Goal: Task Accomplishment & Management: Complete application form

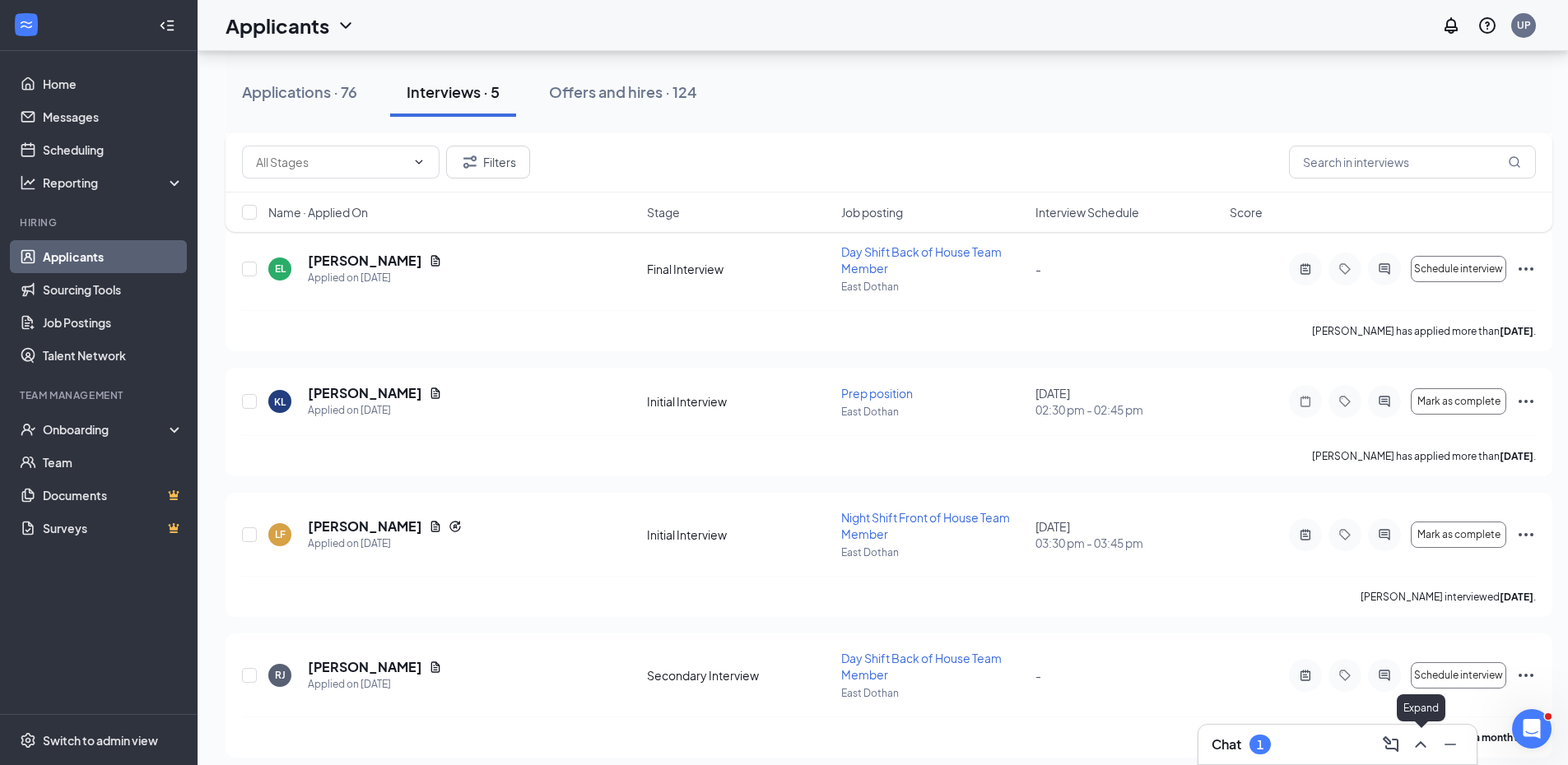
click at [1411, 740] on icon "ChevronUp" at bounding box center [1420, 744] width 20 height 20
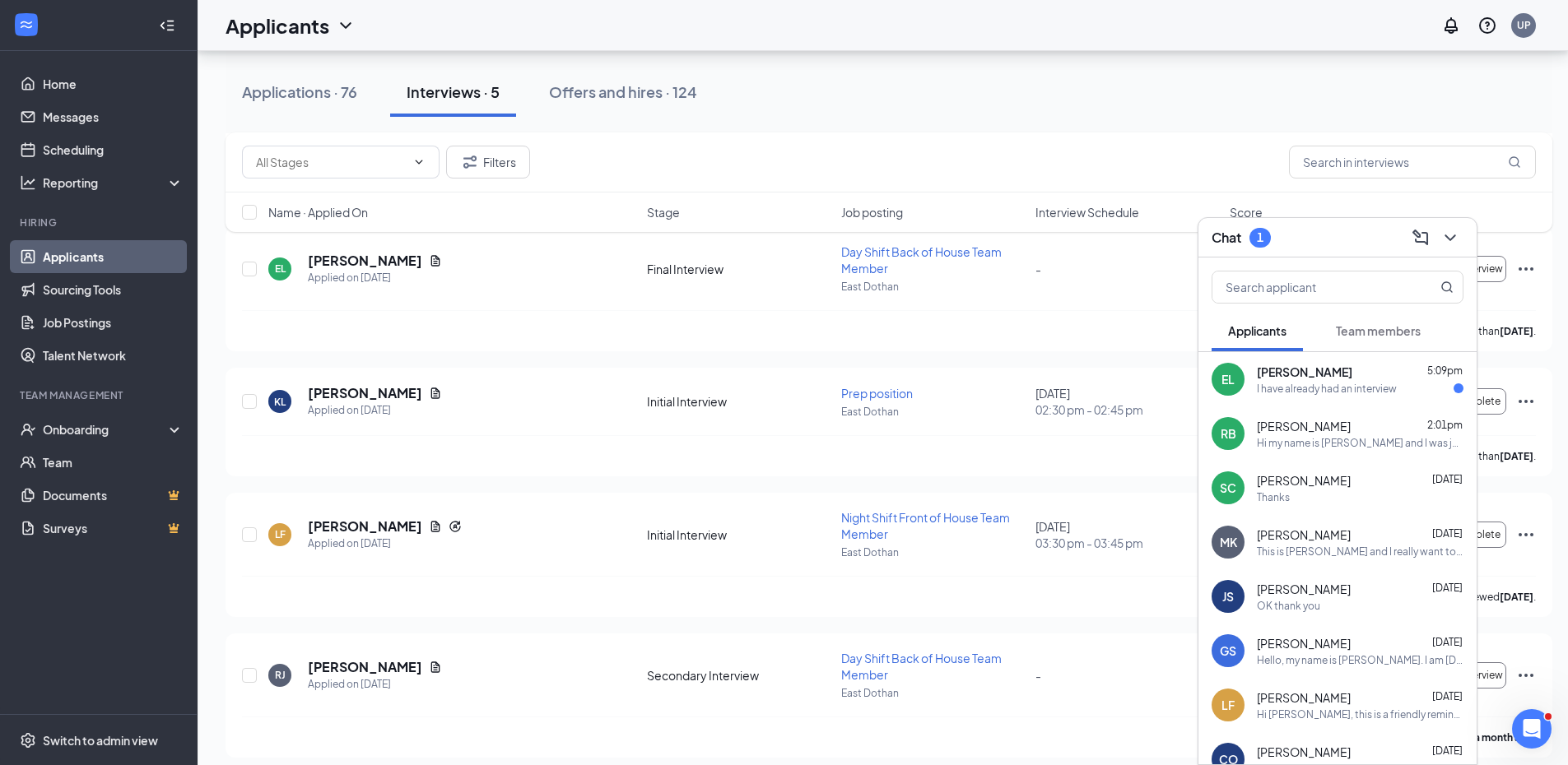
click at [1313, 386] on div "I have already had an interview" at bounding box center [1326, 388] width 140 height 14
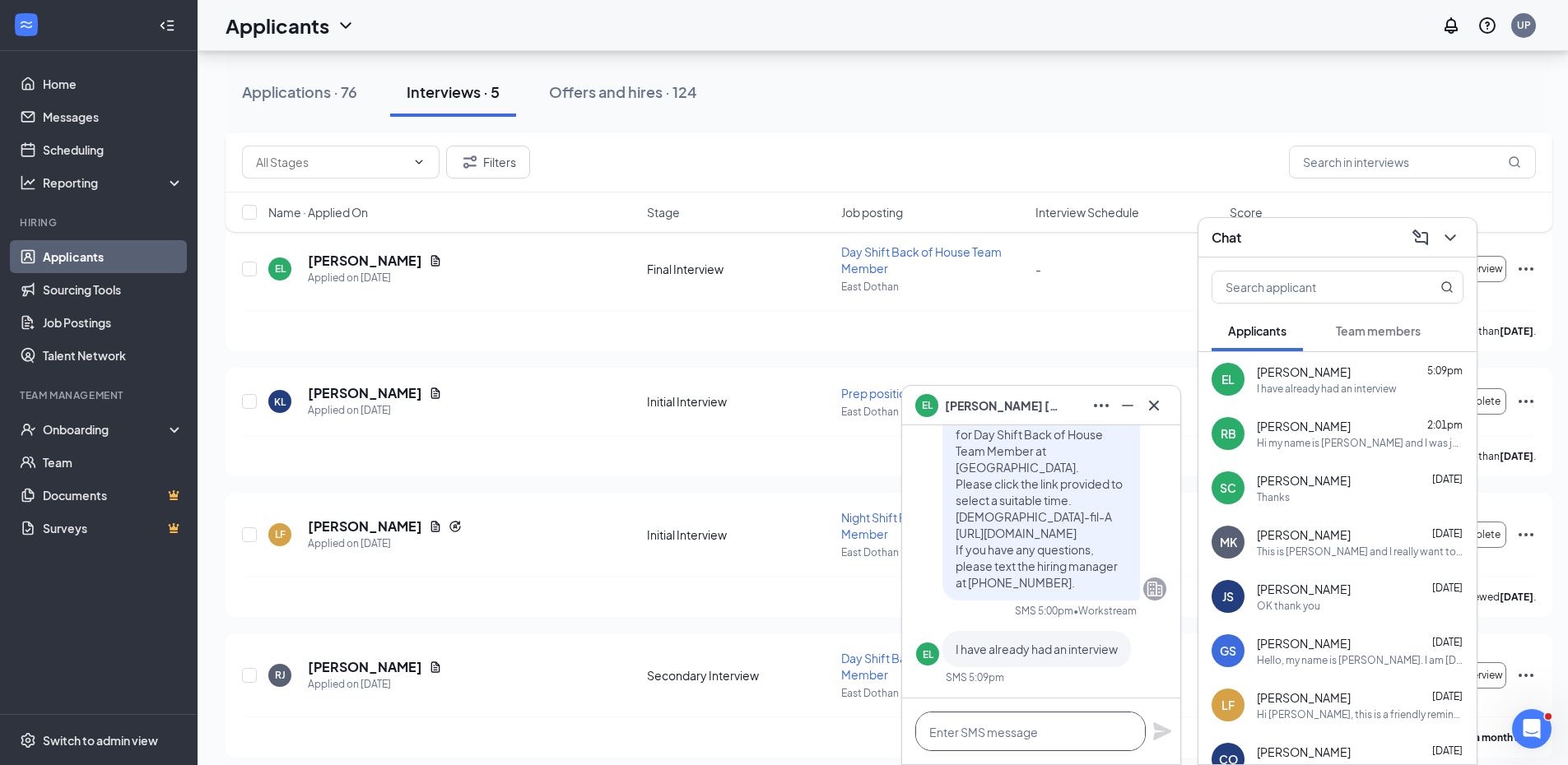
click at [1058, 735] on textarea at bounding box center [1031, 732] width 230 height 40
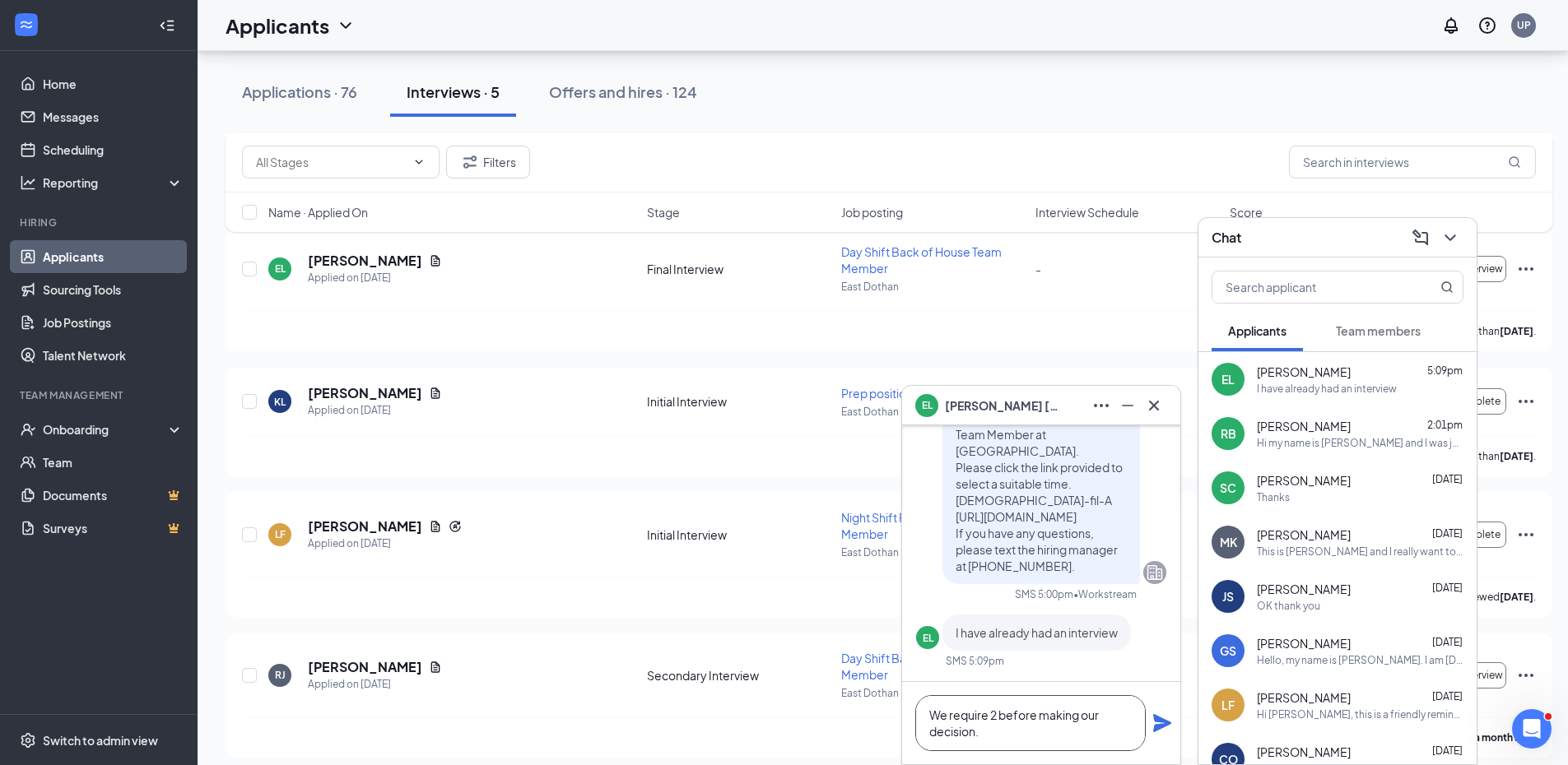
type textarea "We require 2 before making our decision."
click at [1160, 726] on icon "Plane" at bounding box center [1162, 722] width 18 height 18
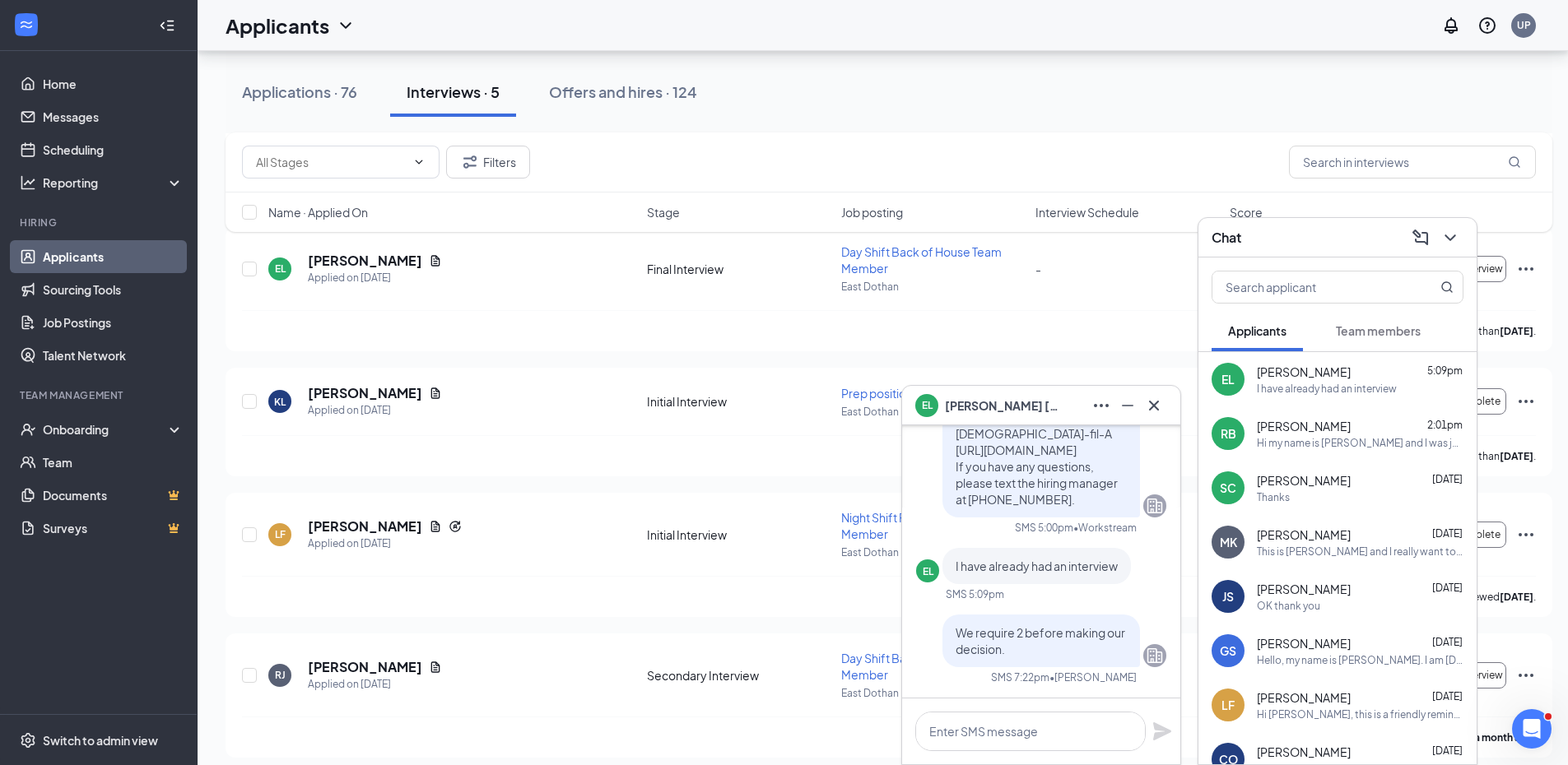
scroll to position [0, 0]
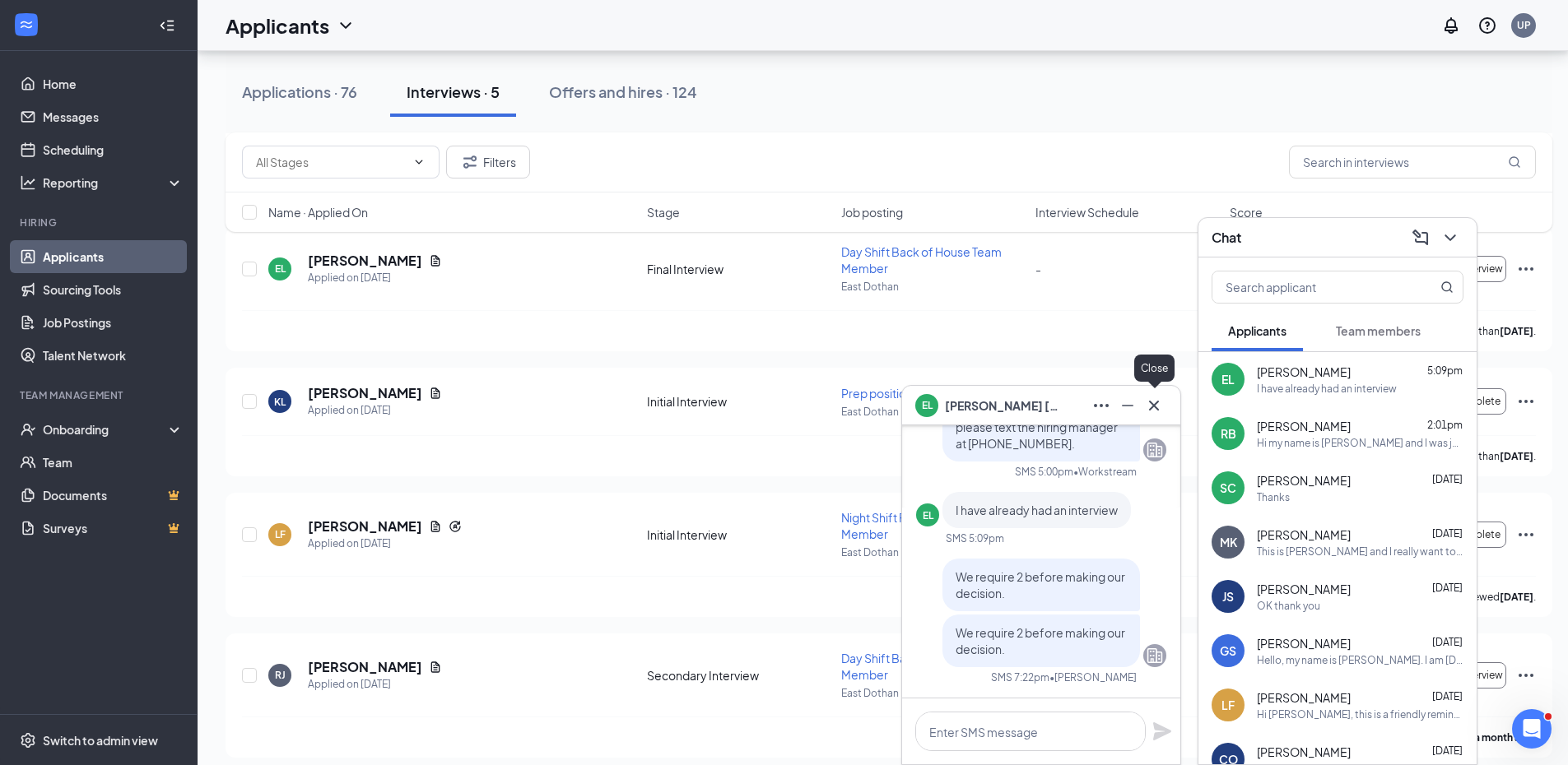
click at [1160, 403] on icon "Cross" at bounding box center [1153, 405] width 20 height 20
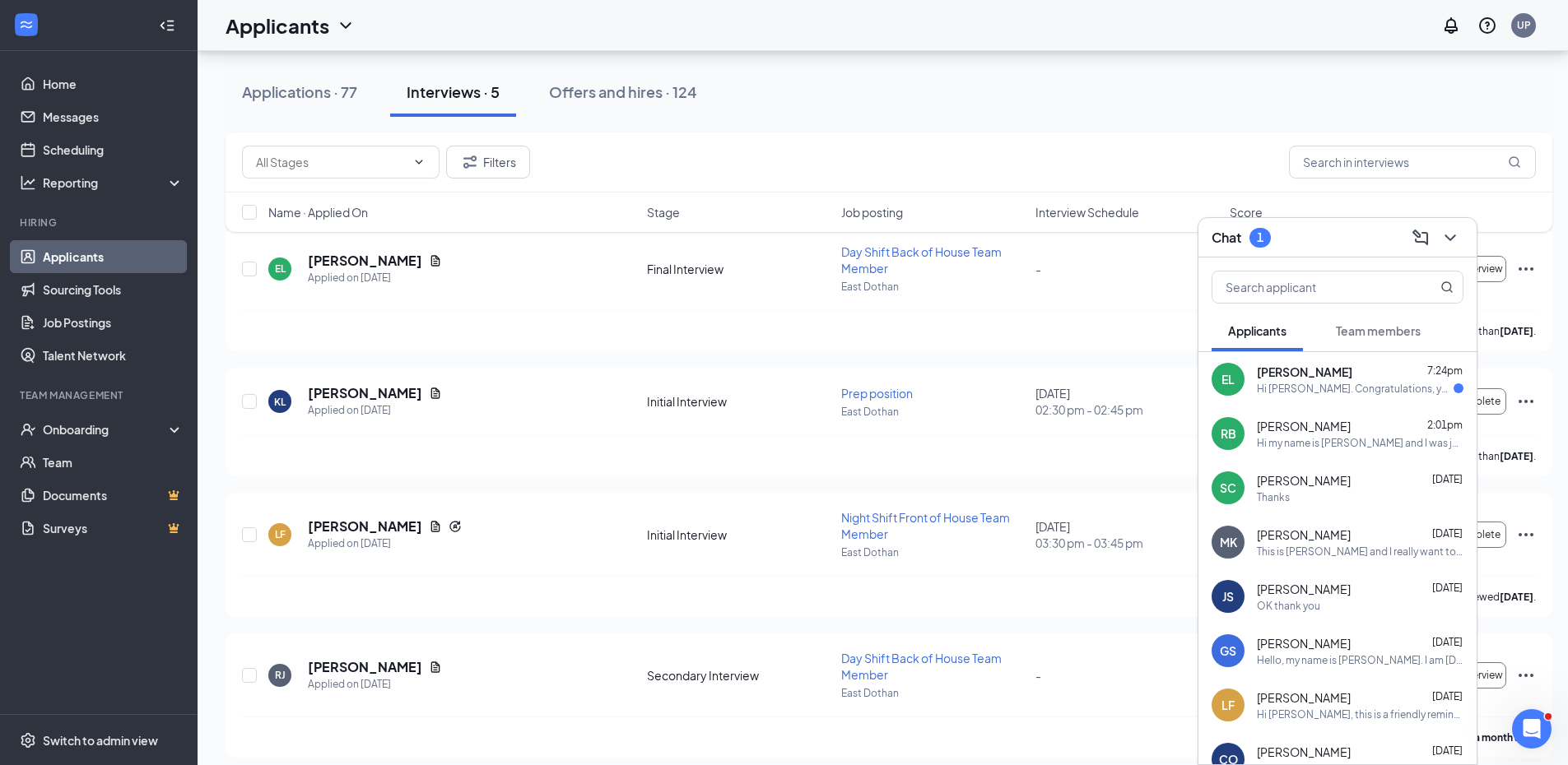
click at [1321, 390] on div "Hi [PERSON_NAME]. Congratulations, your meeting with [DEMOGRAPHIC_DATA]-fil-A f…" at bounding box center [1355, 388] width 196 height 14
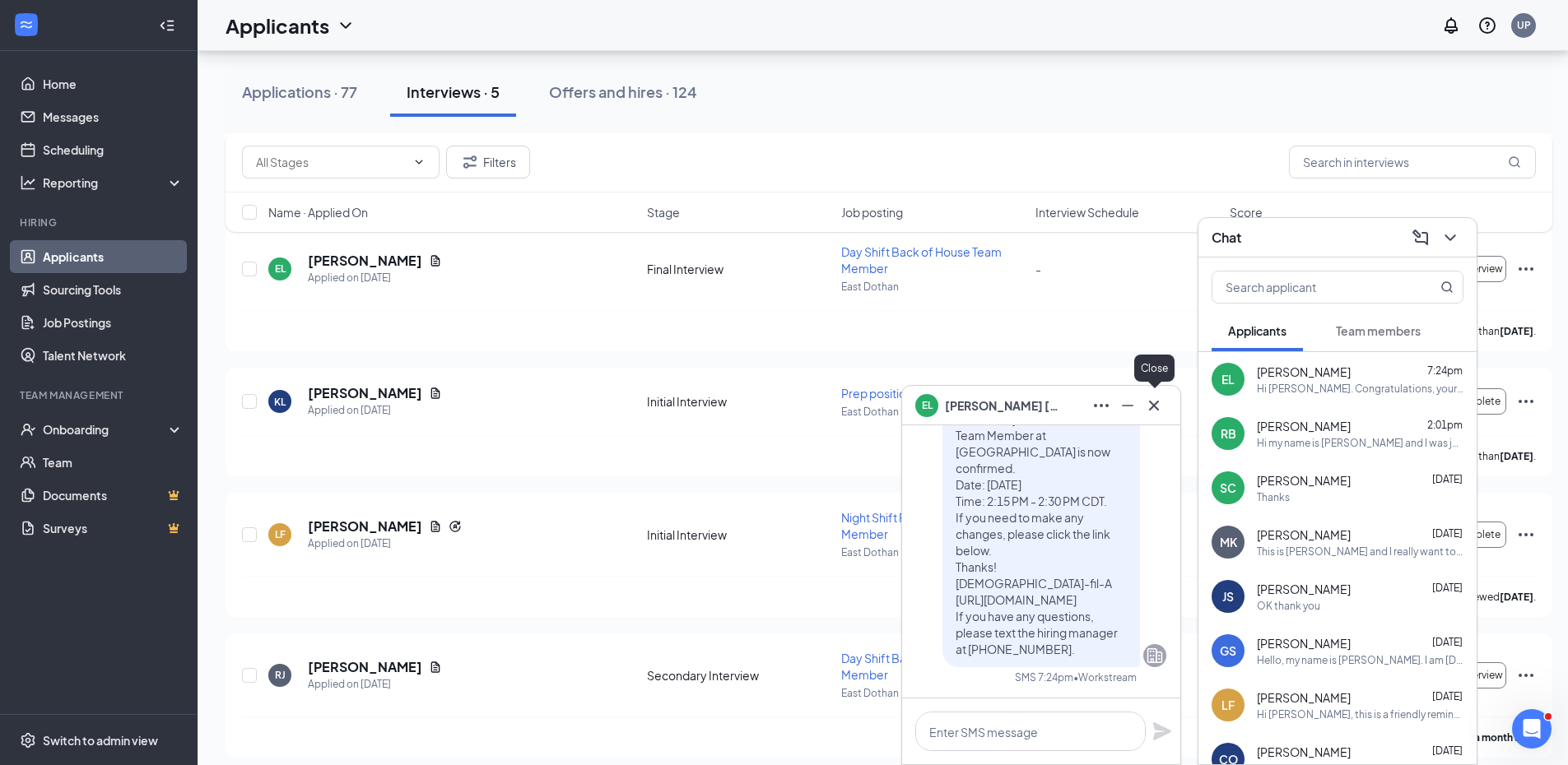
click at [1158, 401] on icon "Cross" at bounding box center [1153, 404] width 9 height 9
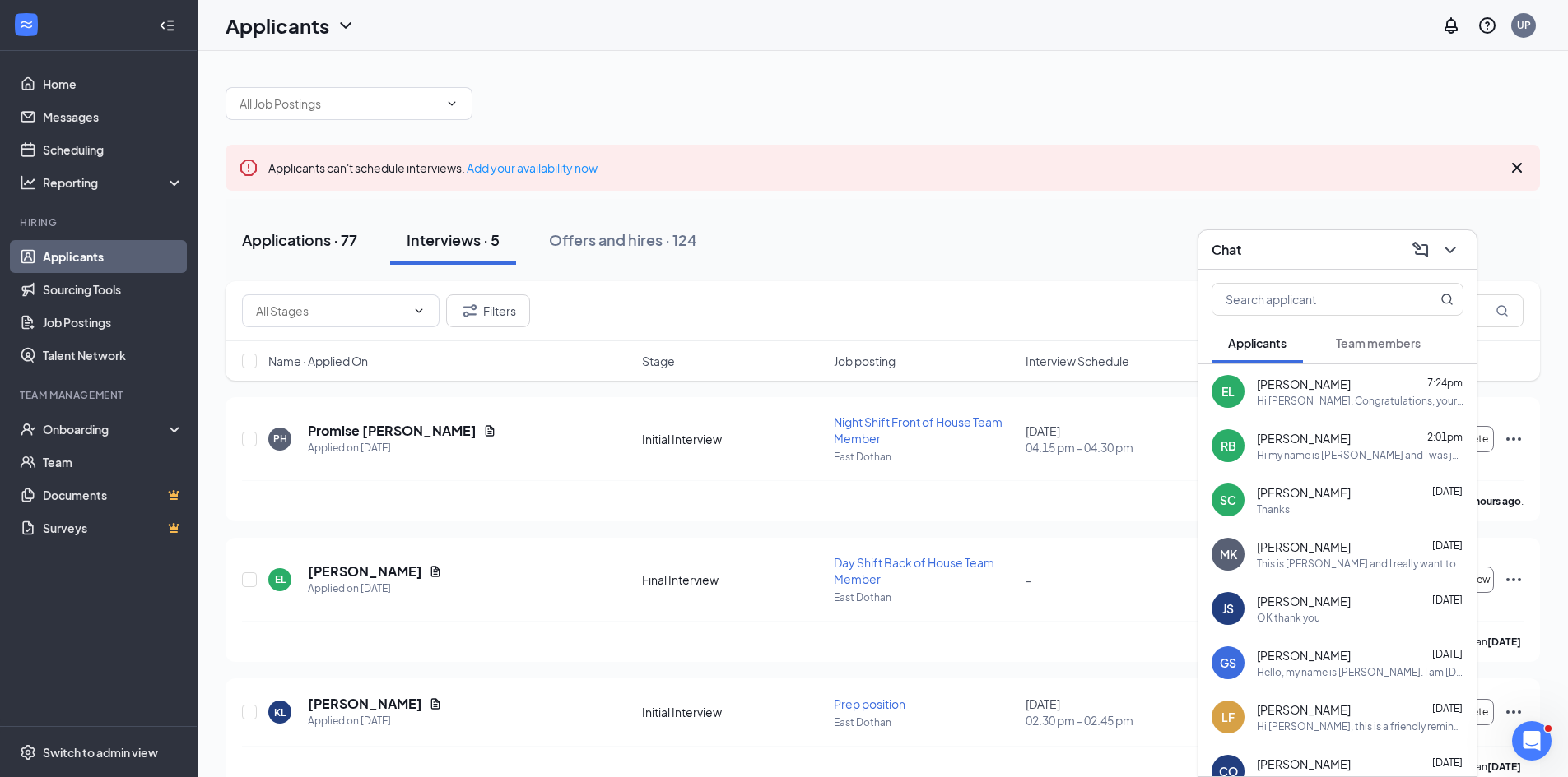
click at [285, 239] on div "Applications · 77" at bounding box center [299, 240] width 115 height 21
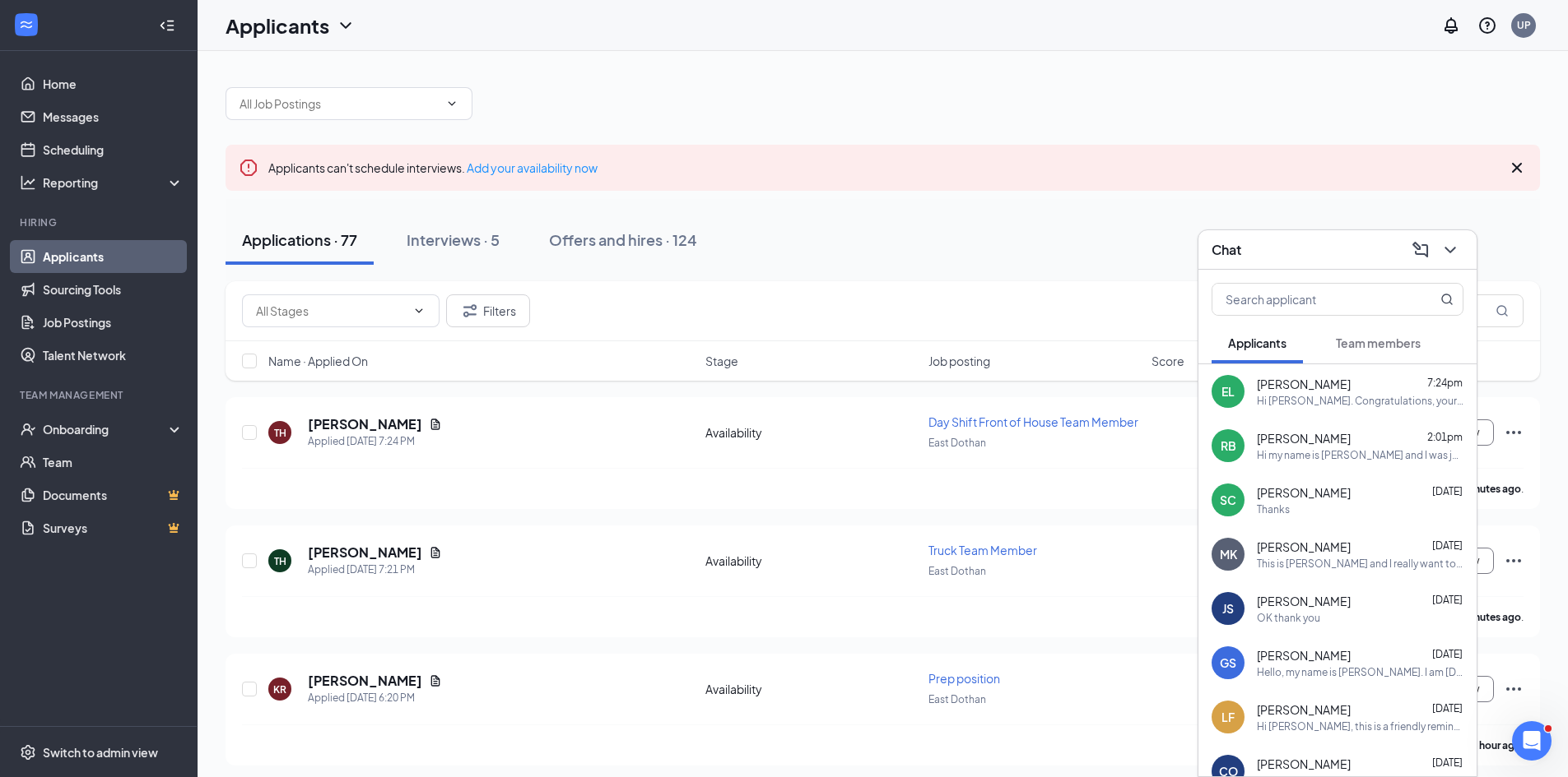
click at [1512, 251] on div "Applications · 77 Interviews · 5 Offers and hires · 124" at bounding box center [882, 240] width 1314 height 49
click at [385, 423] on h5 "[PERSON_NAME]" at bounding box center [365, 424] width 114 height 18
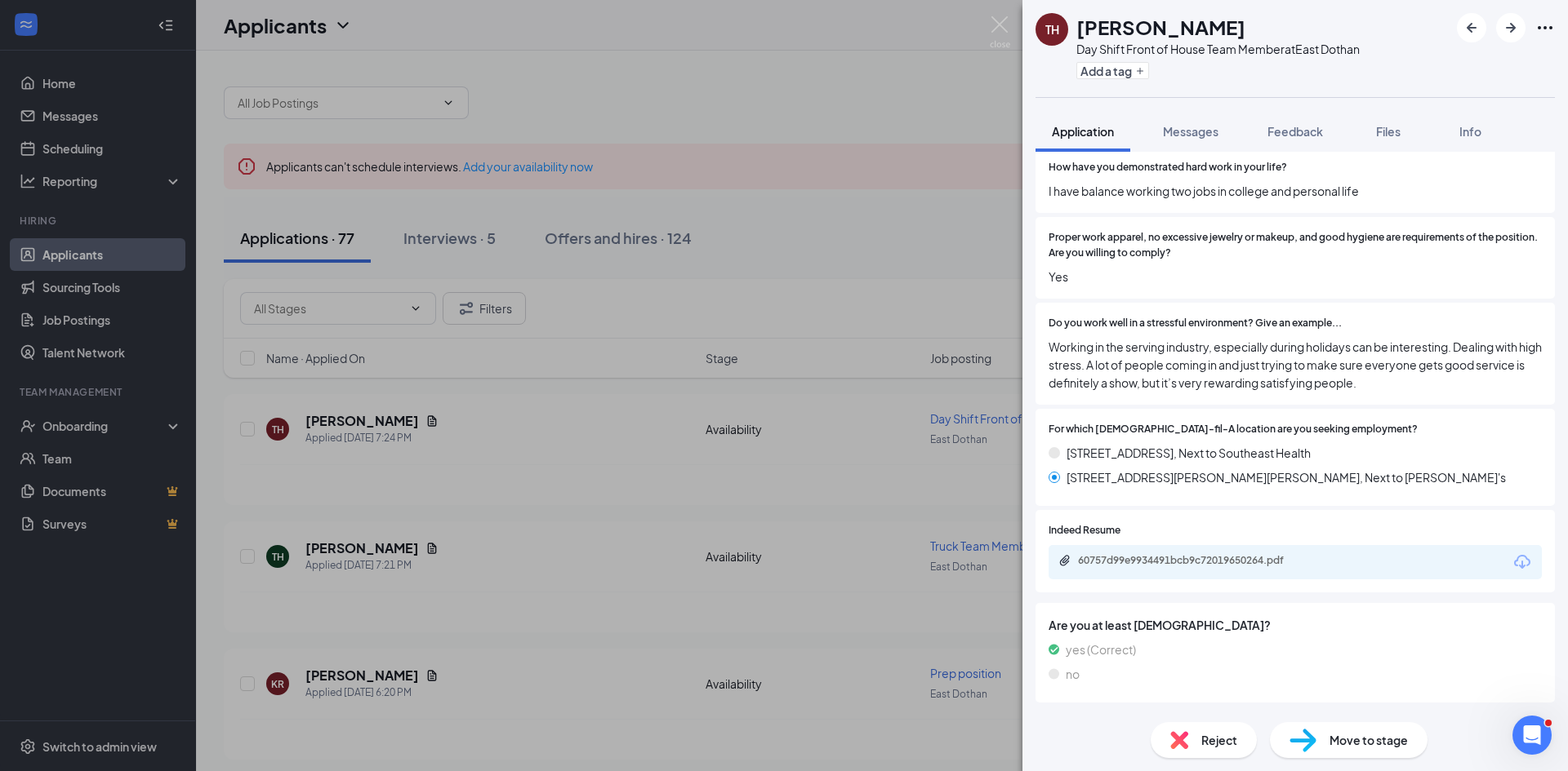
scroll to position [580, 0]
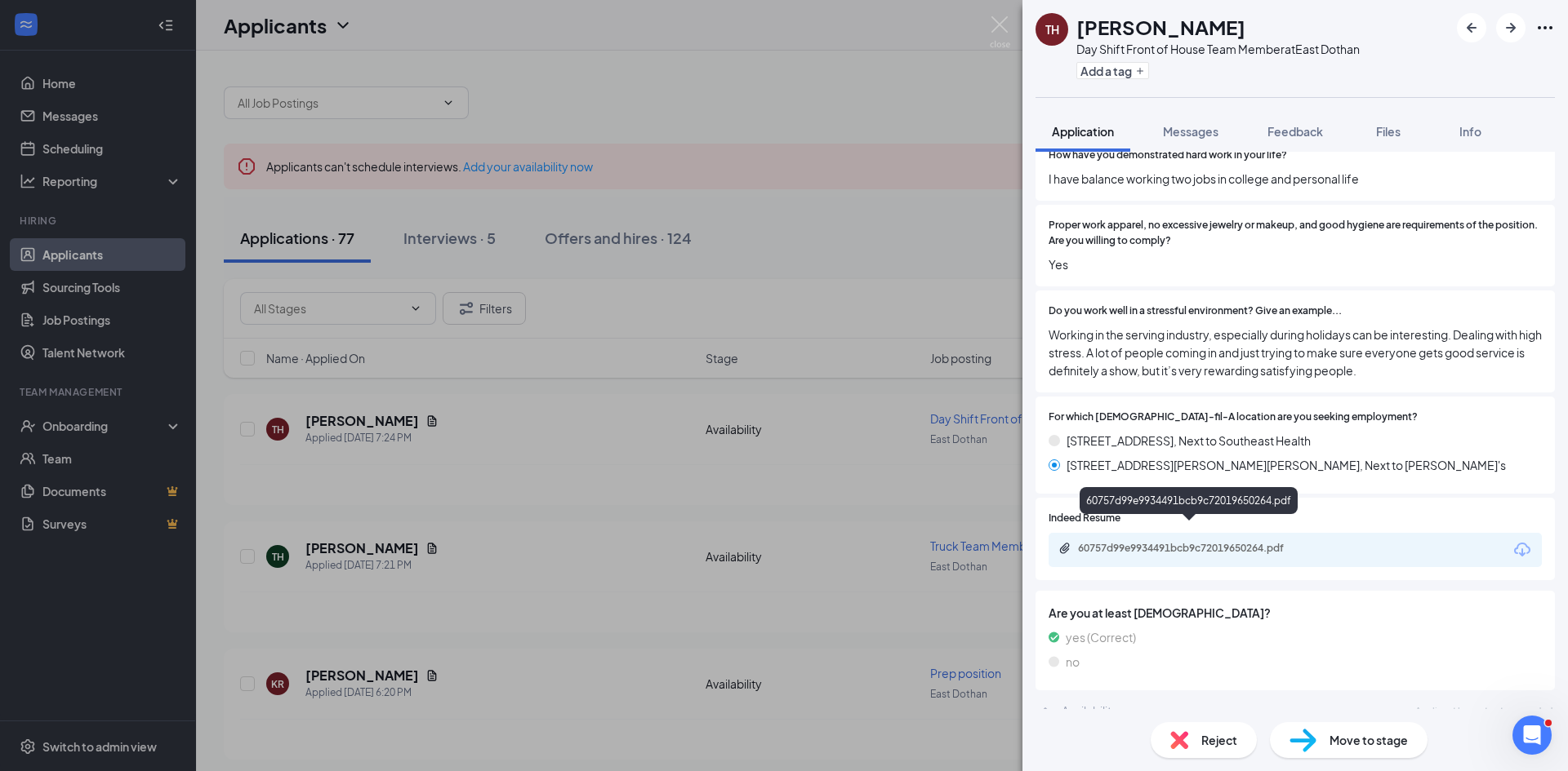
click at [1186, 541] on div "60757d99e9934491bcb9c72019650264.pdf" at bounding box center [1192, 548] width 229 height 13
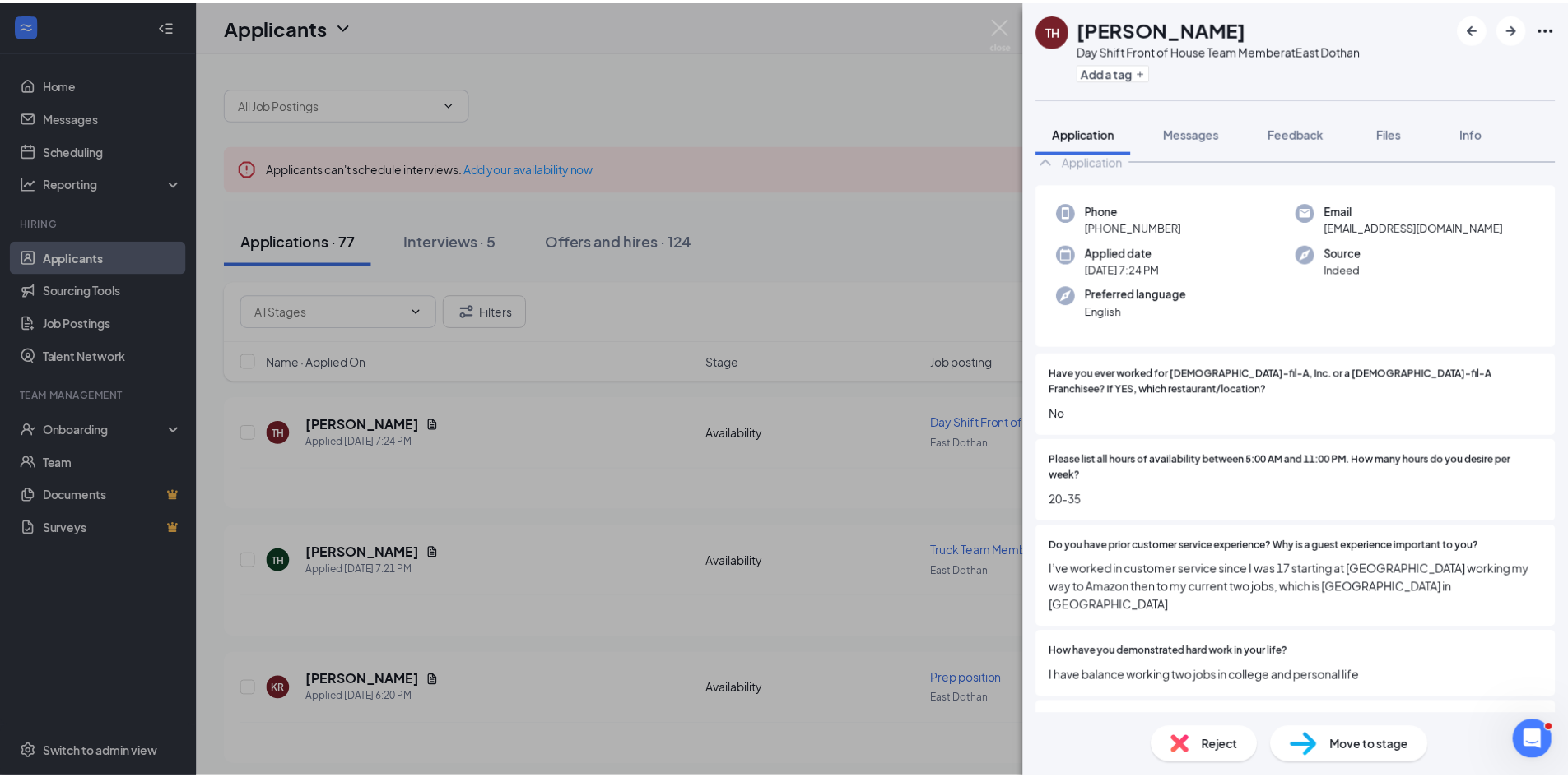
scroll to position [84, 0]
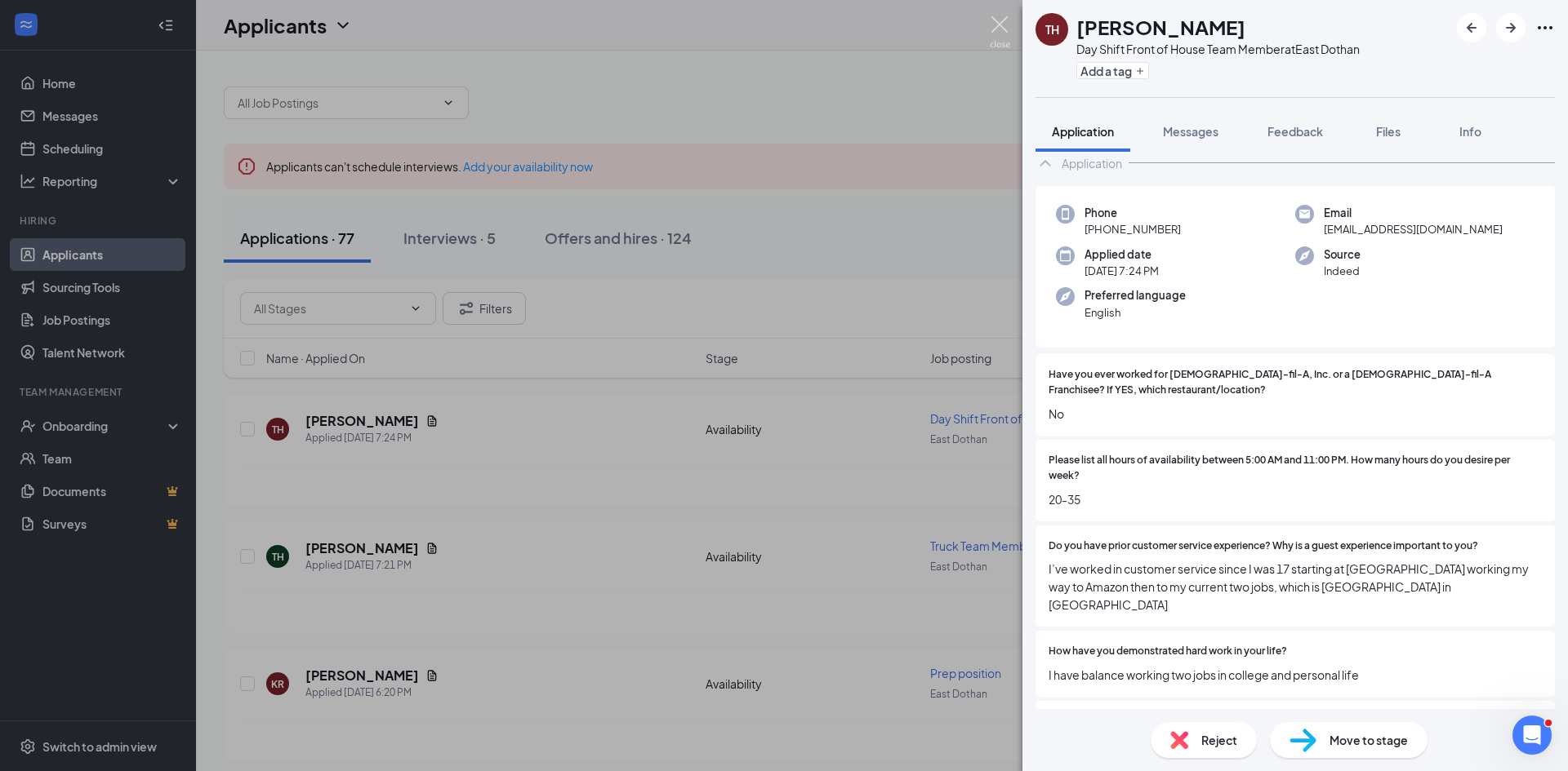
click at [1008, 25] on img at bounding box center [1000, 32] width 21 height 32
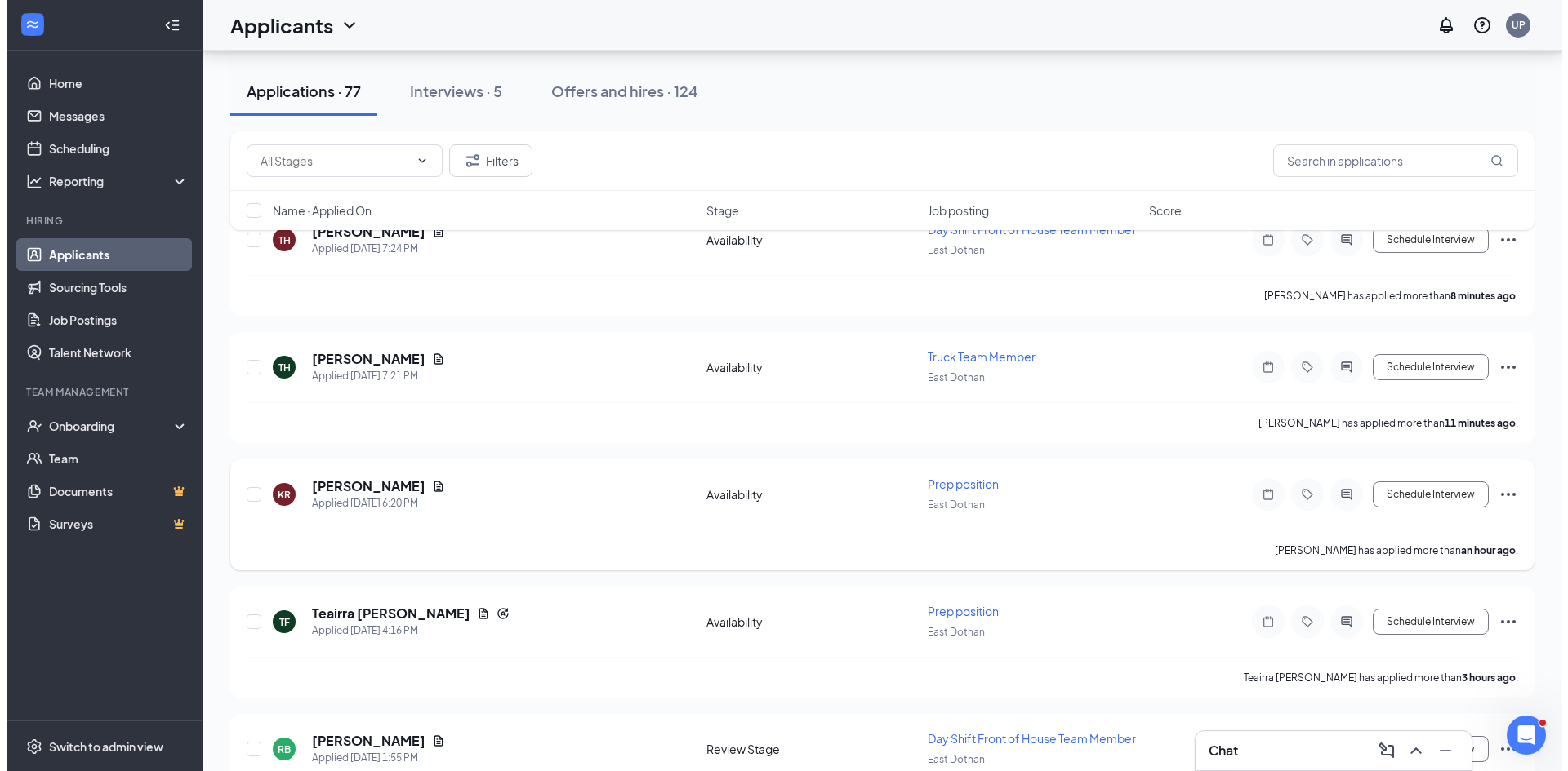
scroll to position [245, 0]
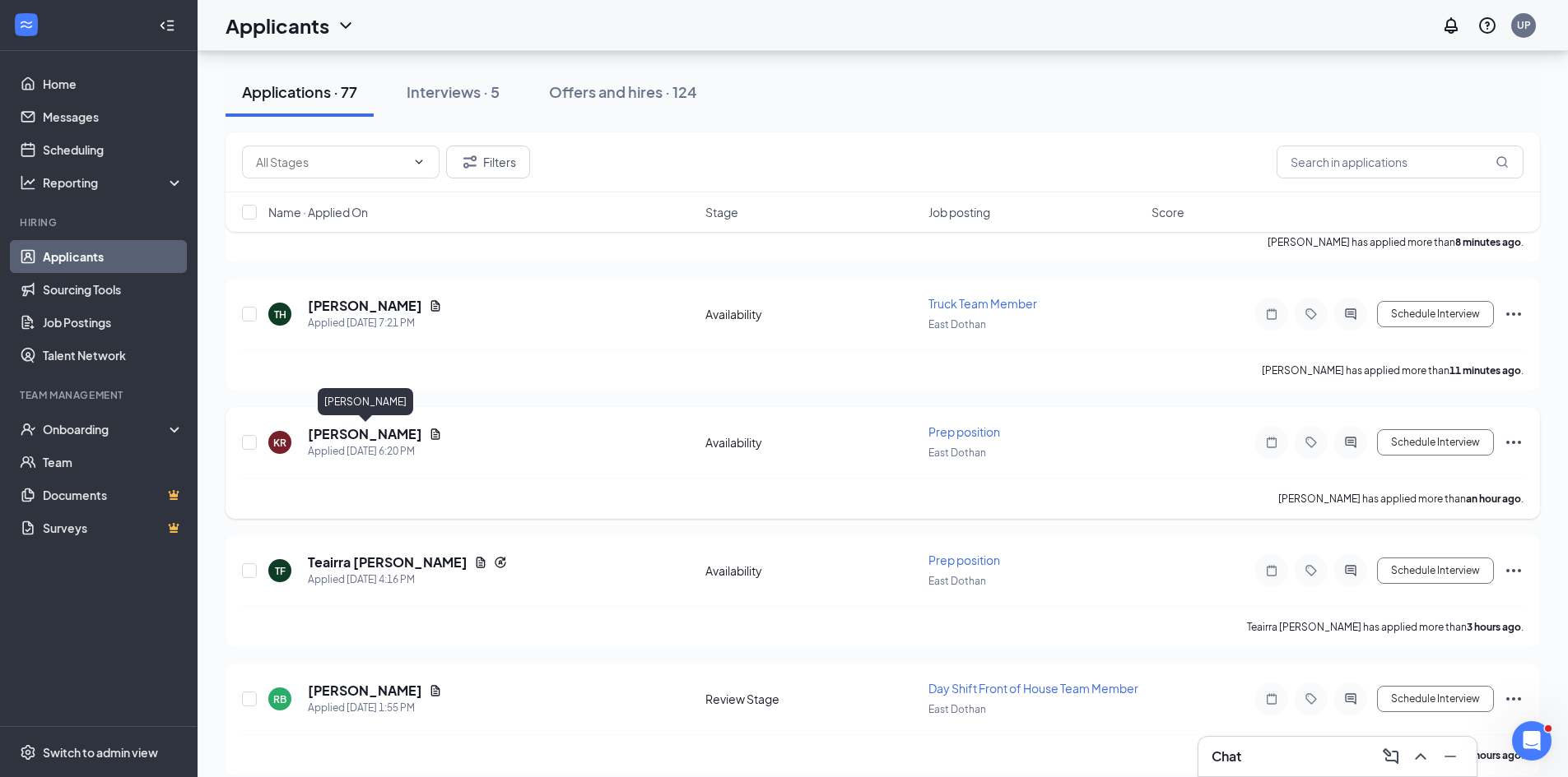
click at [366, 432] on h5 "[PERSON_NAME]" at bounding box center [365, 433] width 114 height 18
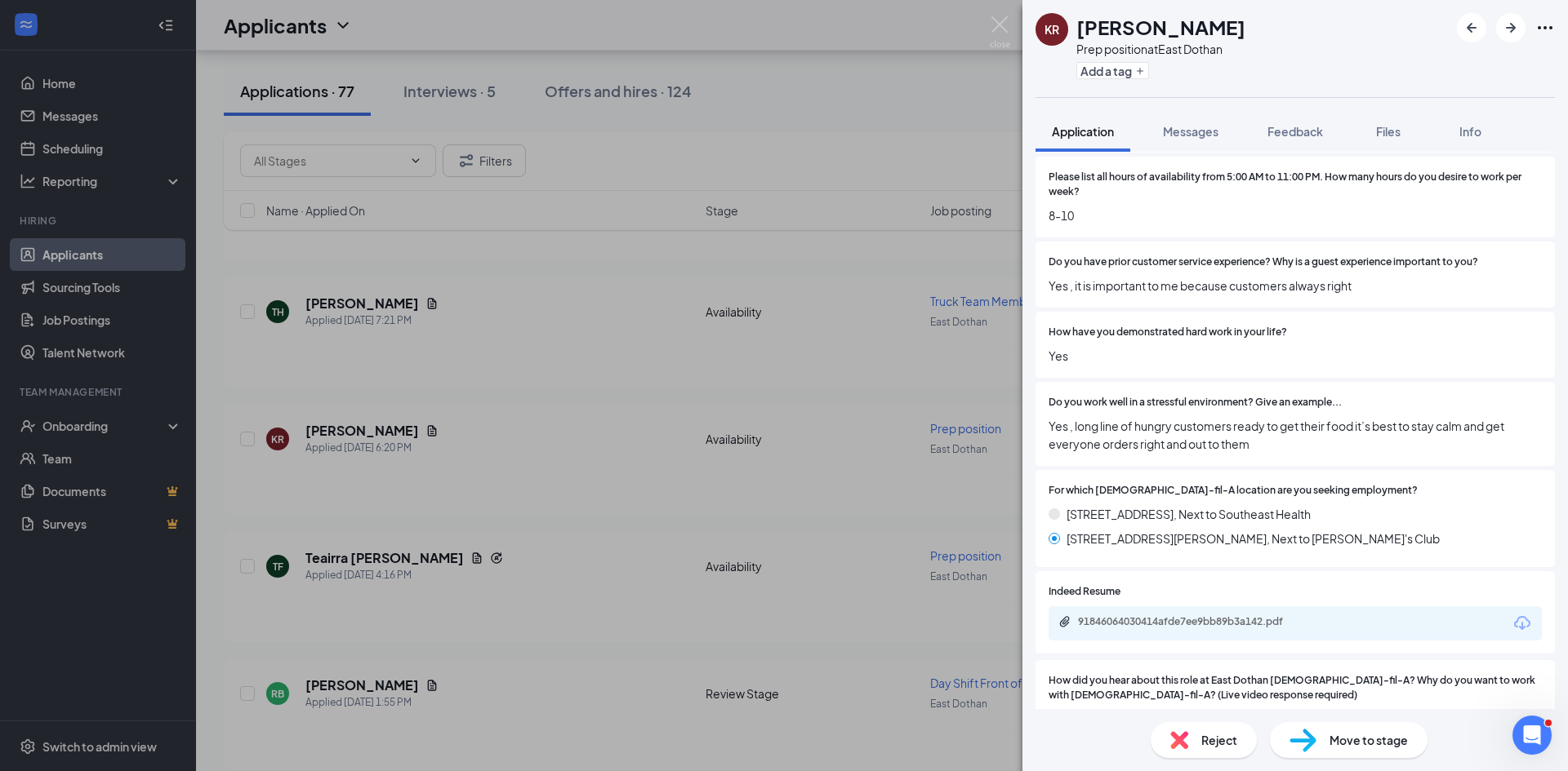
scroll to position [408, 0]
click at [1001, 21] on img at bounding box center [1000, 32] width 21 height 32
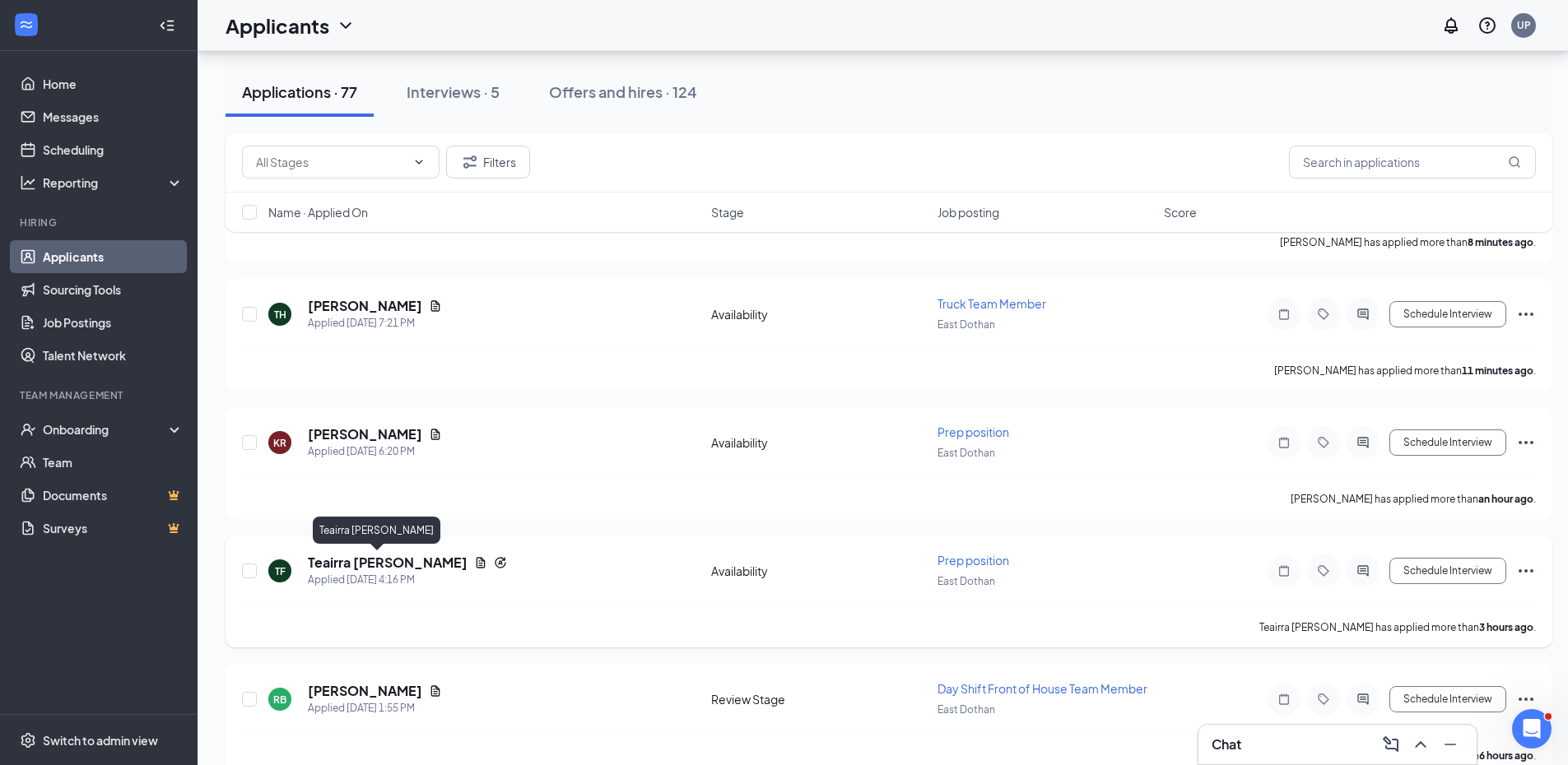
click at [365, 562] on h5 "Teairra [PERSON_NAME]" at bounding box center [387, 562] width 160 height 18
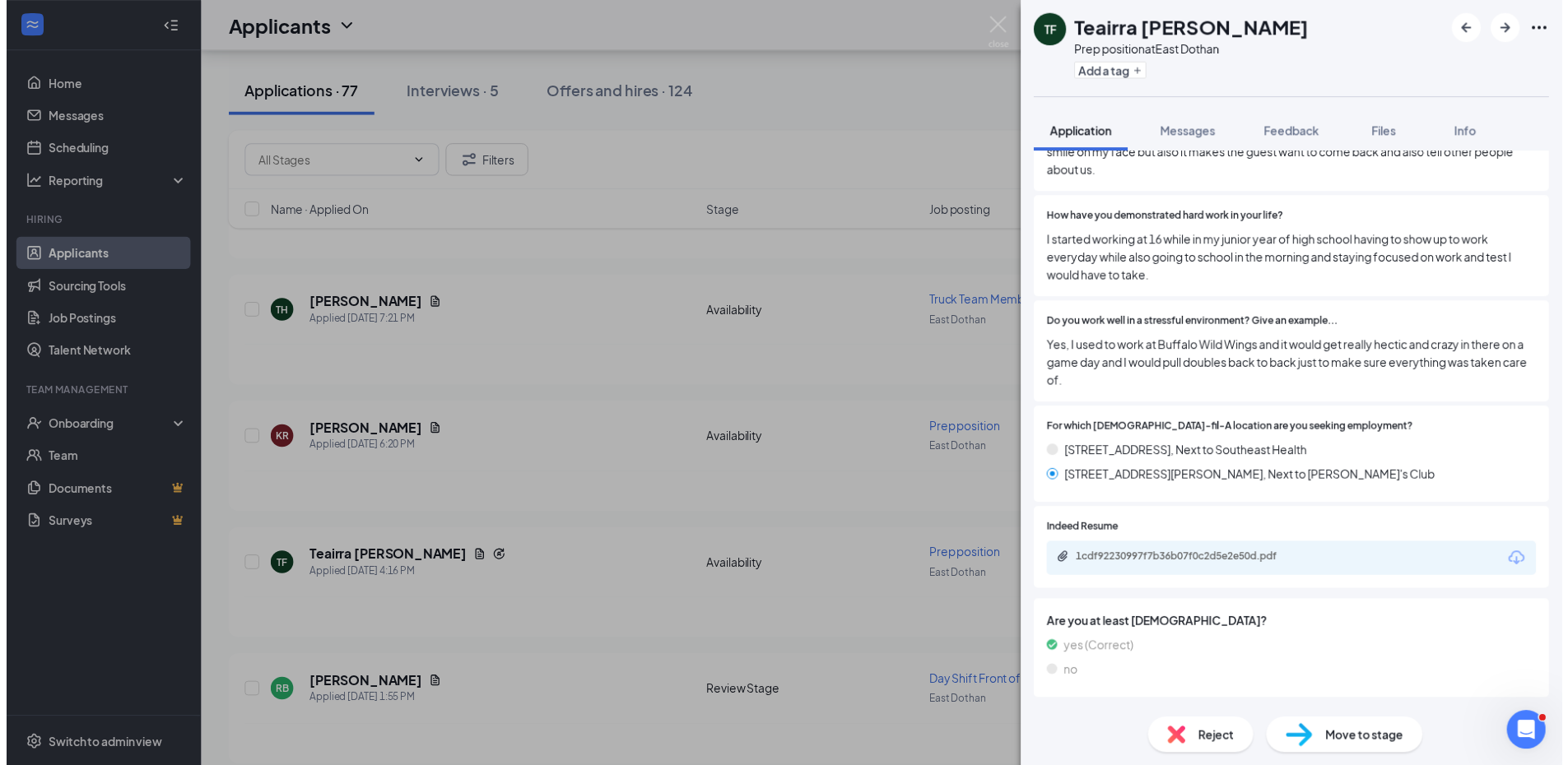
scroll to position [638, 0]
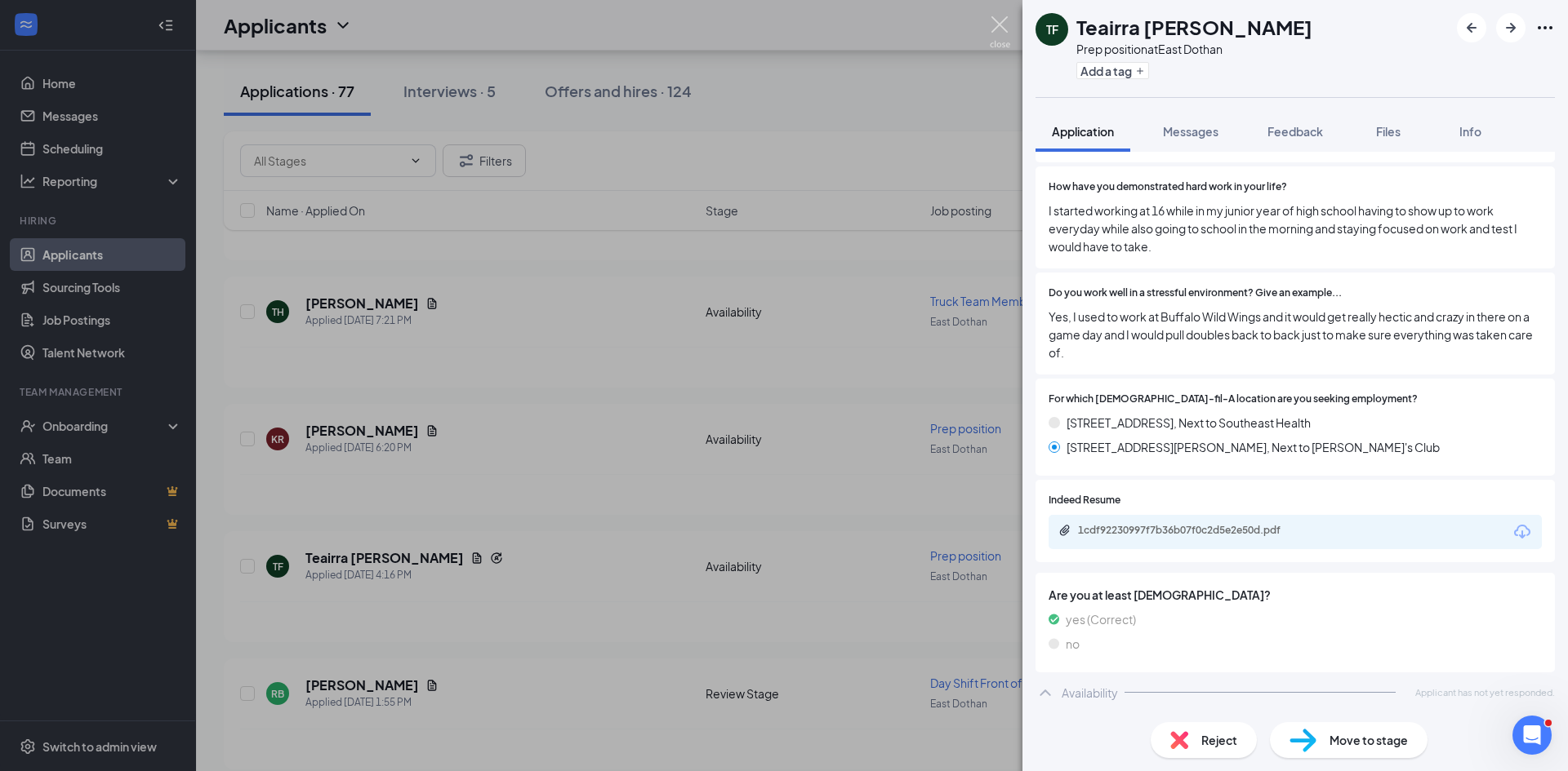
click at [993, 20] on img at bounding box center [1000, 32] width 21 height 32
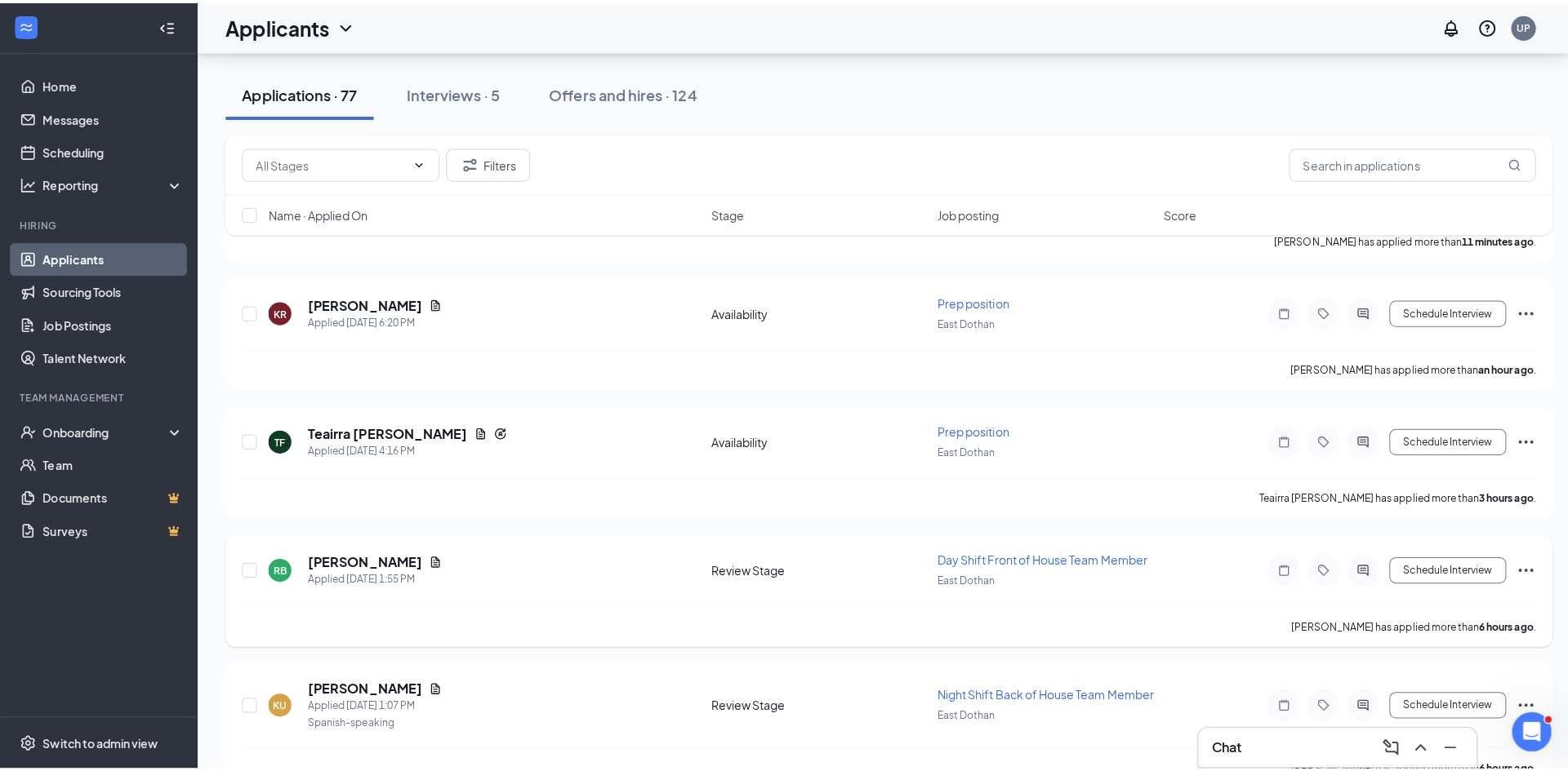
scroll to position [408, 0]
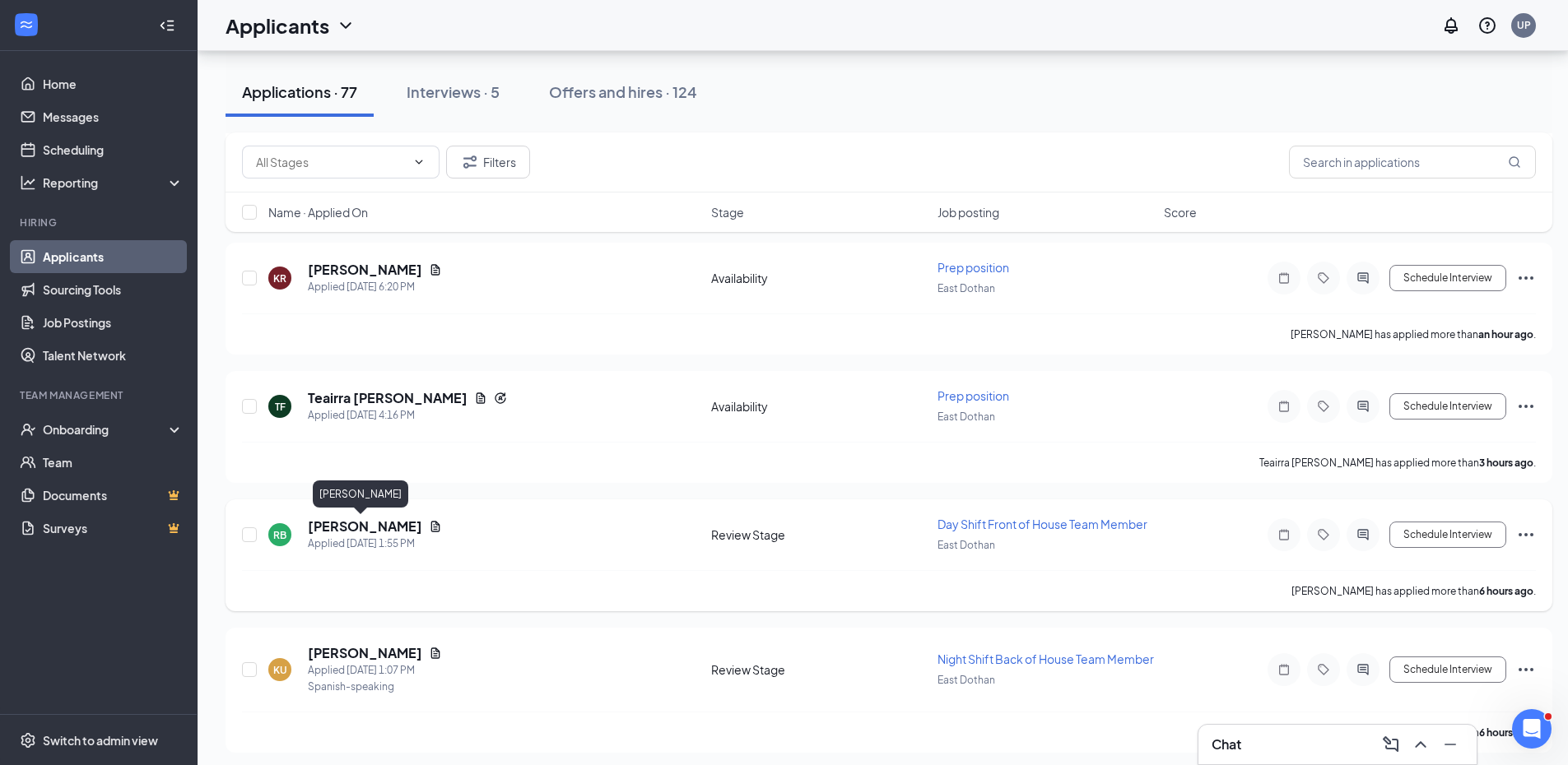
click at [354, 526] on h5 "[PERSON_NAME]" at bounding box center [365, 526] width 114 height 18
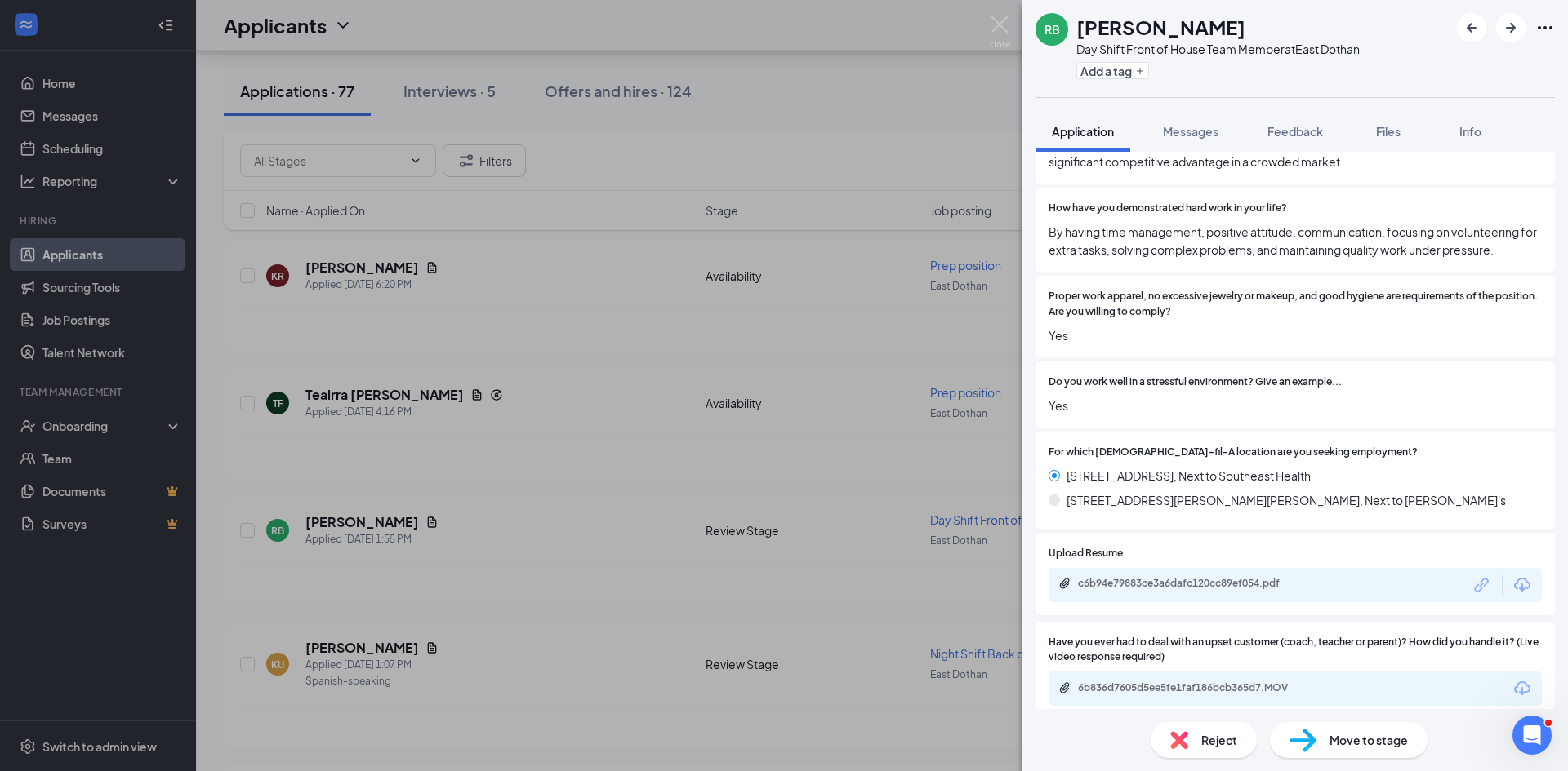
scroll to position [571, 0]
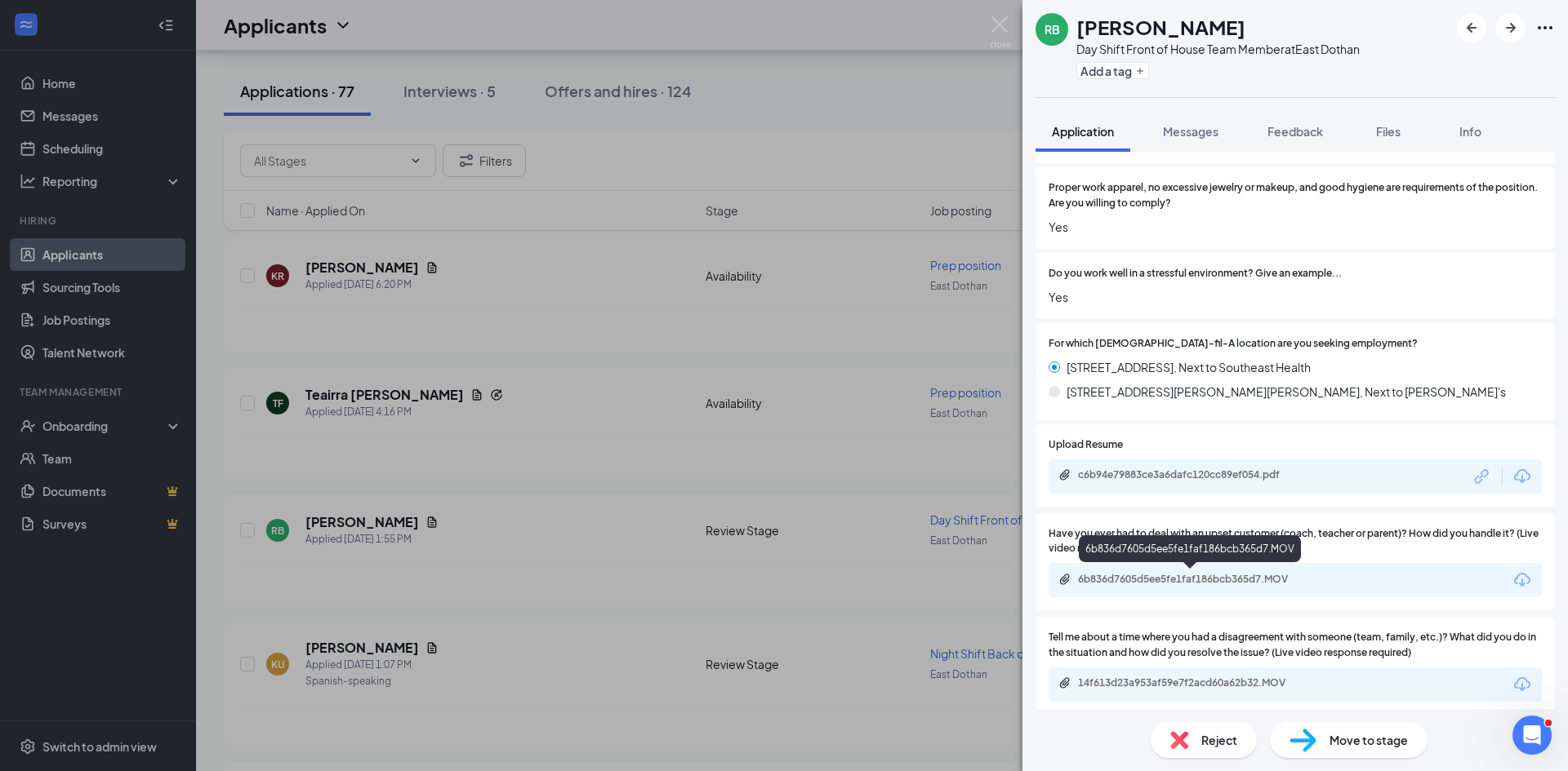
click at [1215, 573] on div "6b836d7605d5ee5fe1faf186bcb365d7.MOV" at bounding box center [1192, 580] width 229 height 13
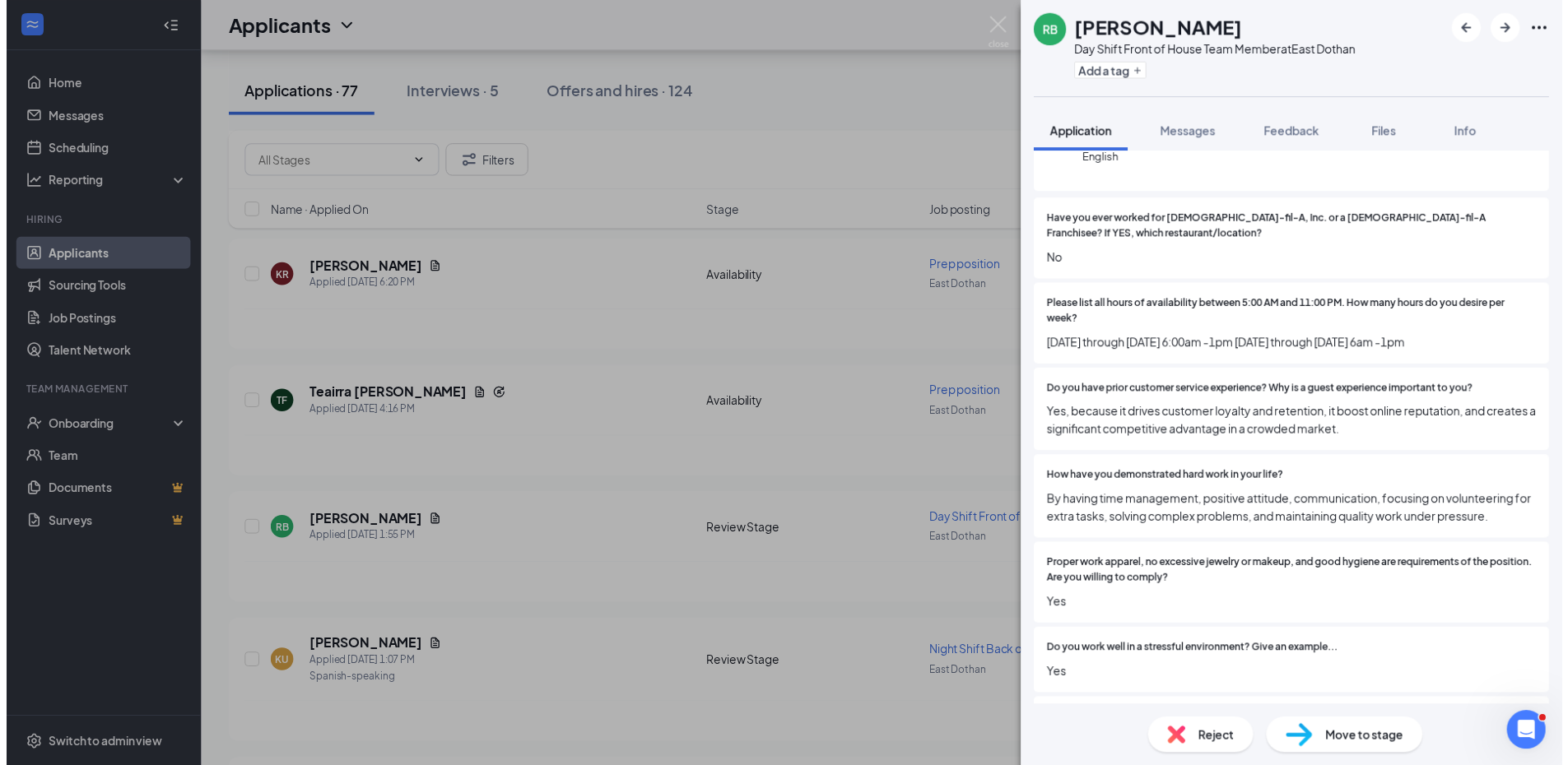
scroll to position [164, 0]
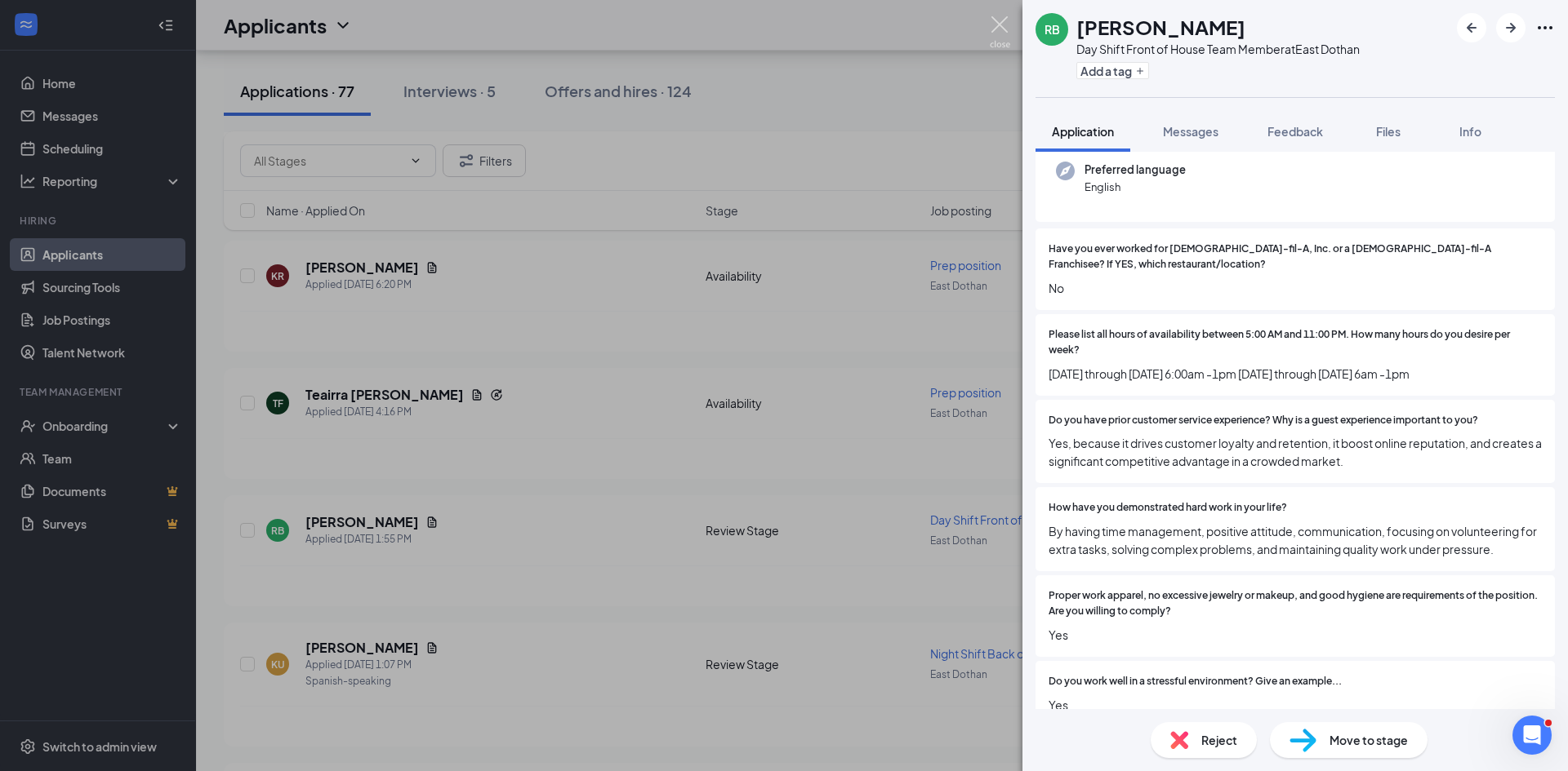
click at [995, 24] on img at bounding box center [1000, 32] width 21 height 32
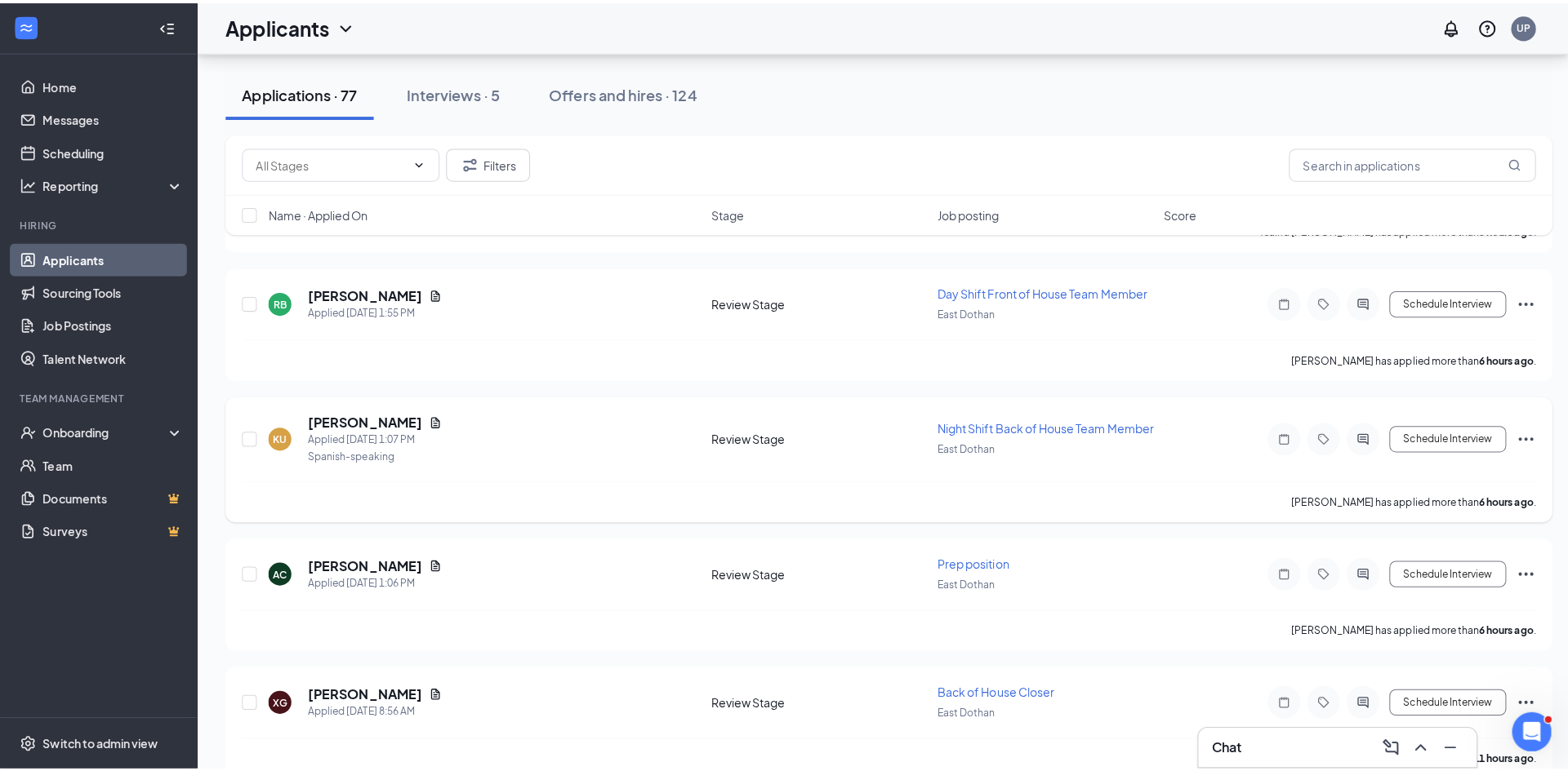
scroll to position [653, 0]
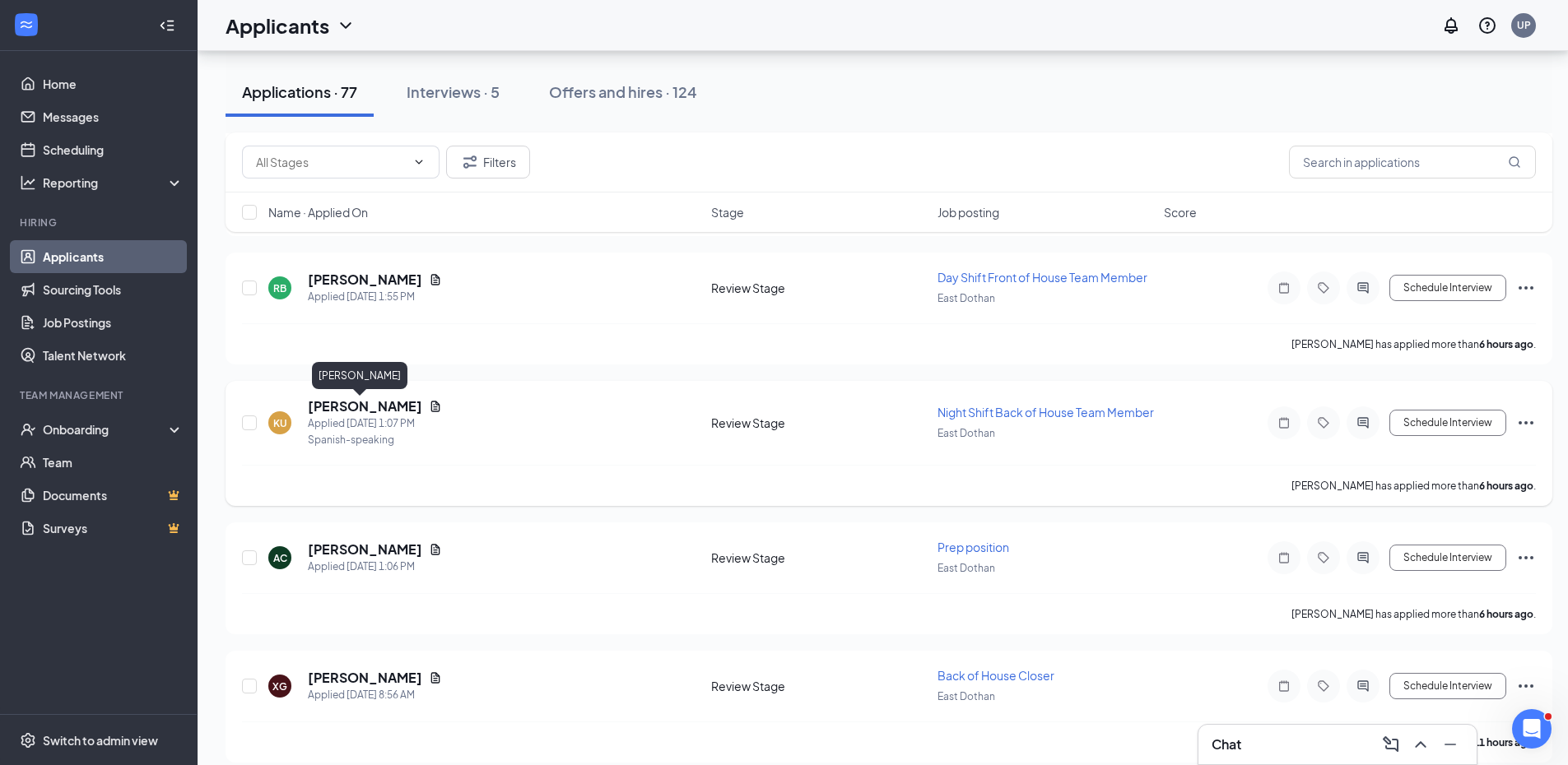
click at [350, 409] on h5 "[PERSON_NAME]" at bounding box center [365, 406] width 114 height 18
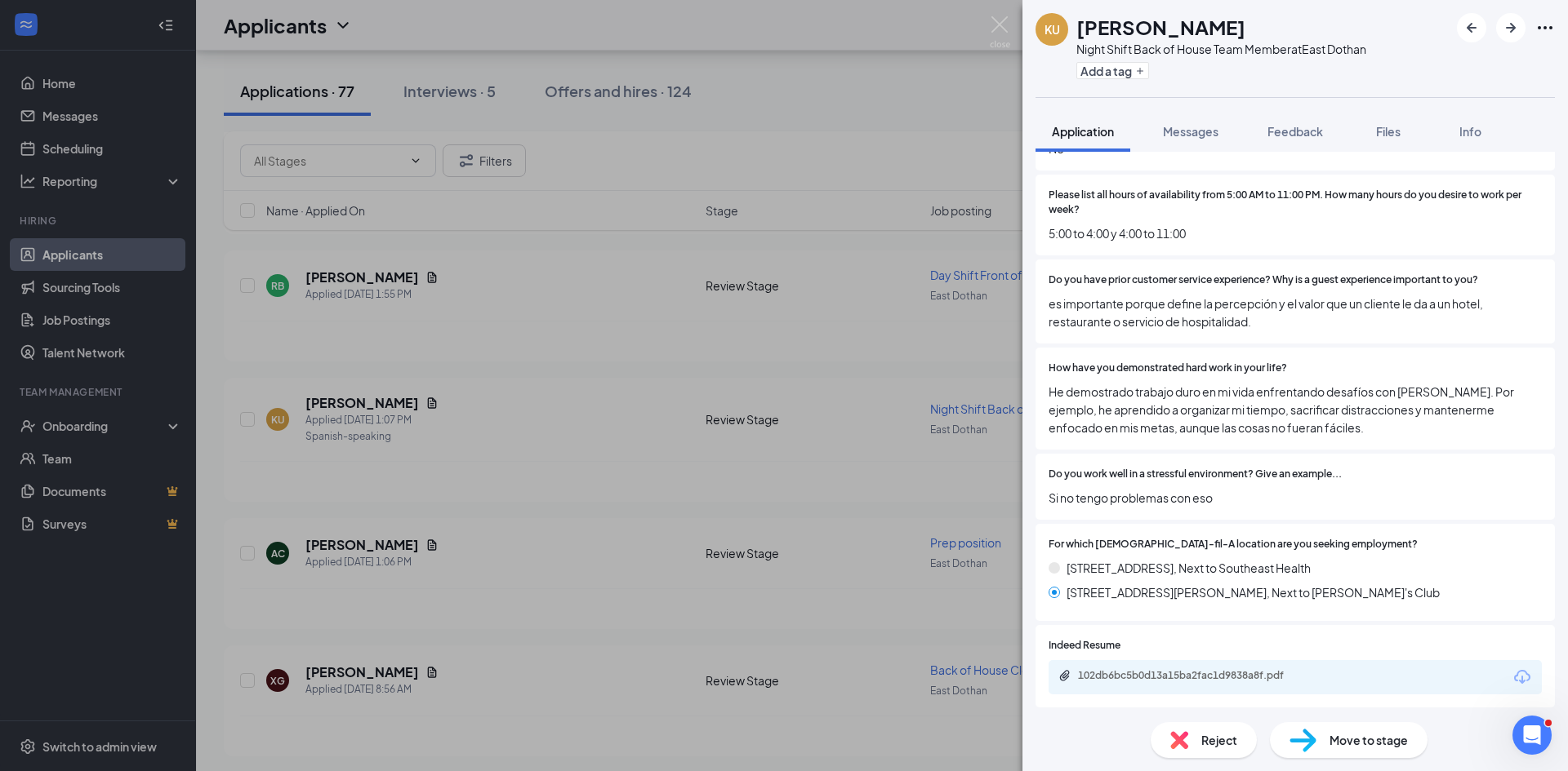
scroll to position [408, 0]
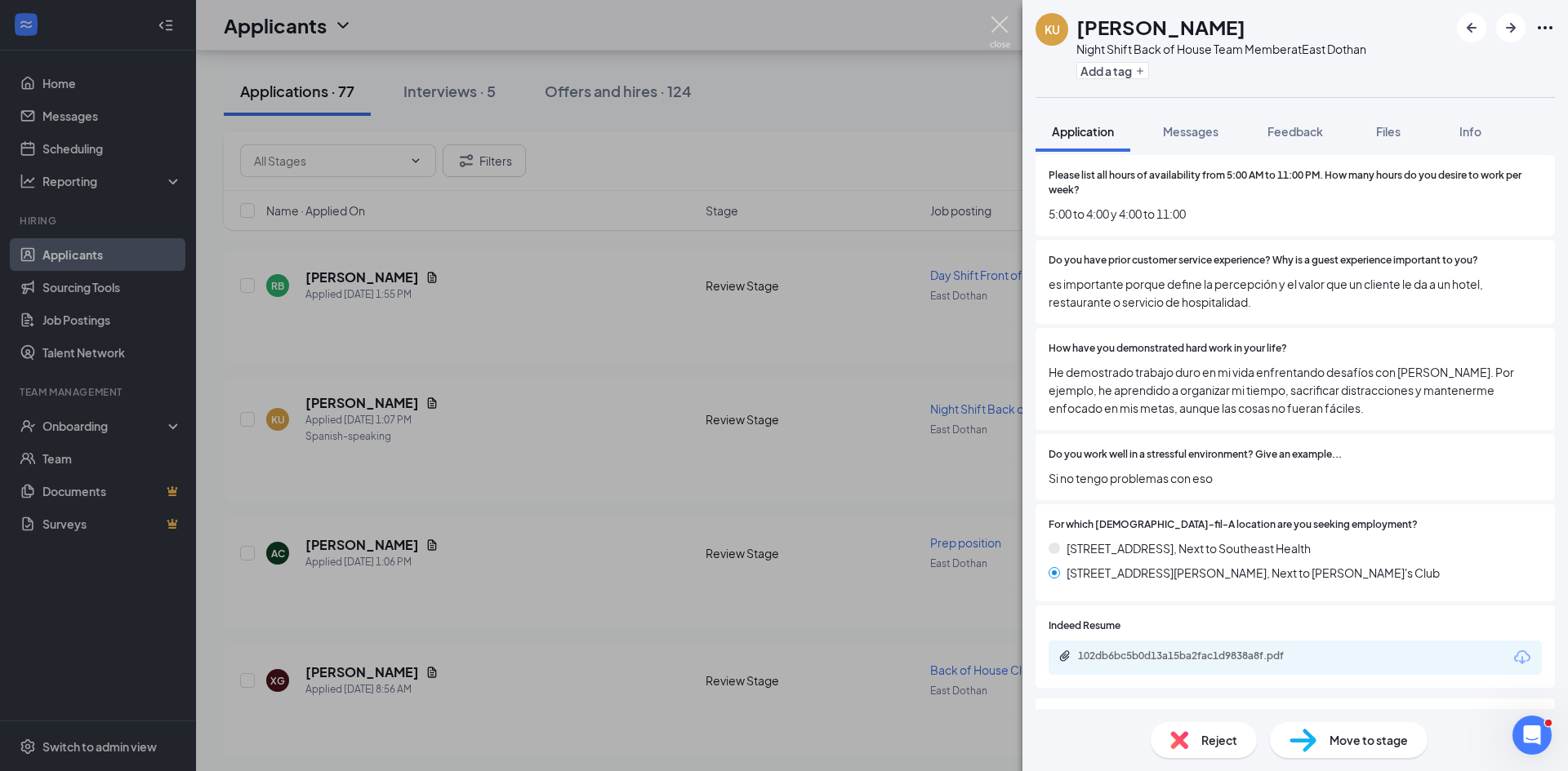
click at [998, 24] on img at bounding box center [1000, 32] width 21 height 32
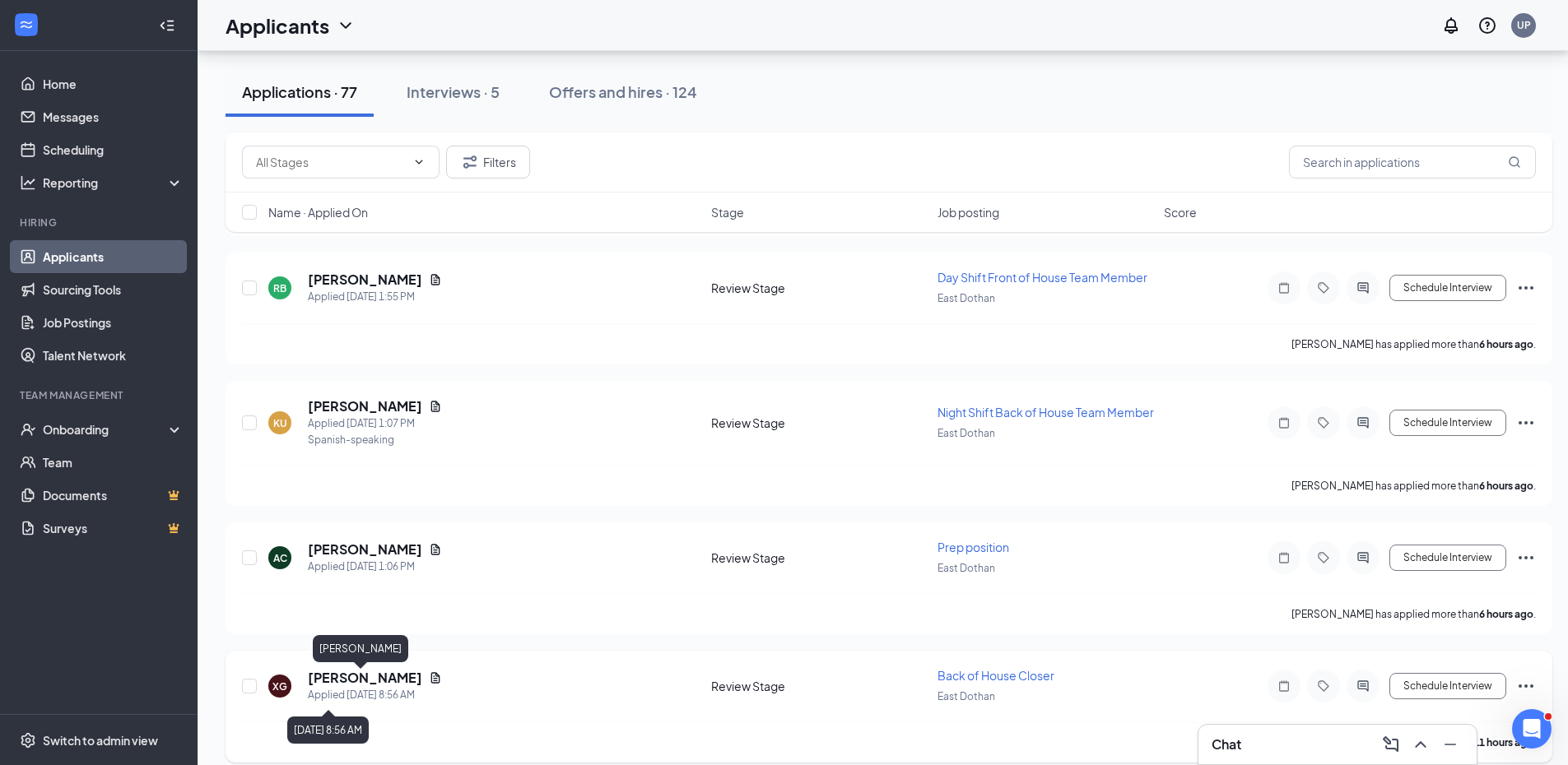
click at [347, 687] on h5 "[PERSON_NAME]" at bounding box center [365, 677] width 114 height 18
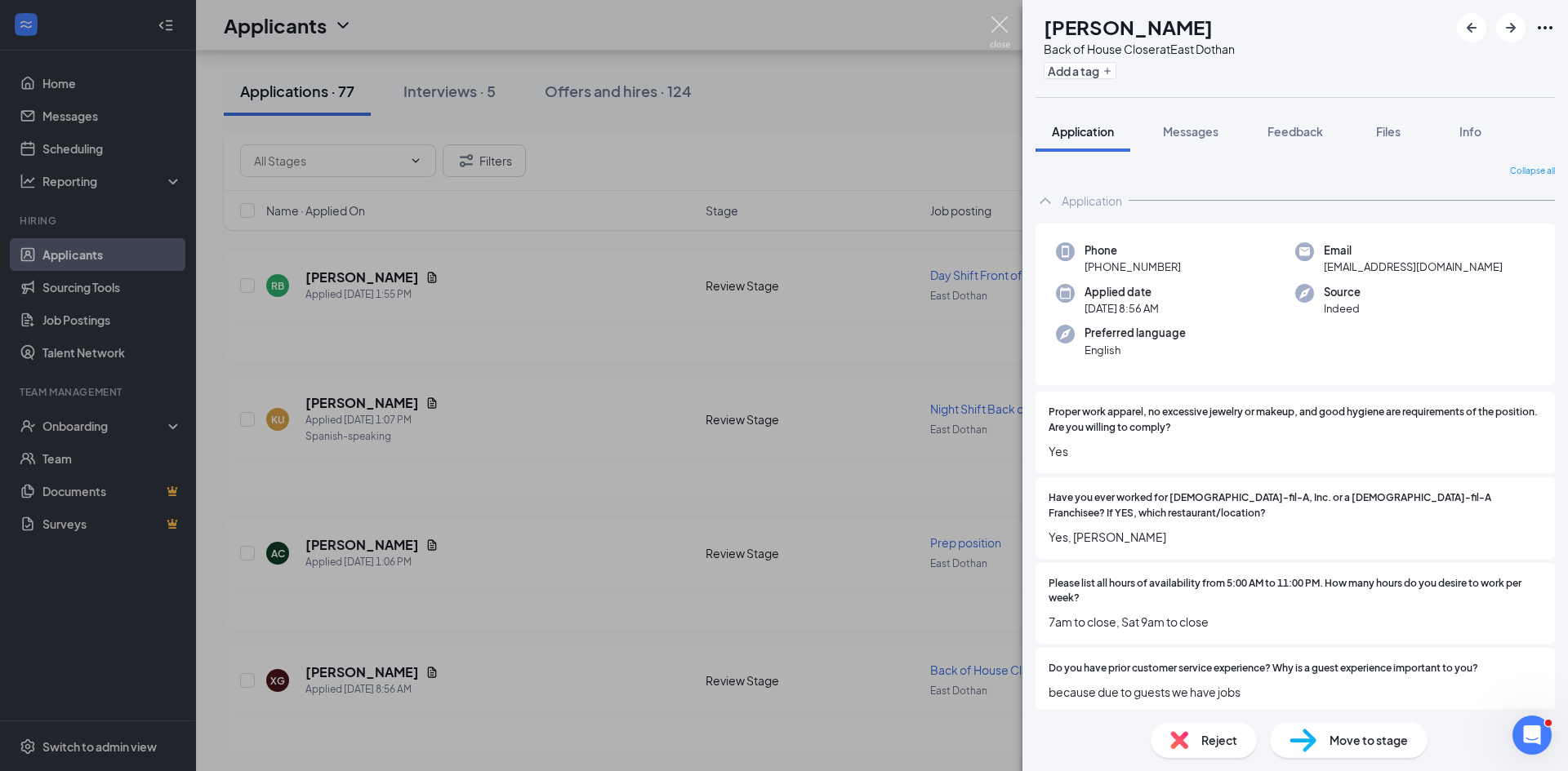
click at [1001, 25] on img at bounding box center [1000, 32] width 21 height 32
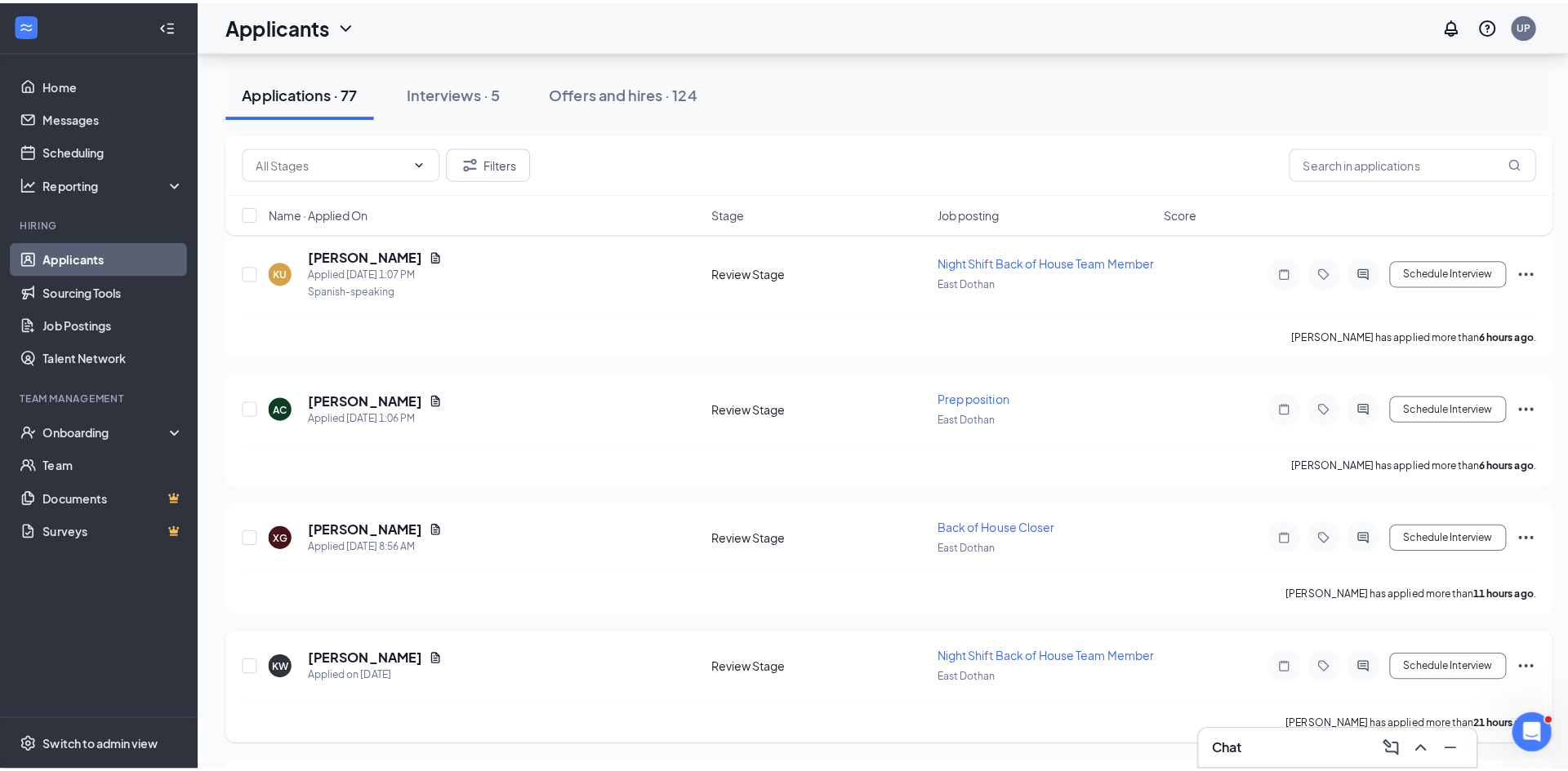
scroll to position [897, 0]
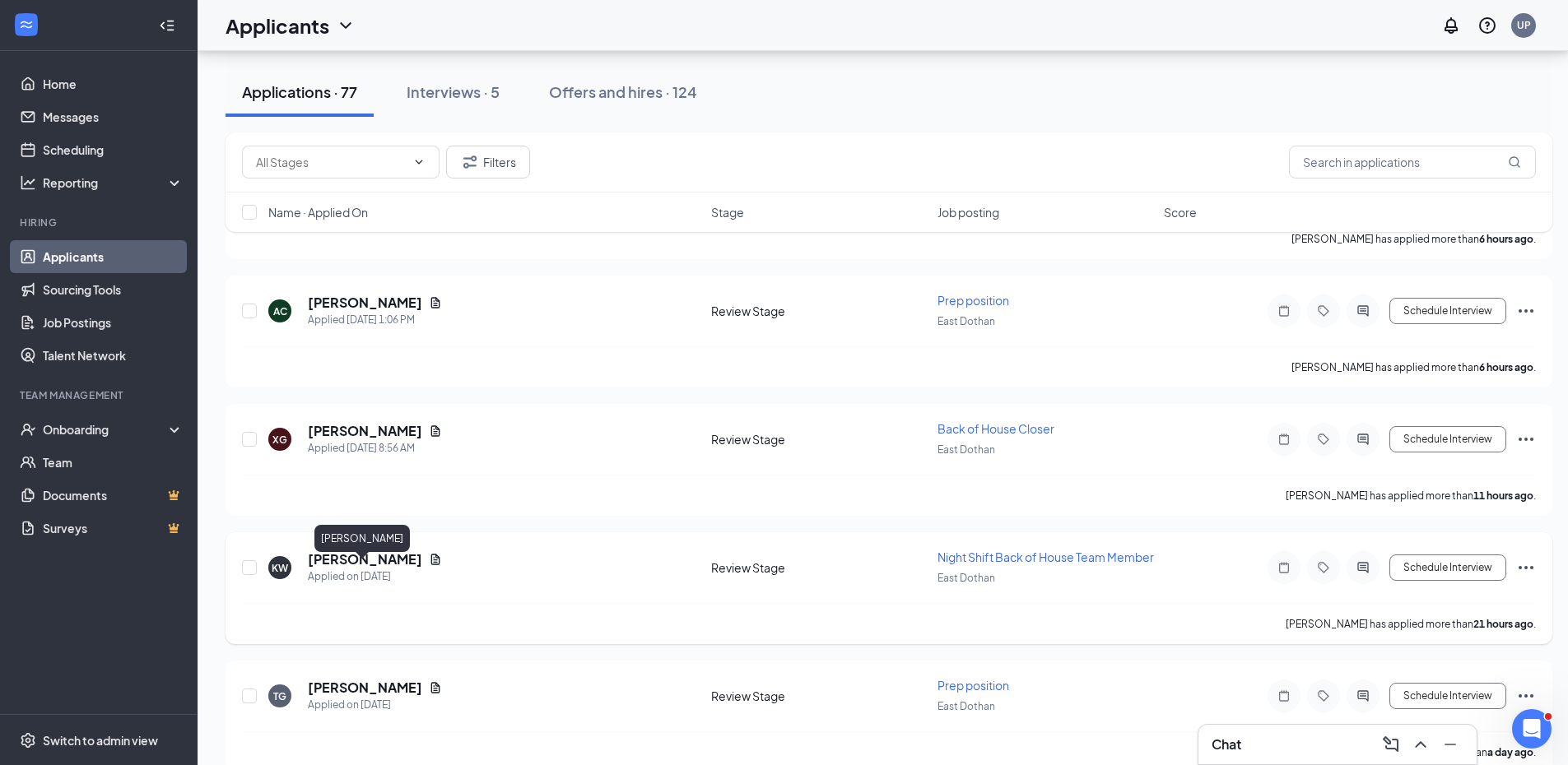
click at [369, 569] on h5 "[PERSON_NAME]" at bounding box center [365, 559] width 114 height 18
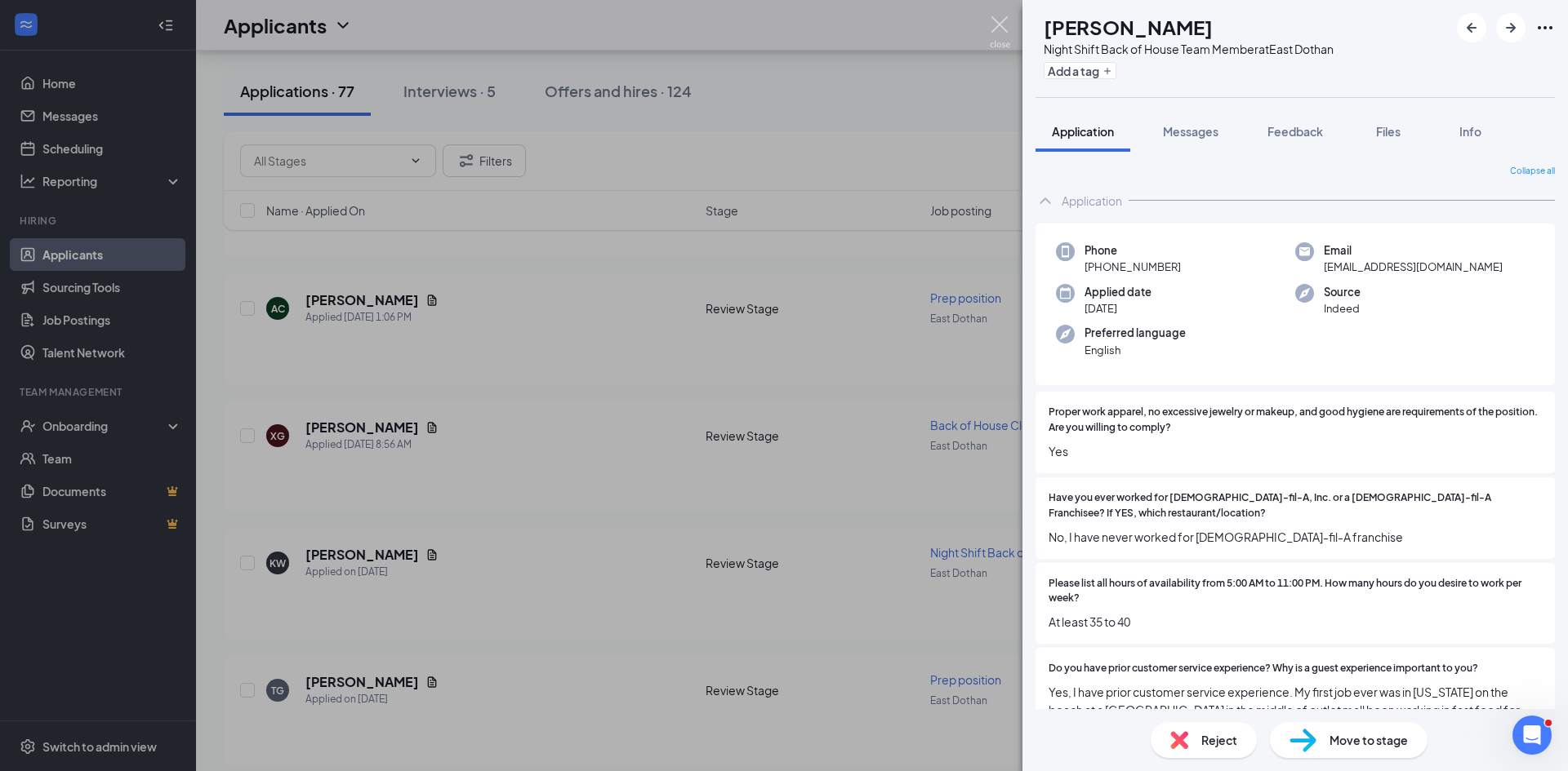
click at [999, 22] on img at bounding box center [1000, 32] width 21 height 32
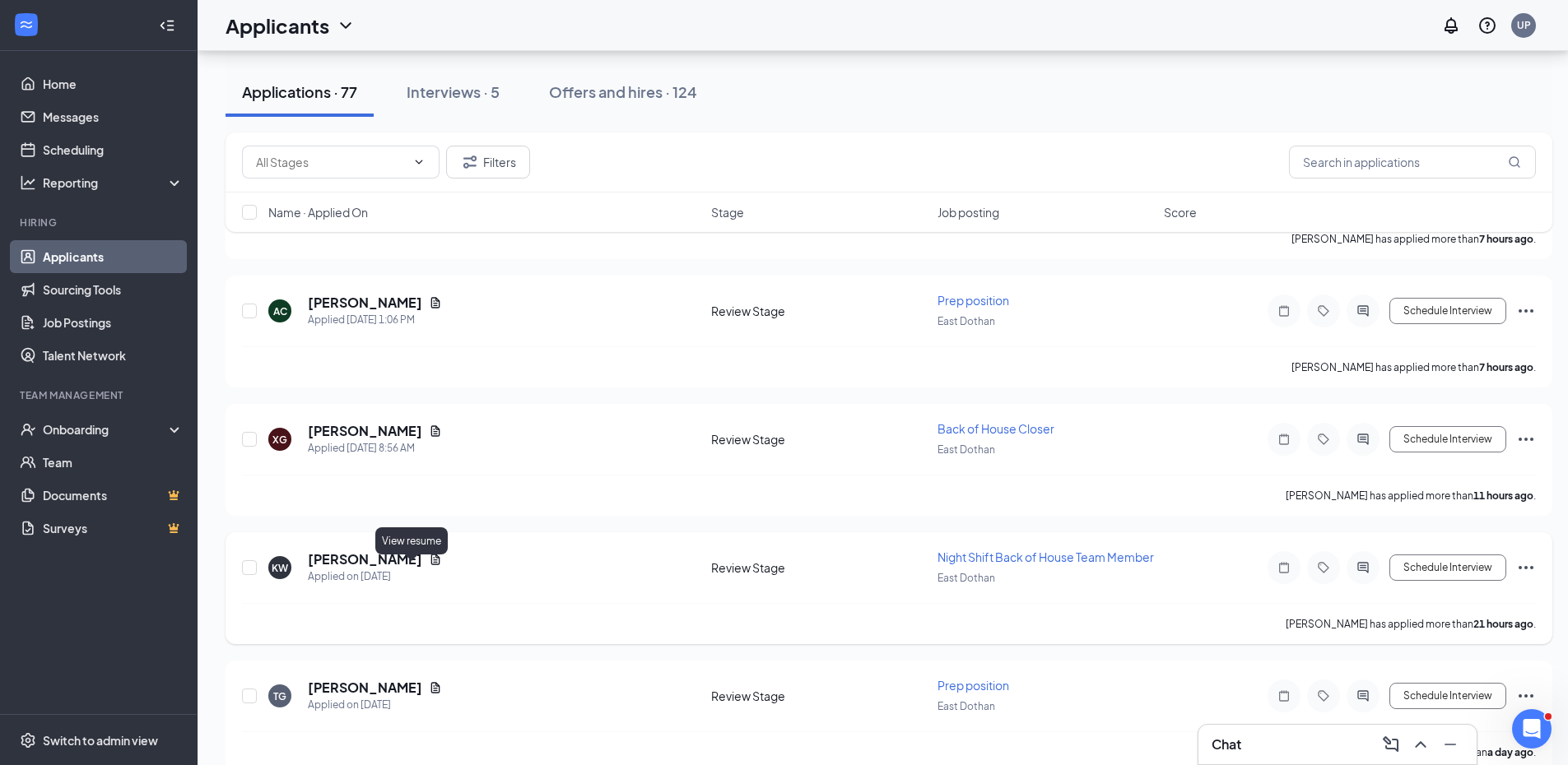
click at [429, 566] on icon "Document" at bounding box center [435, 559] width 13 height 13
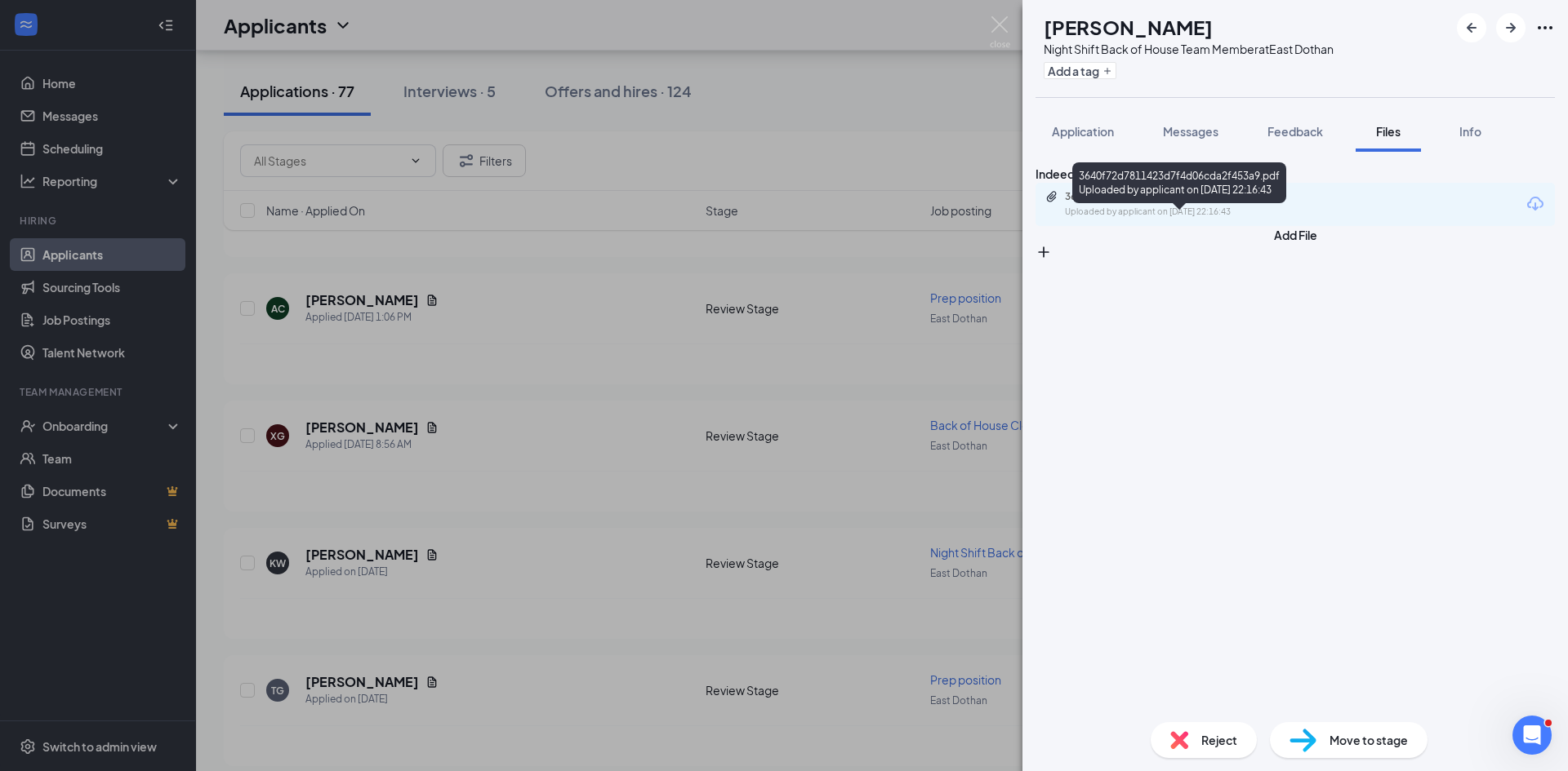
click at [1209, 218] on div "Uploaded by applicant on [DATE] 22:16:43" at bounding box center [1187, 213] width 245 height 13
click at [997, 19] on img at bounding box center [1000, 32] width 21 height 32
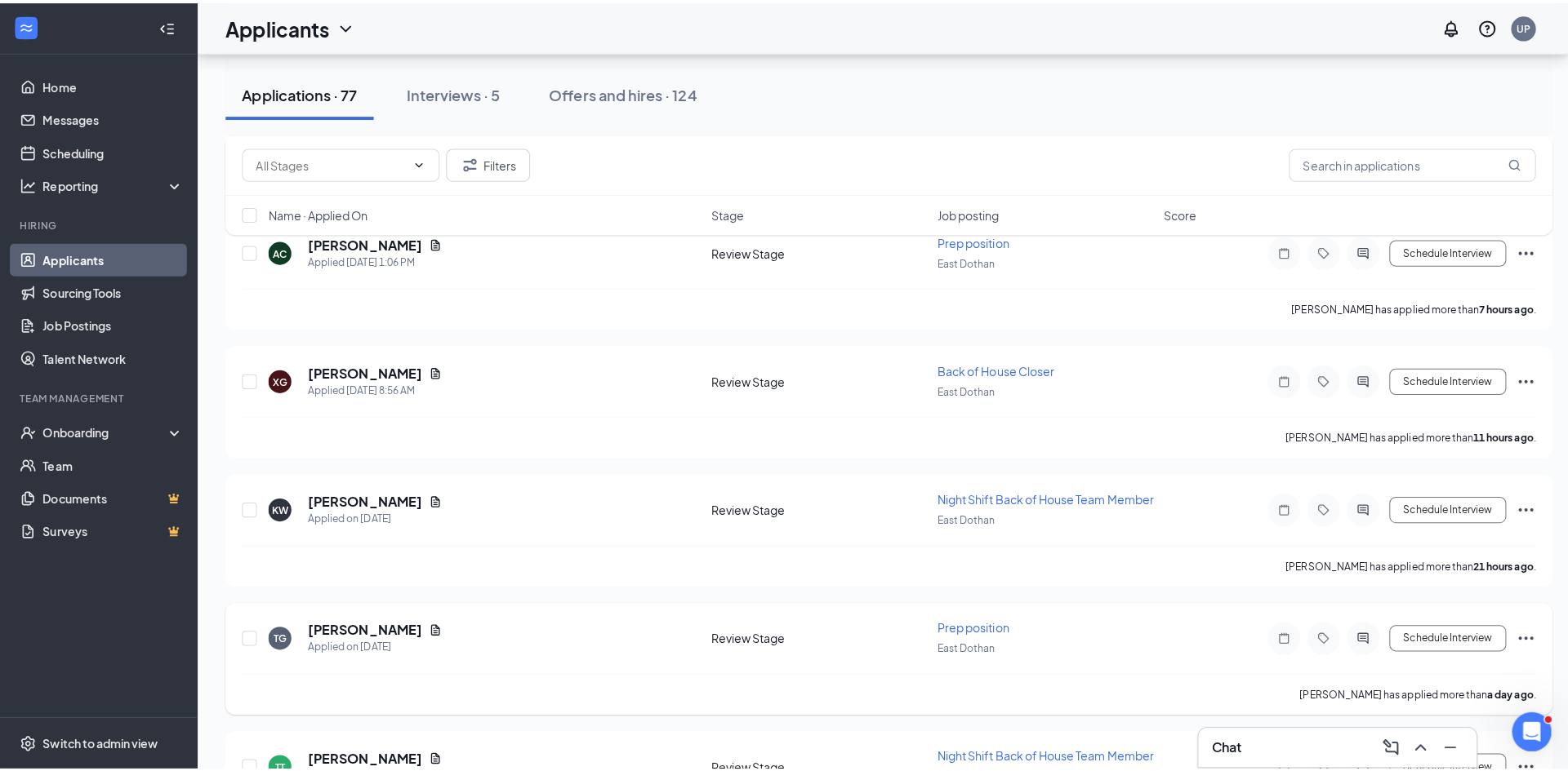
scroll to position [1143, 0]
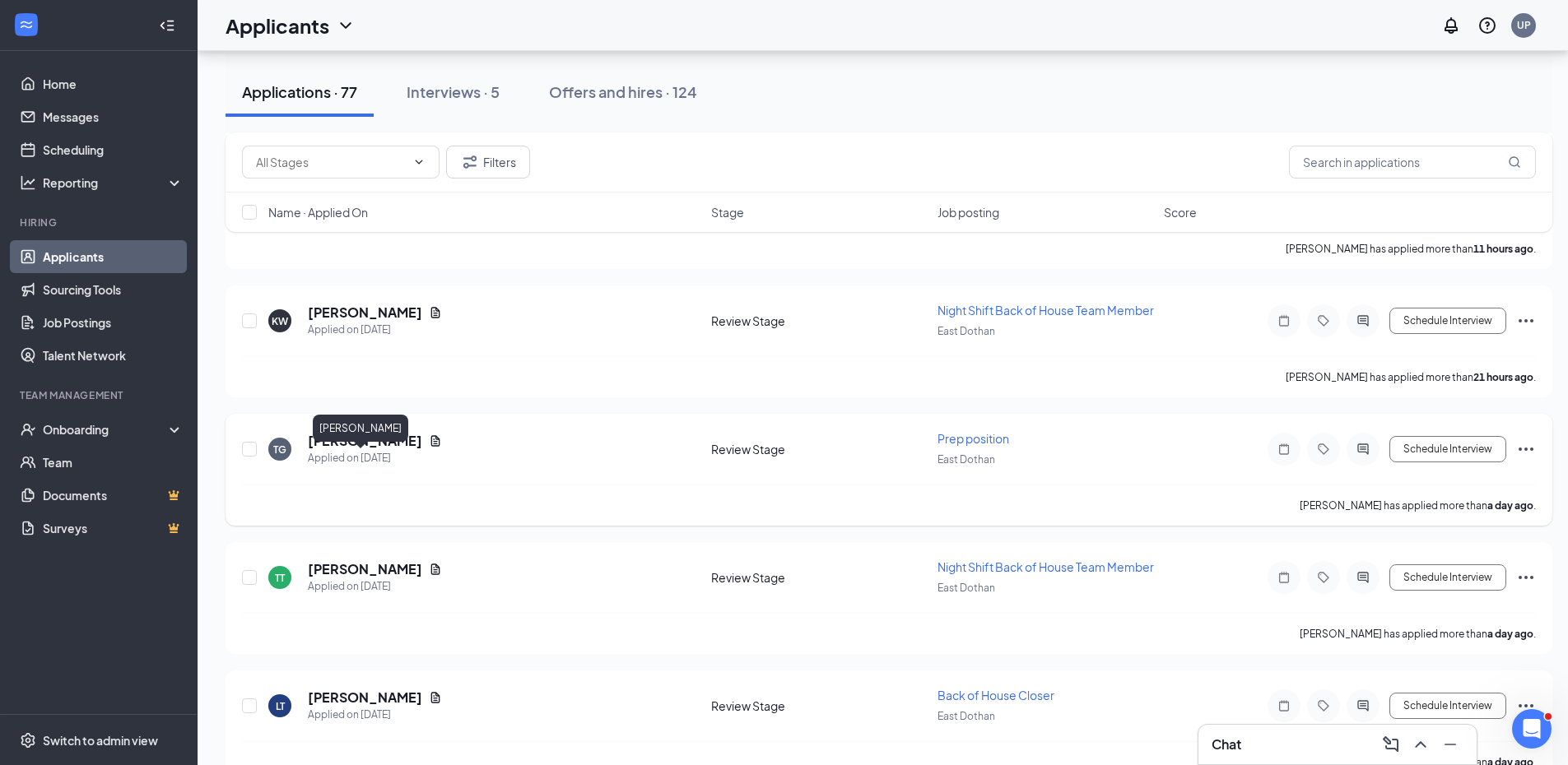
click at [354, 450] on h5 "[PERSON_NAME]" at bounding box center [365, 440] width 114 height 18
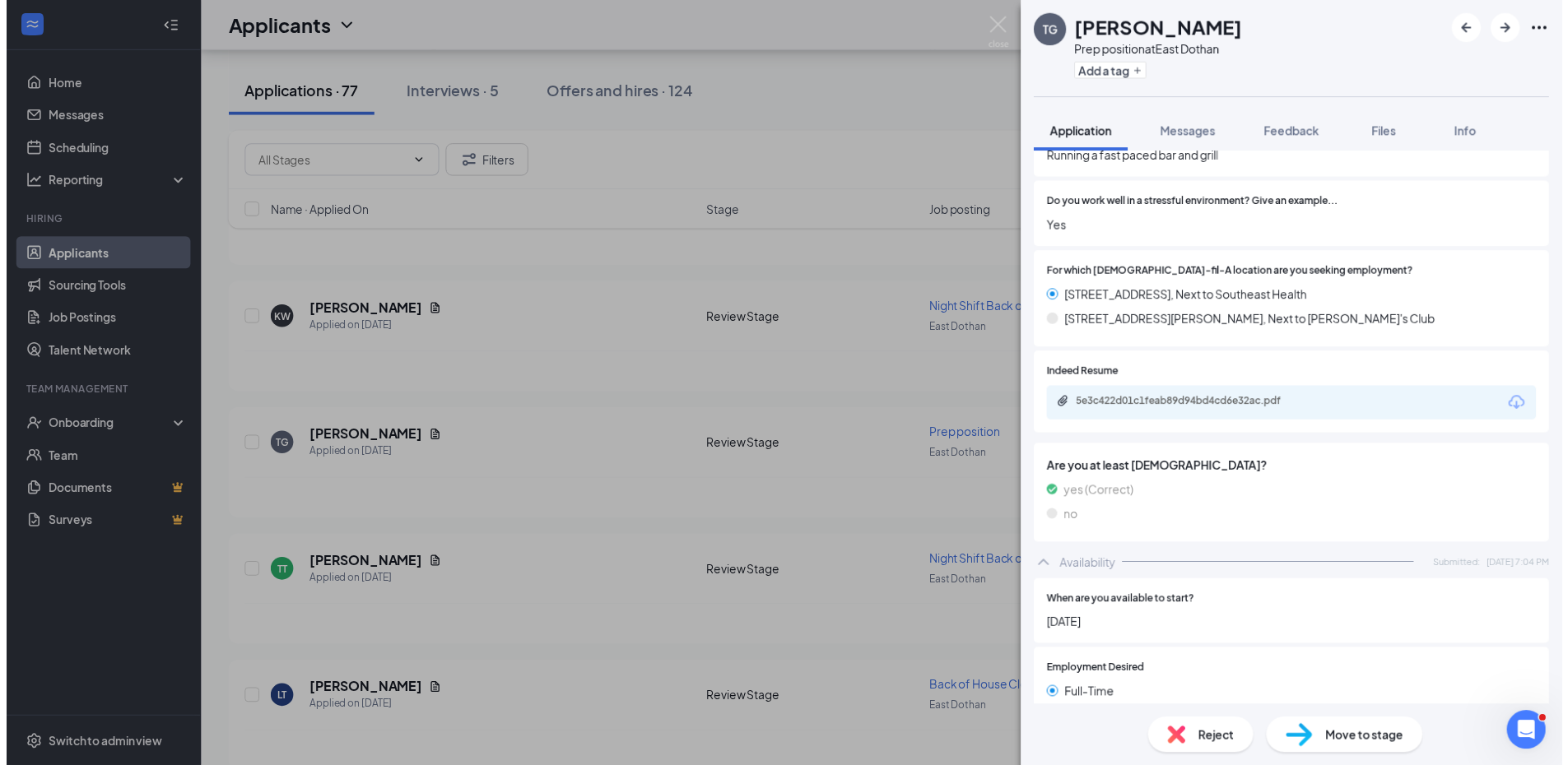
scroll to position [586, 0]
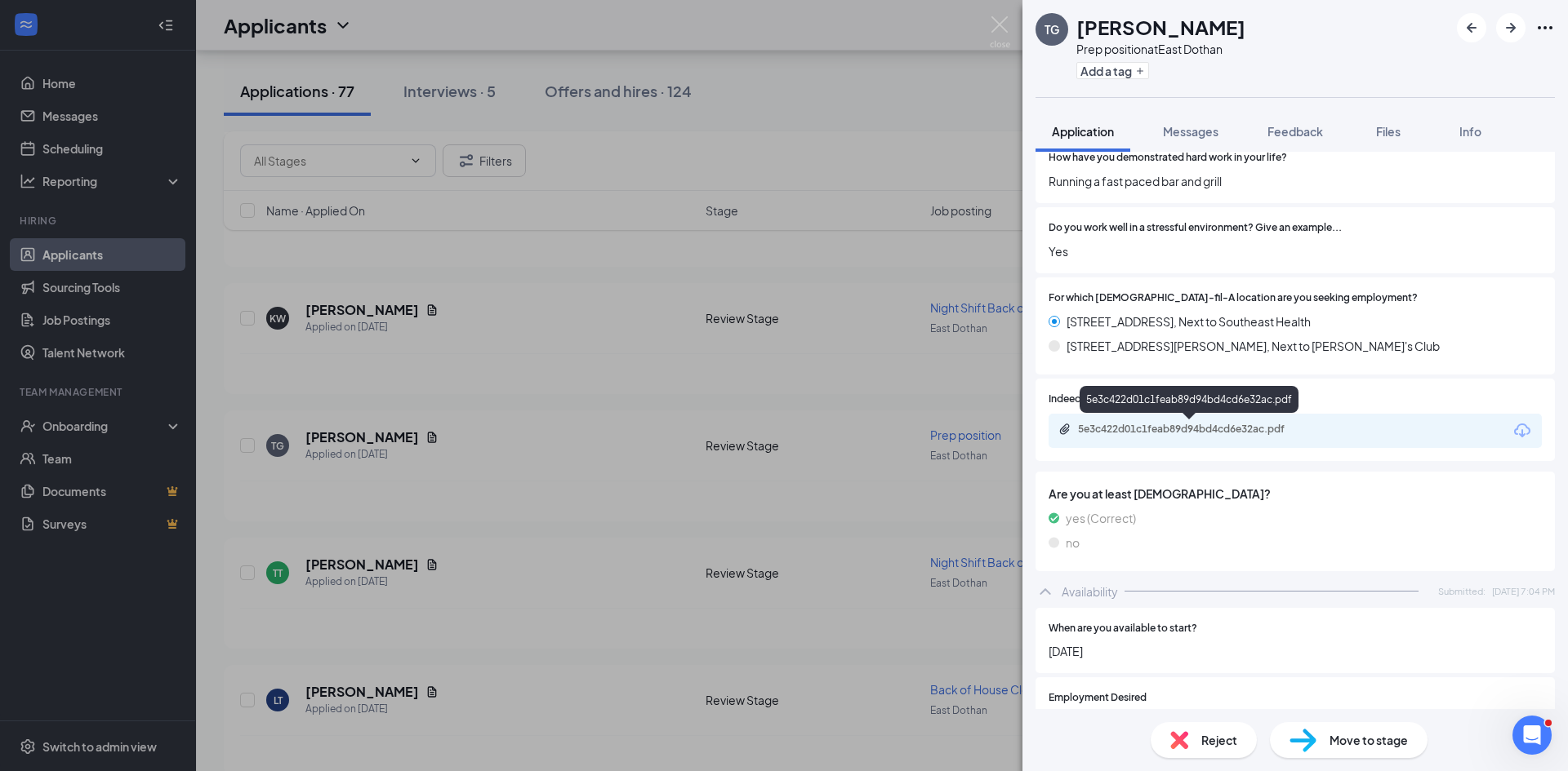
click at [1220, 426] on div "5e3c422d01c1feab89d94bd4cd6e32ac.pdf" at bounding box center [1192, 429] width 229 height 13
click at [1005, 22] on img at bounding box center [1000, 32] width 21 height 32
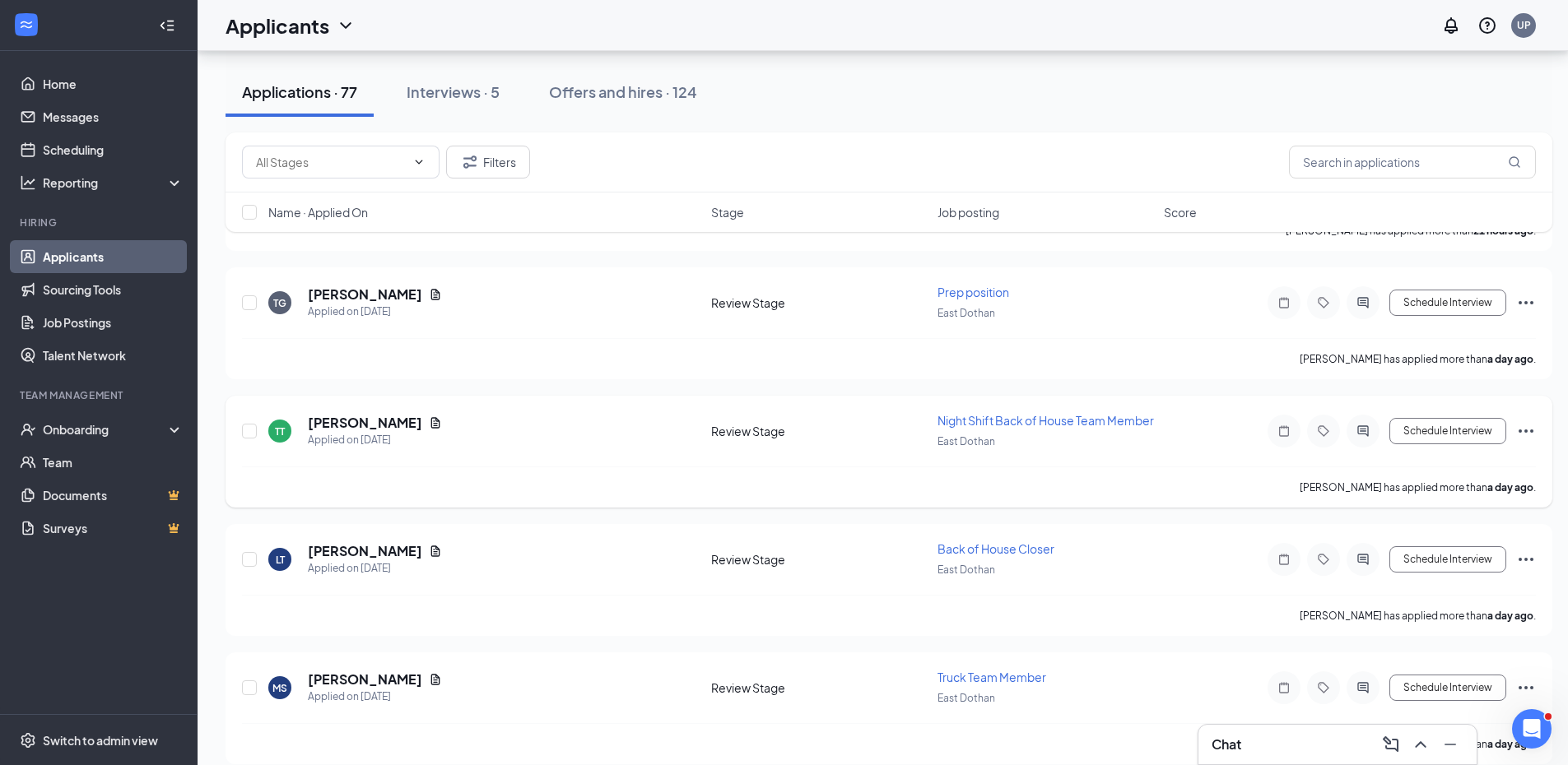
scroll to position [1317, 0]
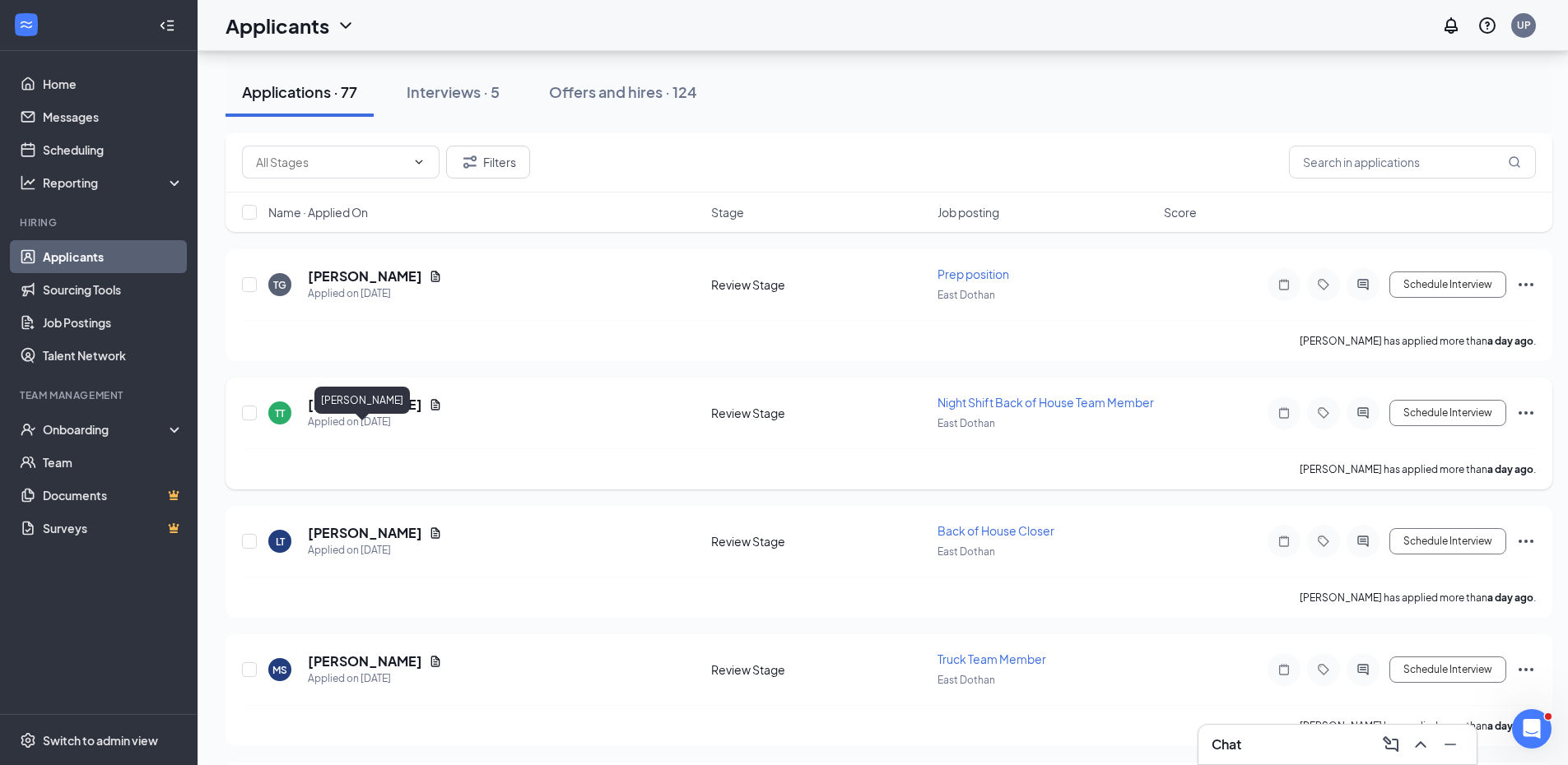
click at [367, 414] on h5 "[PERSON_NAME]" at bounding box center [365, 404] width 114 height 18
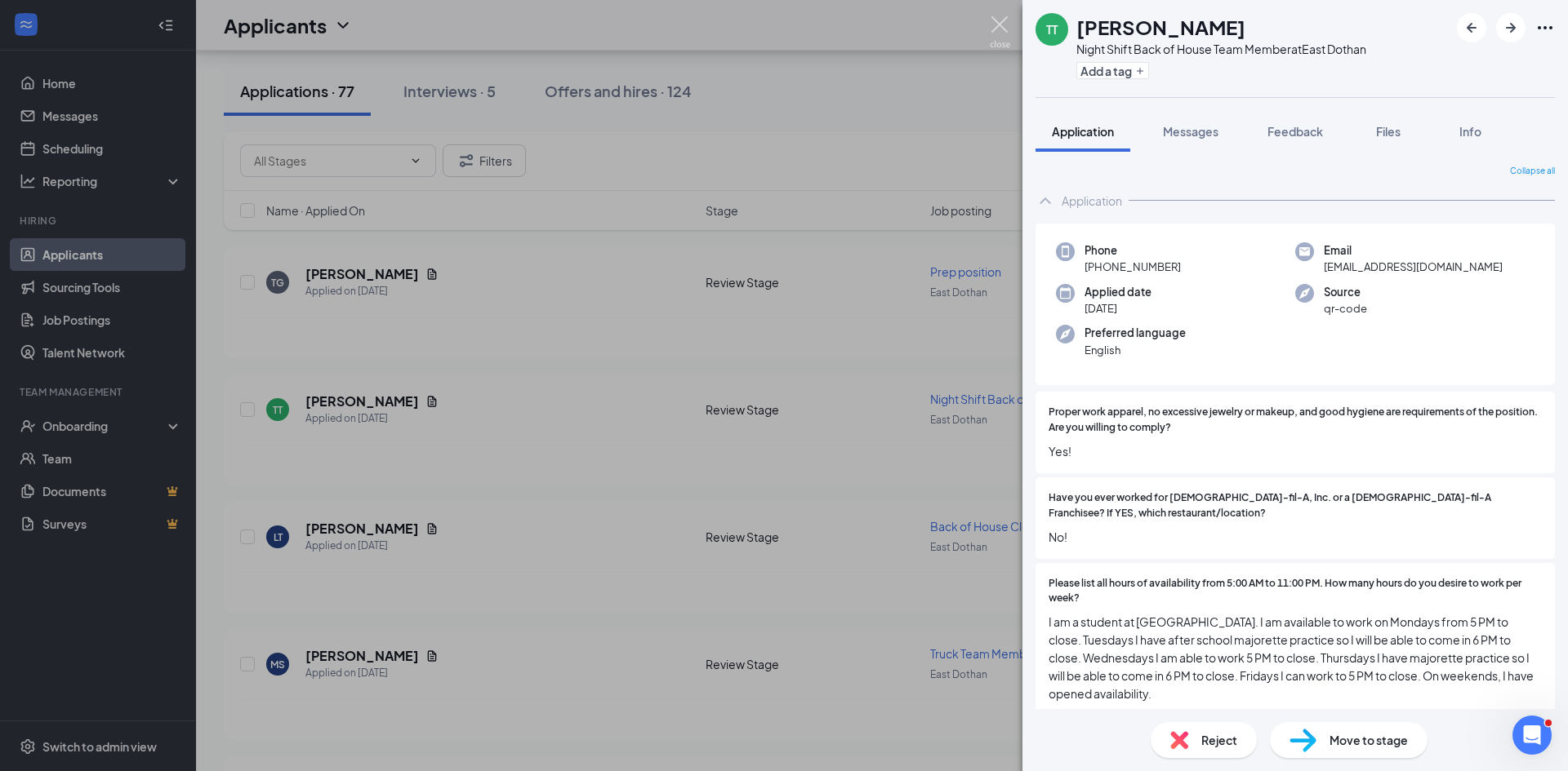
click at [1004, 21] on img at bounding box center [1000, 32] width 21 height 32
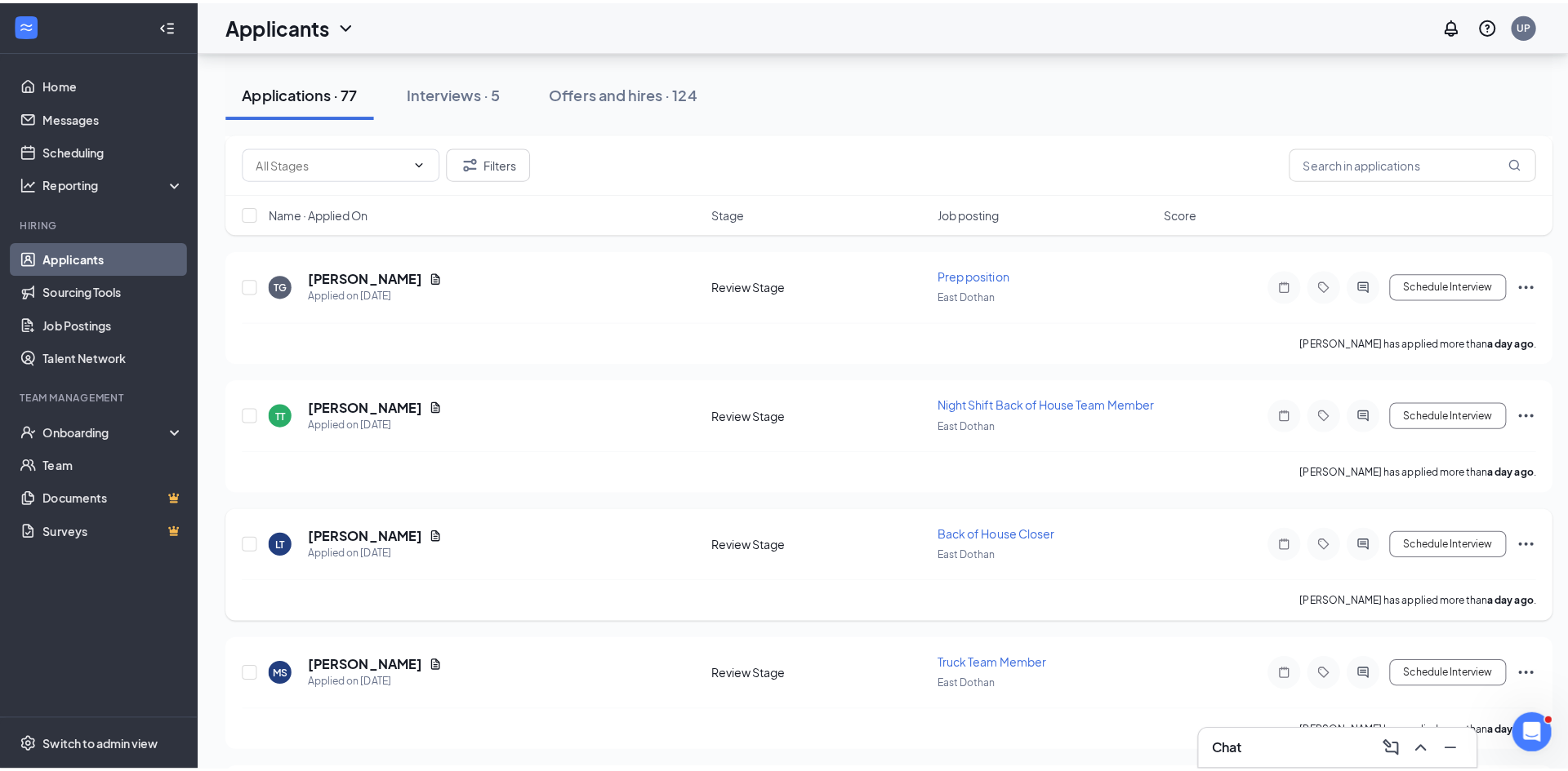
scroll to position [1387, 0]
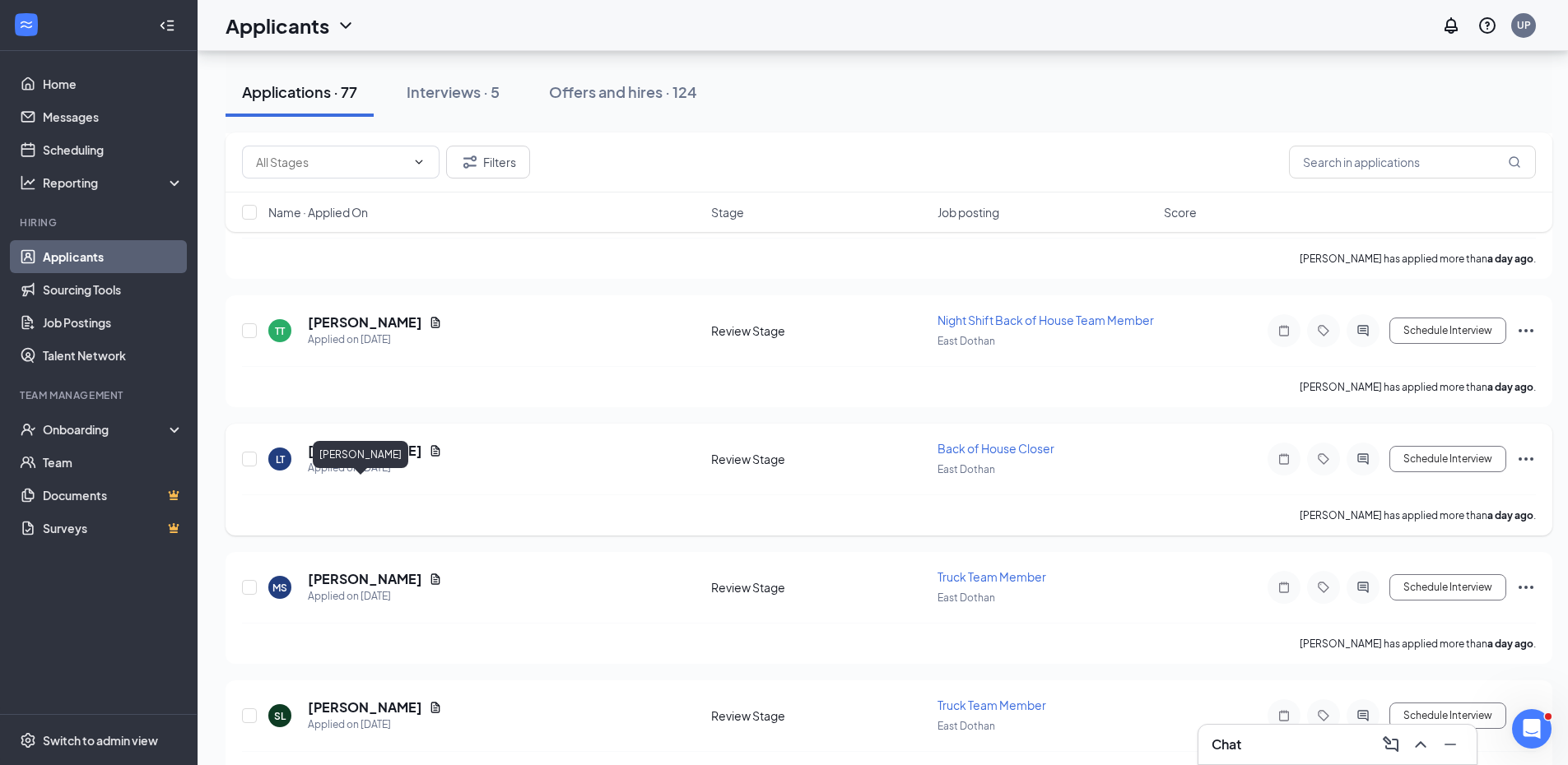
click at [362, 460] on h5 "[PERSON_NAME]" at bounding box center [365, 450] width 114 height 18
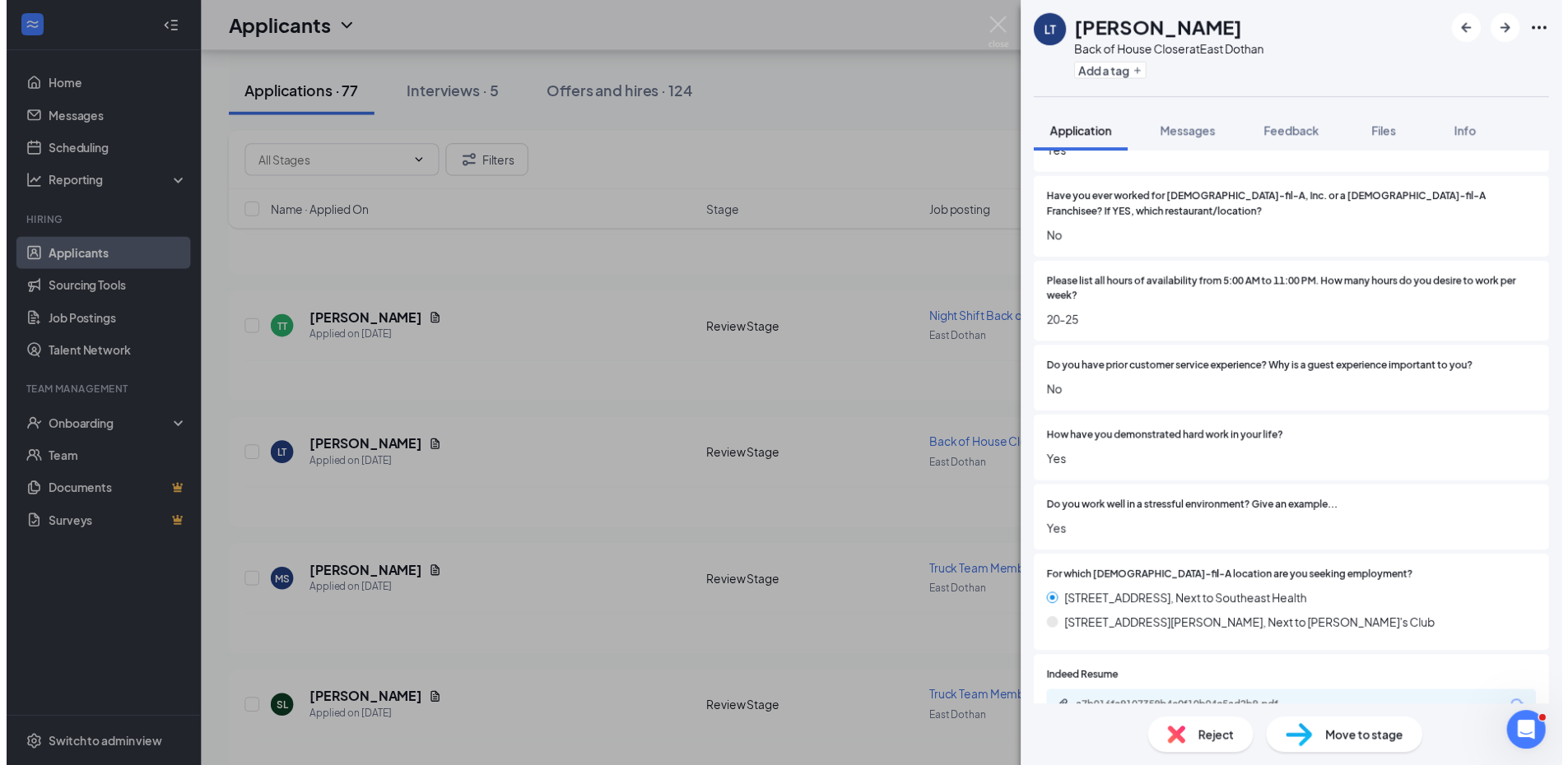
scroll to position [576, 0]
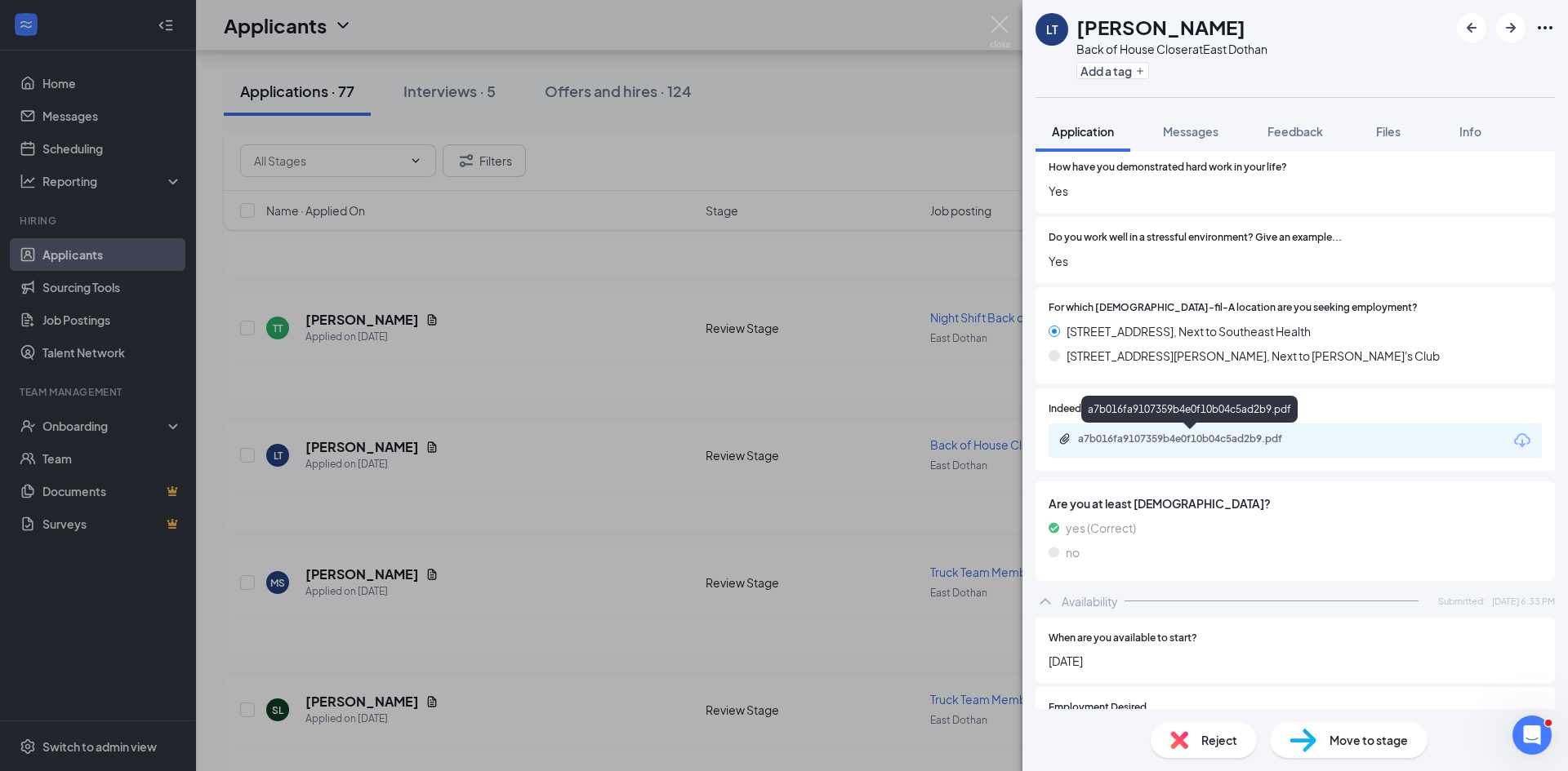
click at [1181, 436] on div "a7b016fa9107359b4e0f10b04c5ad2b9.pdf" at bounding box center [1192, 439] width 229 height 13
click at [1004, 20] on img at bounding box center [1000, 32] width 21 height 32
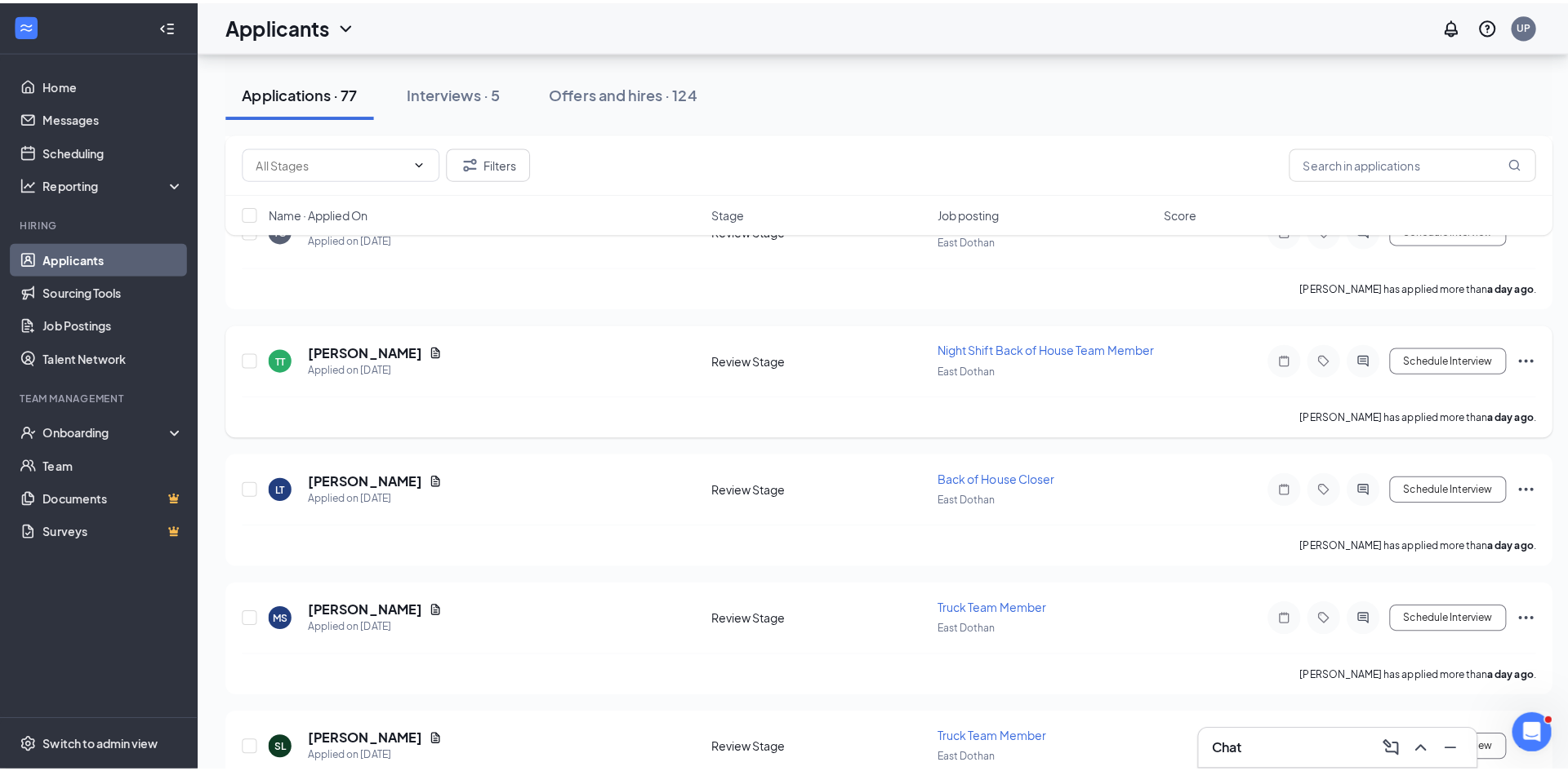
scroll to position [1469, 0]
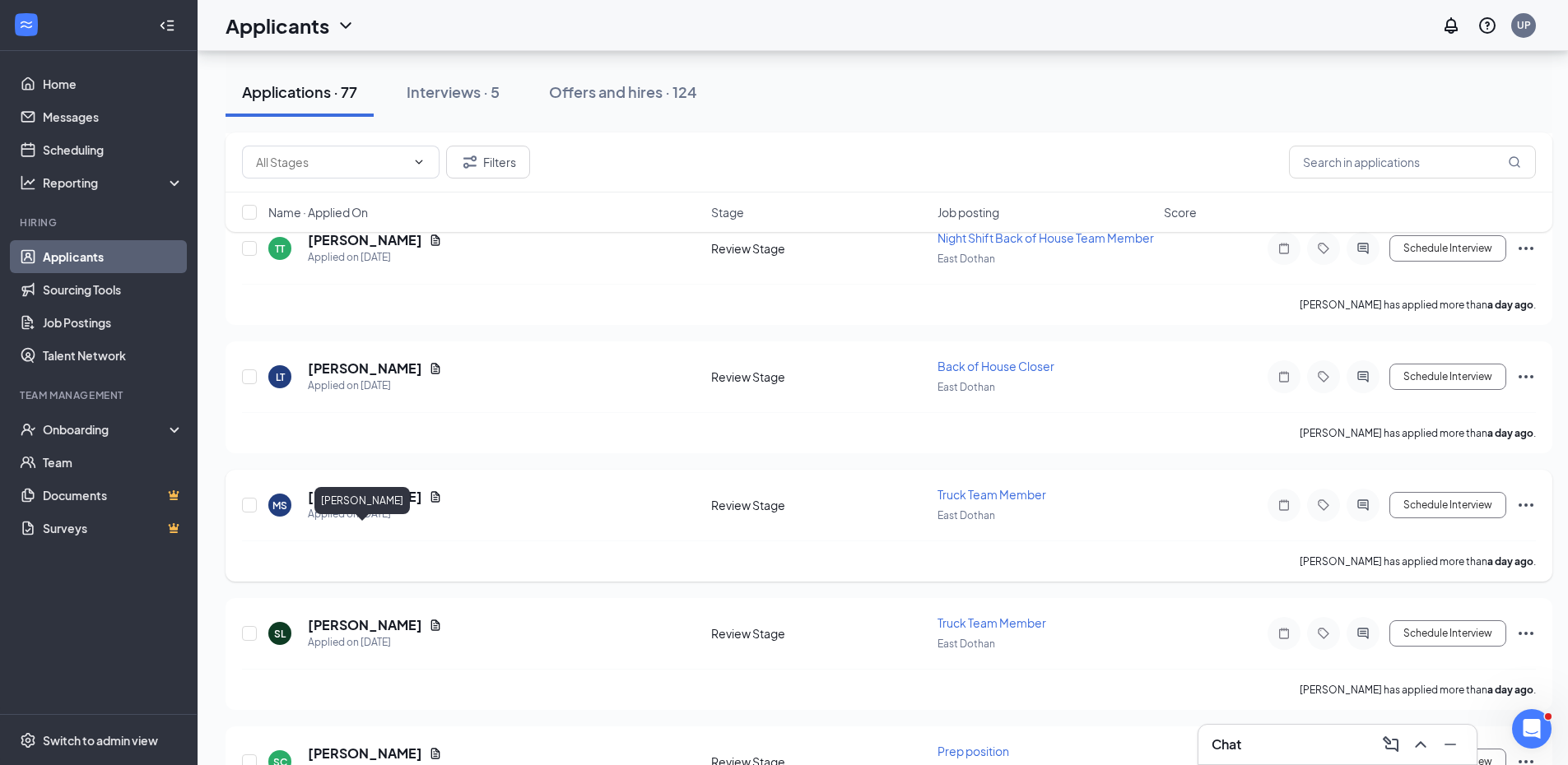
click at [369, 506] on h5 "[PERSON_NAME]" at bounding box center [365, 497] width 114 height 18
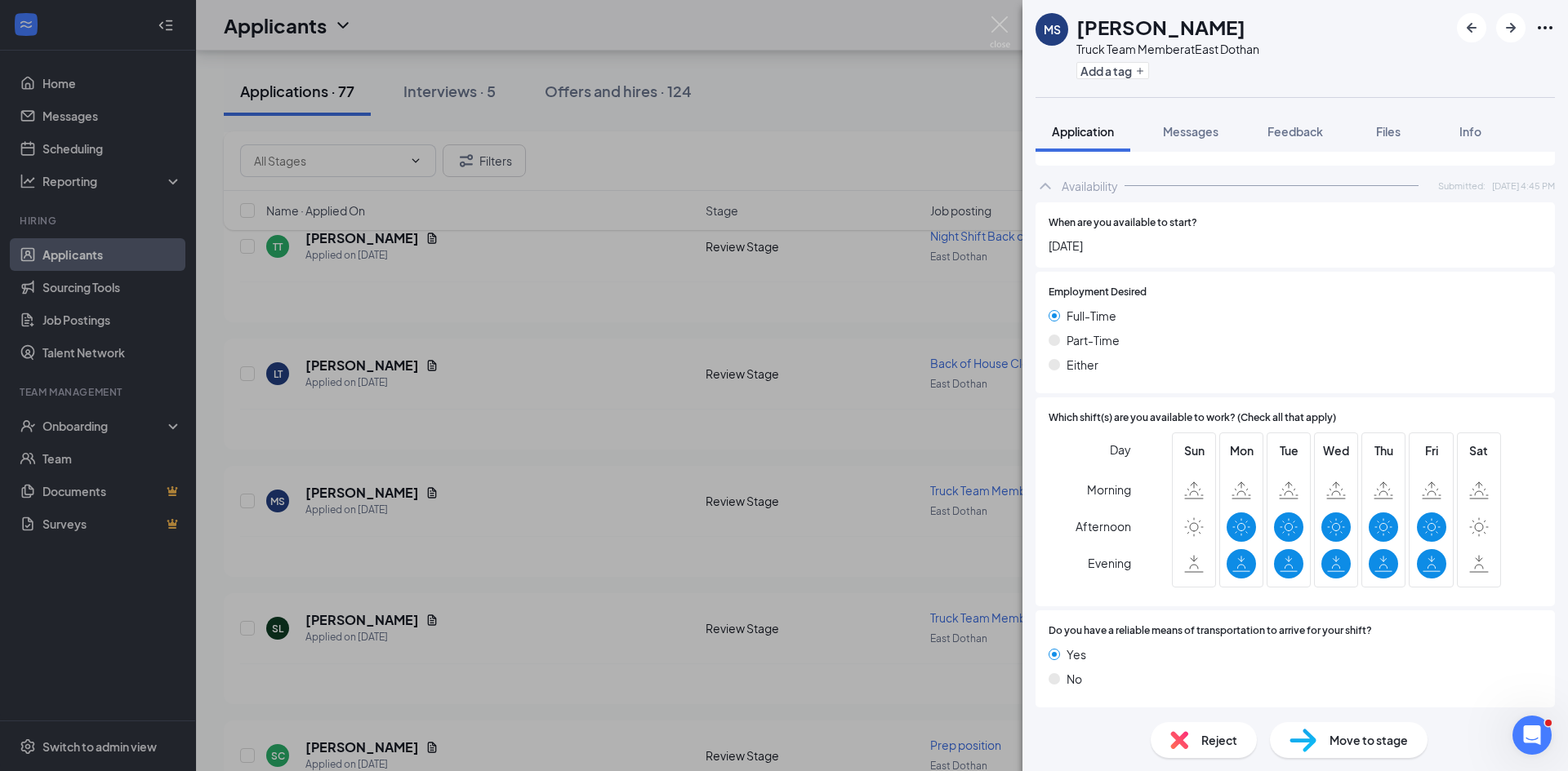
scroll to position [989, 0]
click at [1000, 16] on img at bounding box center [1000, 32] width 21 height 32
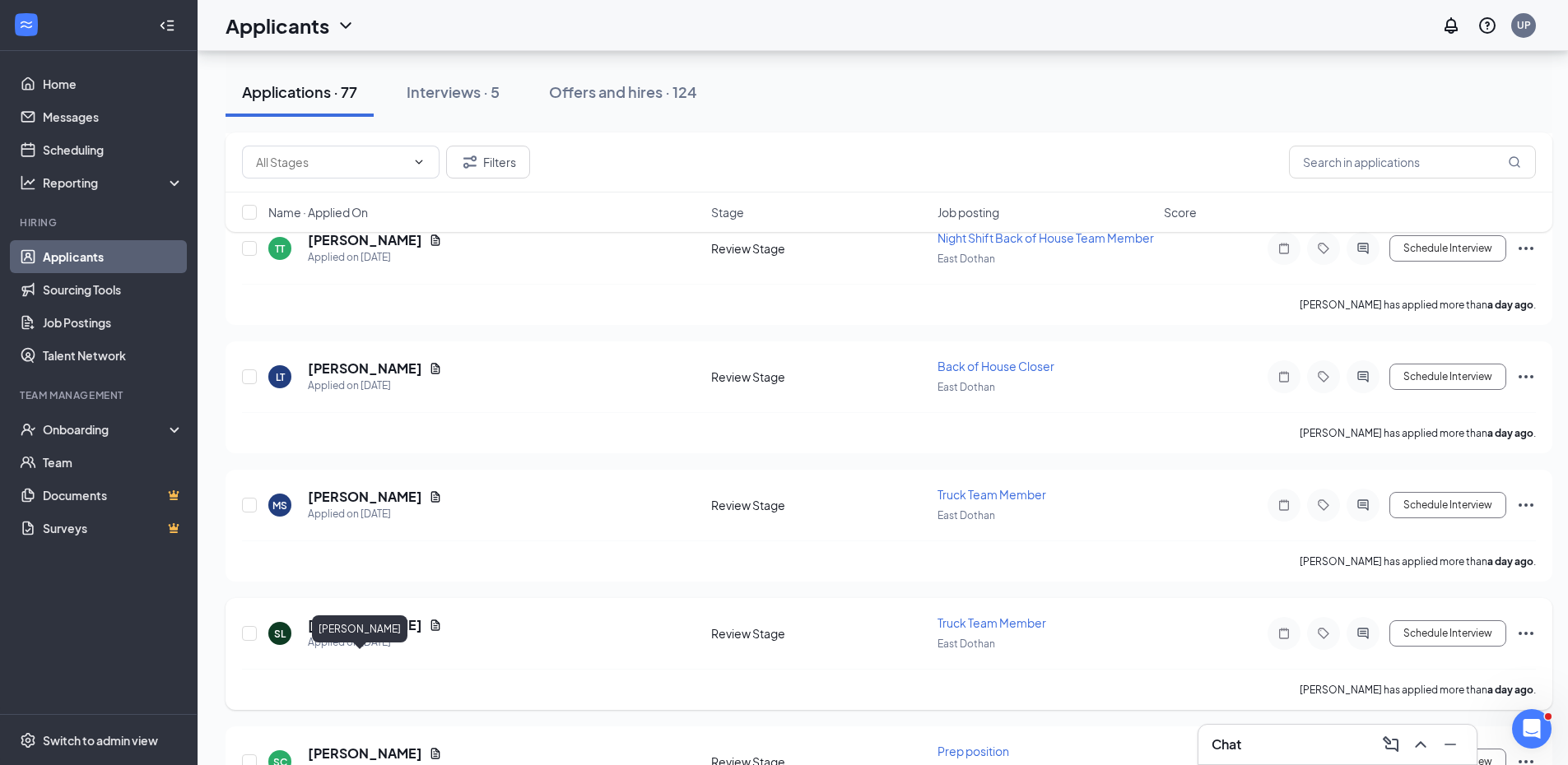
click at [357, 635] on h5 "[PERSON_NAME]" at bounding box center [365, 625] width 114 height 18
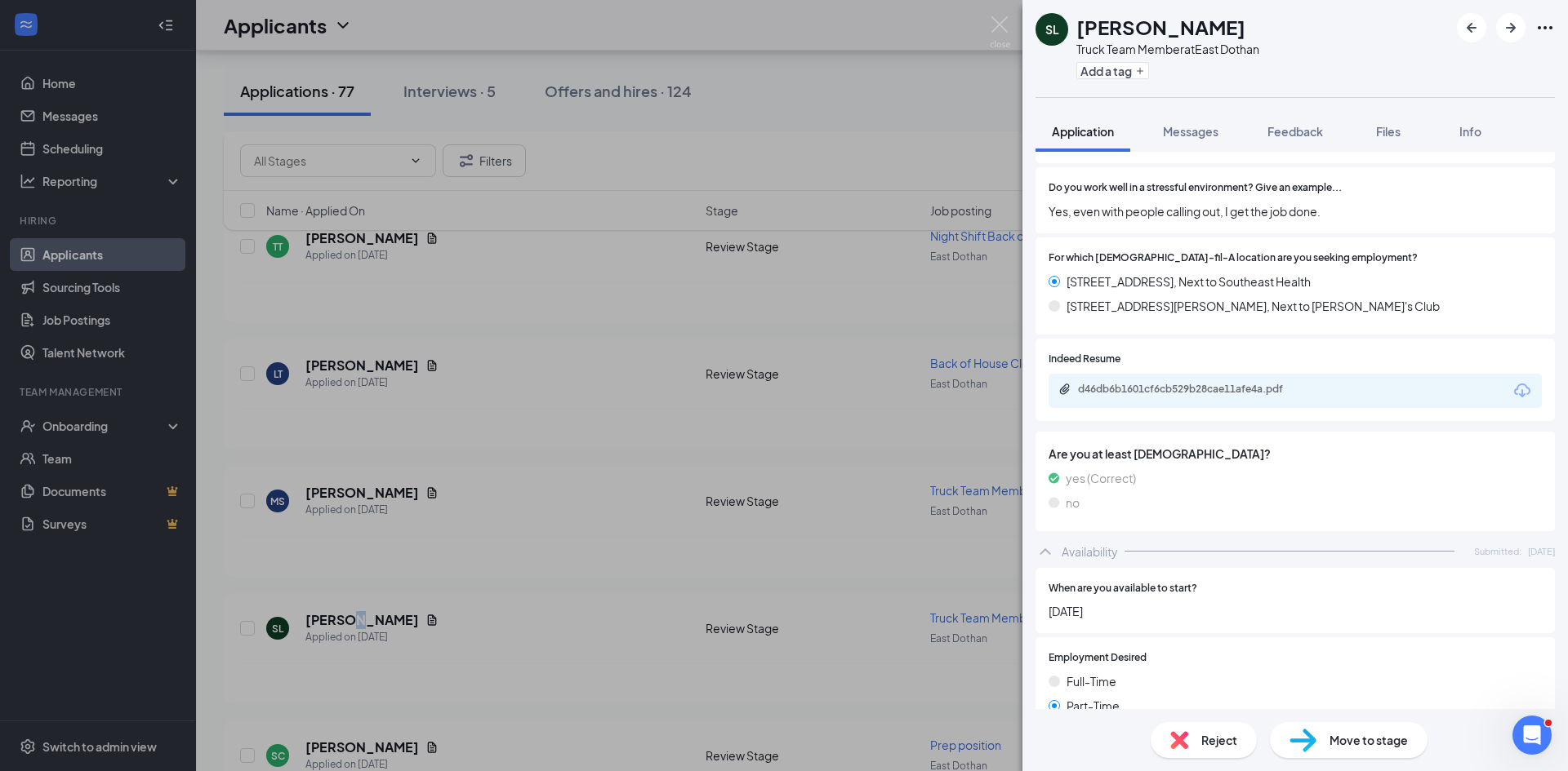
scroll to position [734, 0]
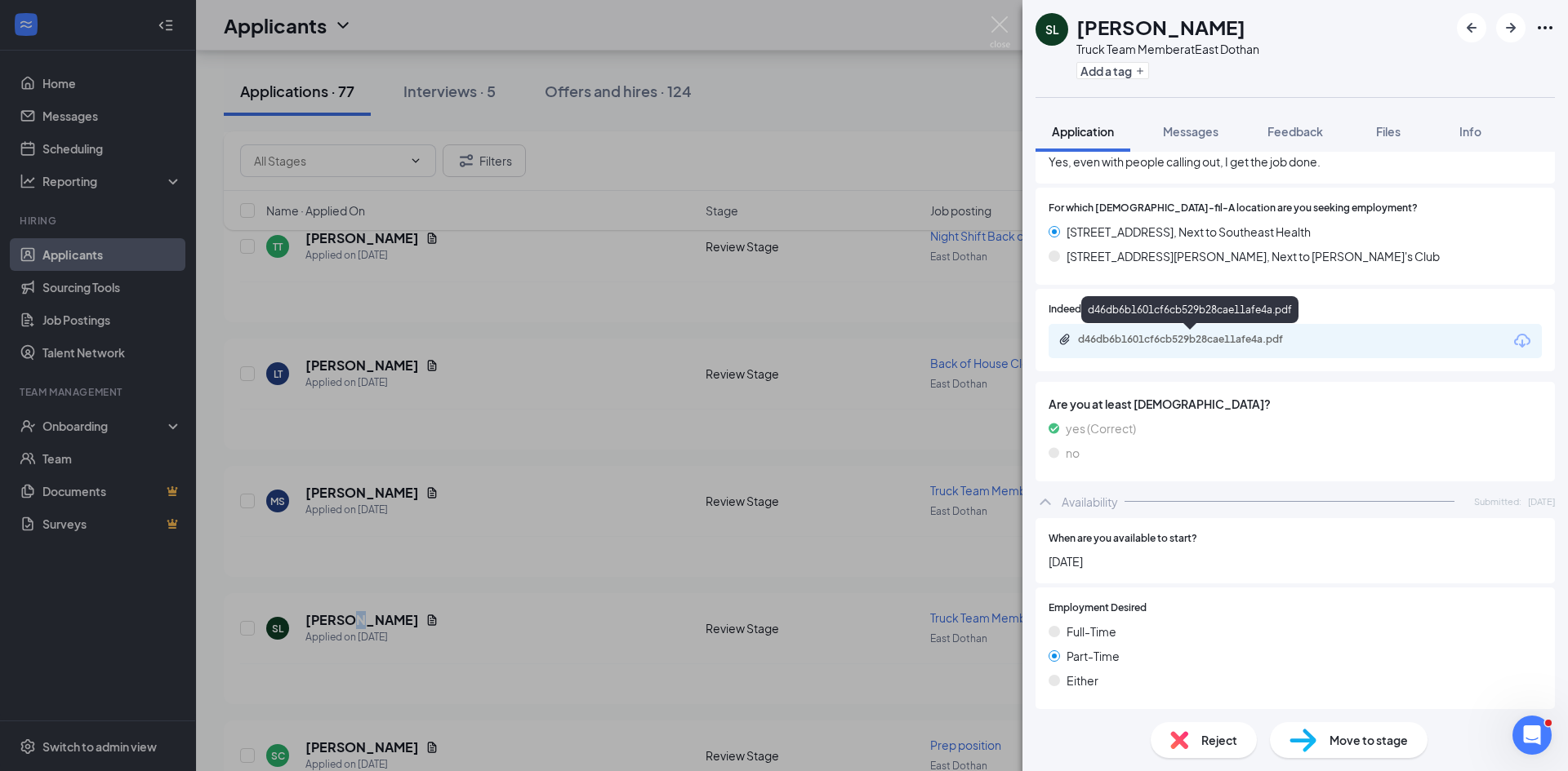
click at [1141, 338] on div "d46db6b1601cf6cb529b28cae11afe4a.pdf" at bounding box center [1192, 339] width 229 height 13
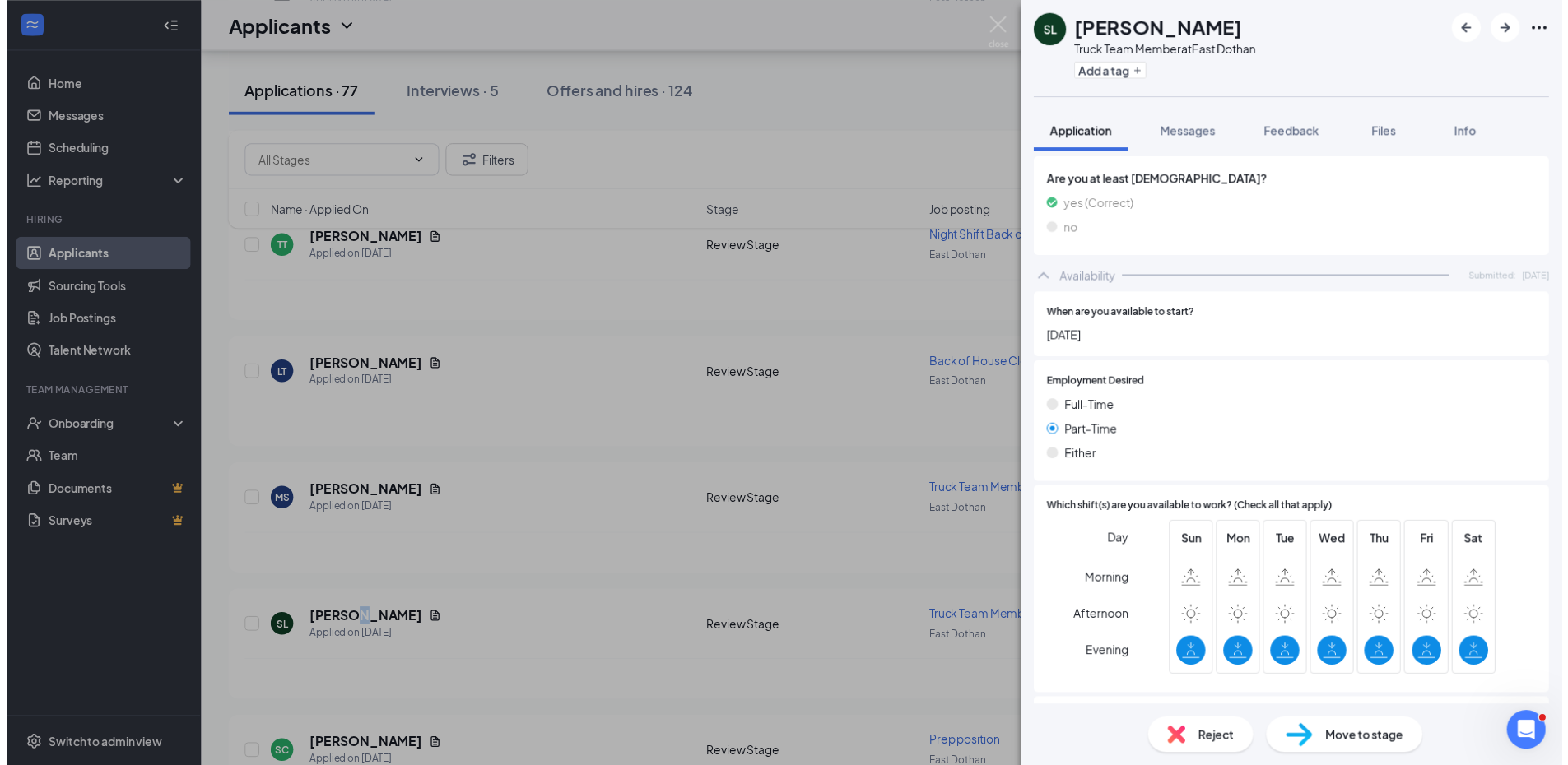
scroll to position [1062, 0]
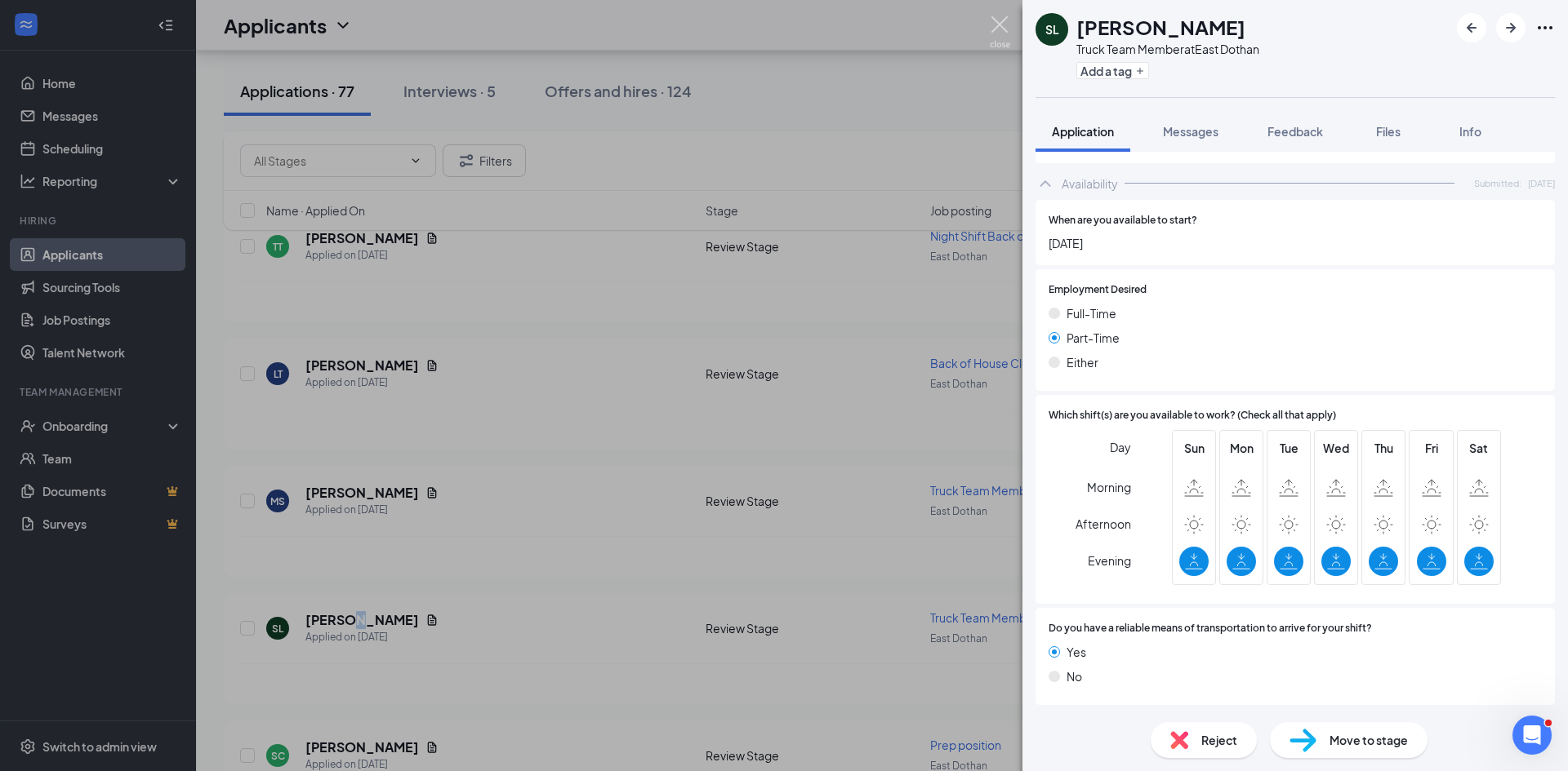
click at [1000, 20] on img at bounding box center [1000, 32] width 21 height 32
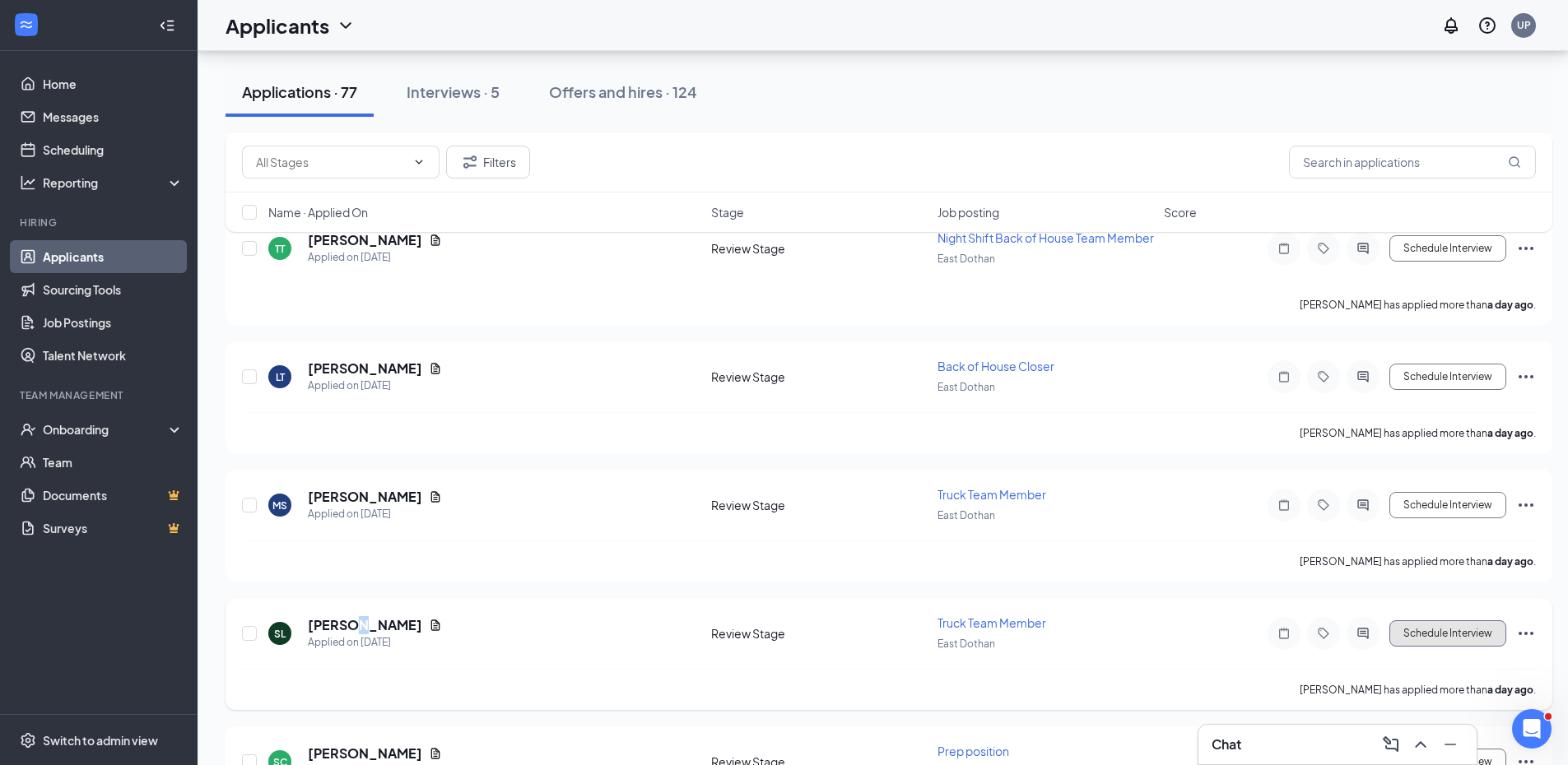
click at [1450, 647] on button "Schedule Interview" at bounding box center [1448, 634] width 117 height 26
type input "Initial Interview (next stage)"
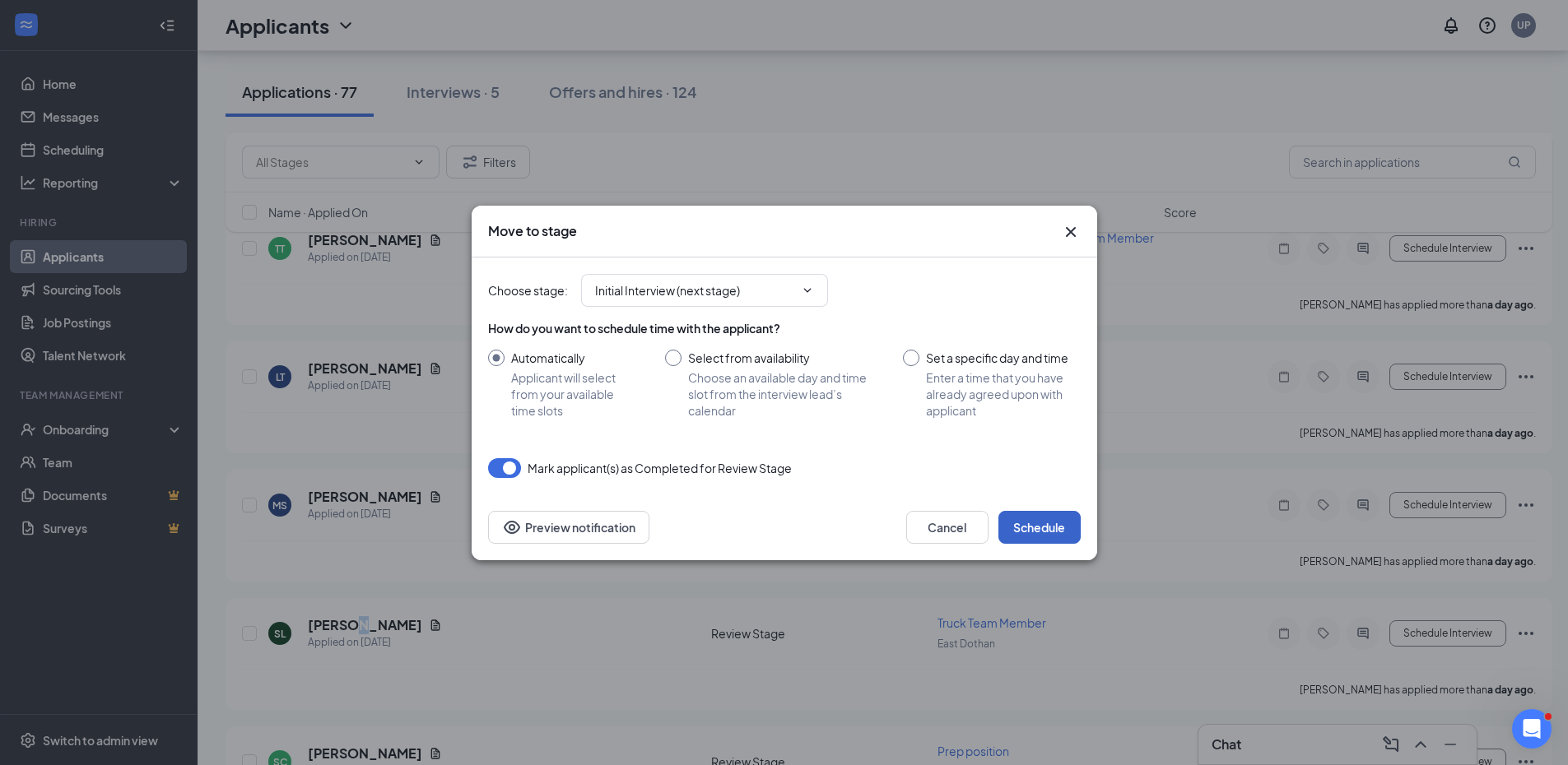
click at [1045, 521] on button "Schedule" at bounding box center [1039, 527] width 82 height 33
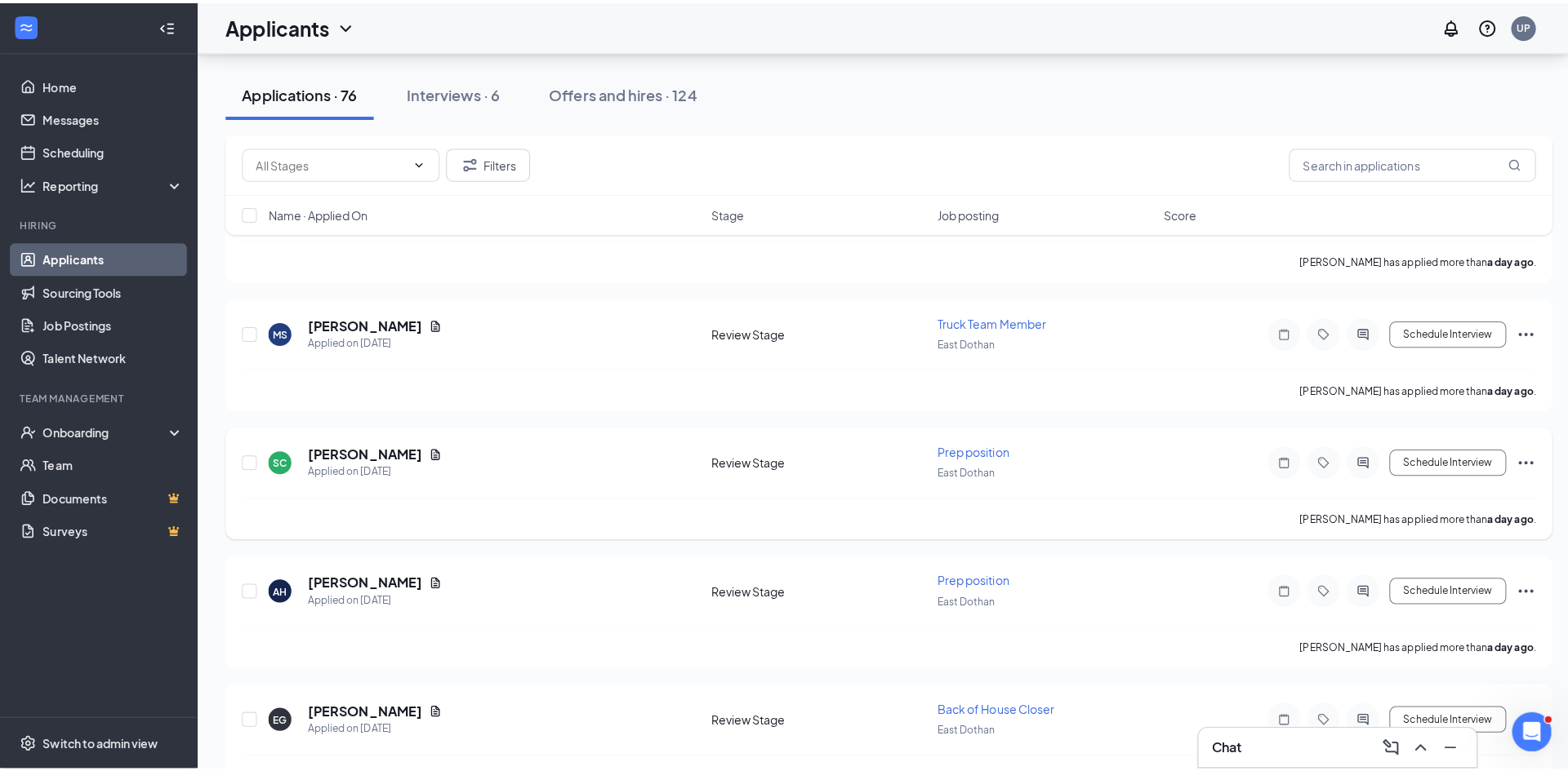
scroll to position [1796, 0]
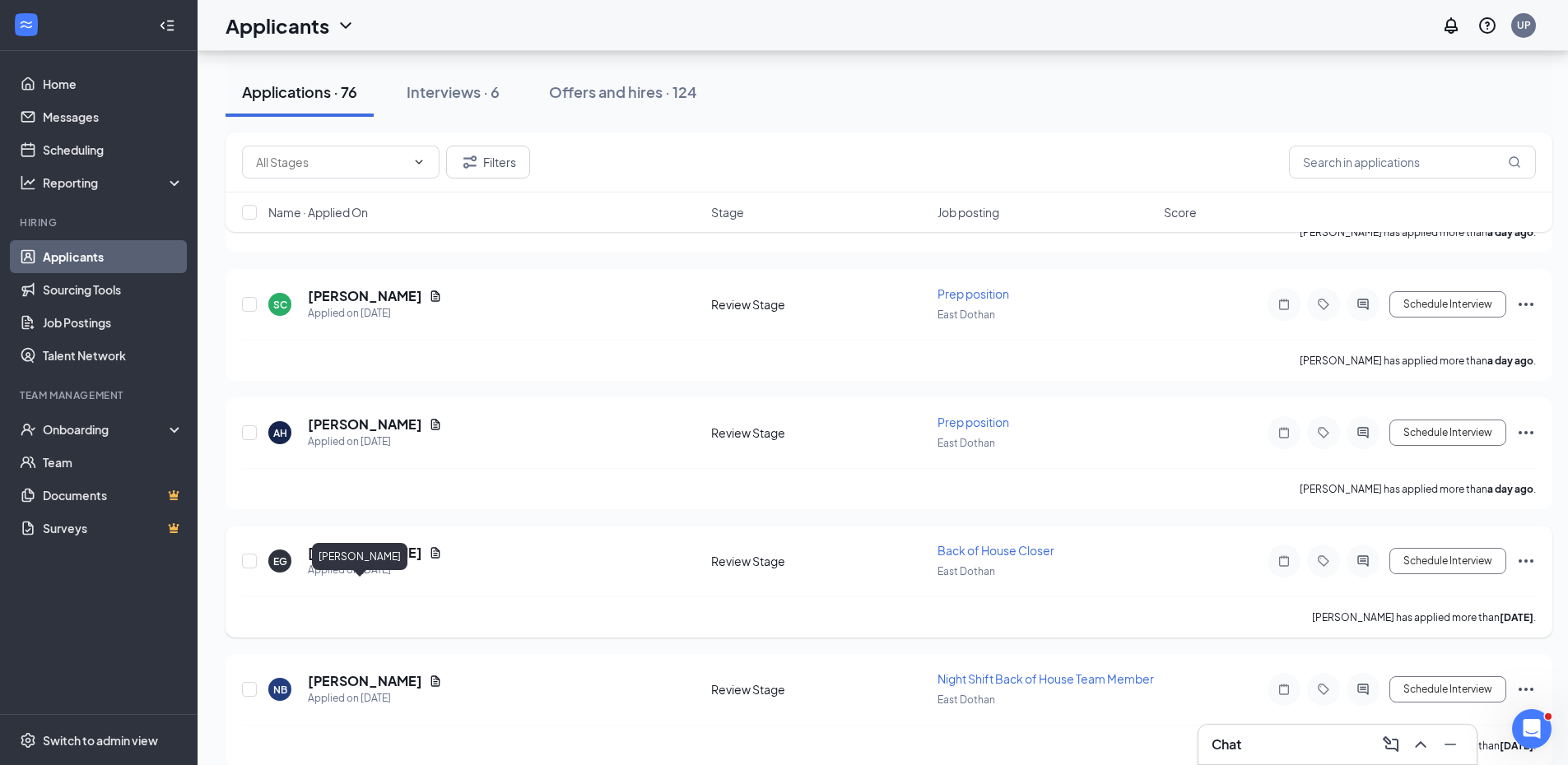
click at [362, 562] on h5 "[PERSON_NAME]" at bounding box center [365, 552] width 114 height 18
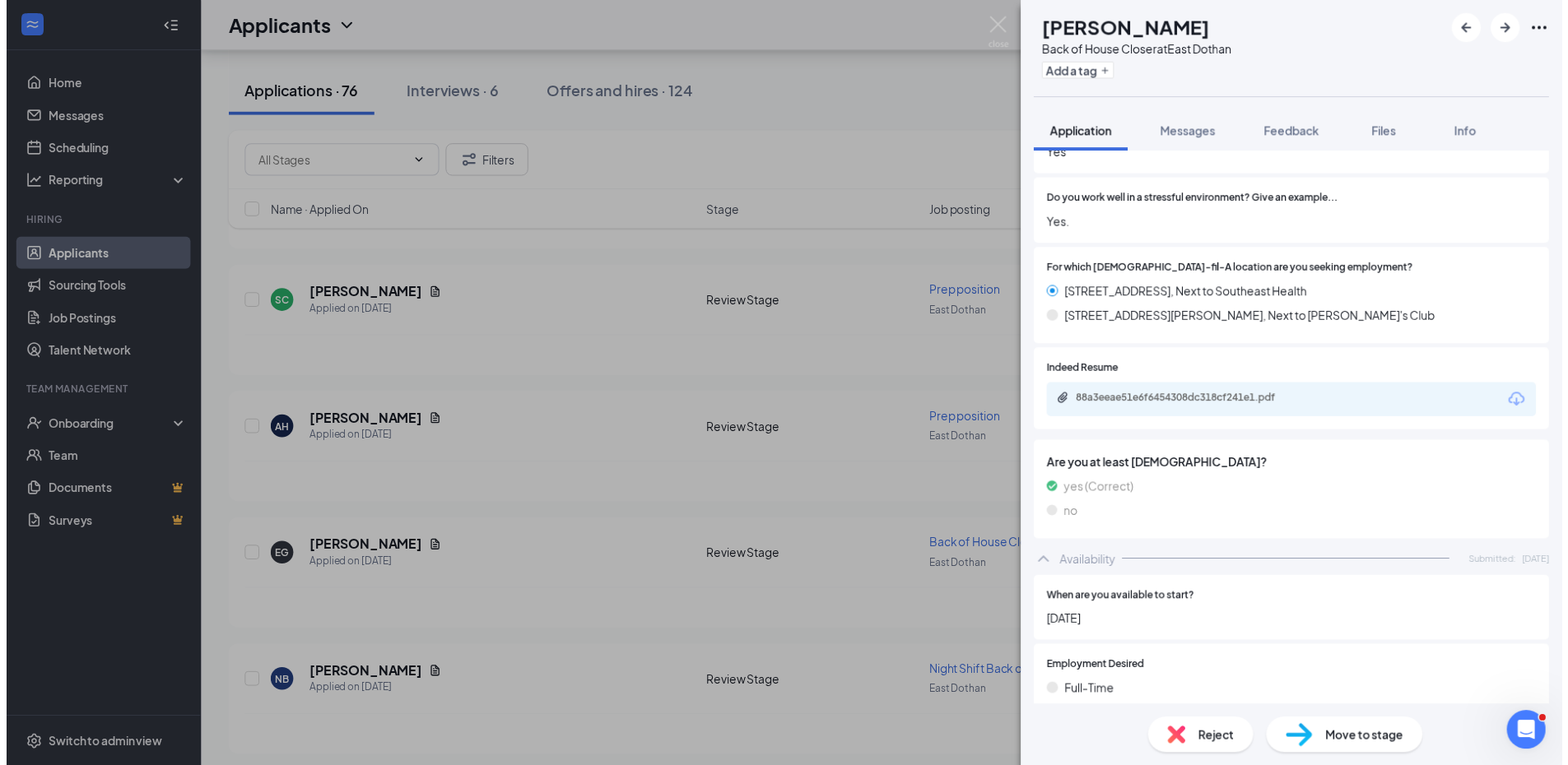
scroll to position [586, 0]
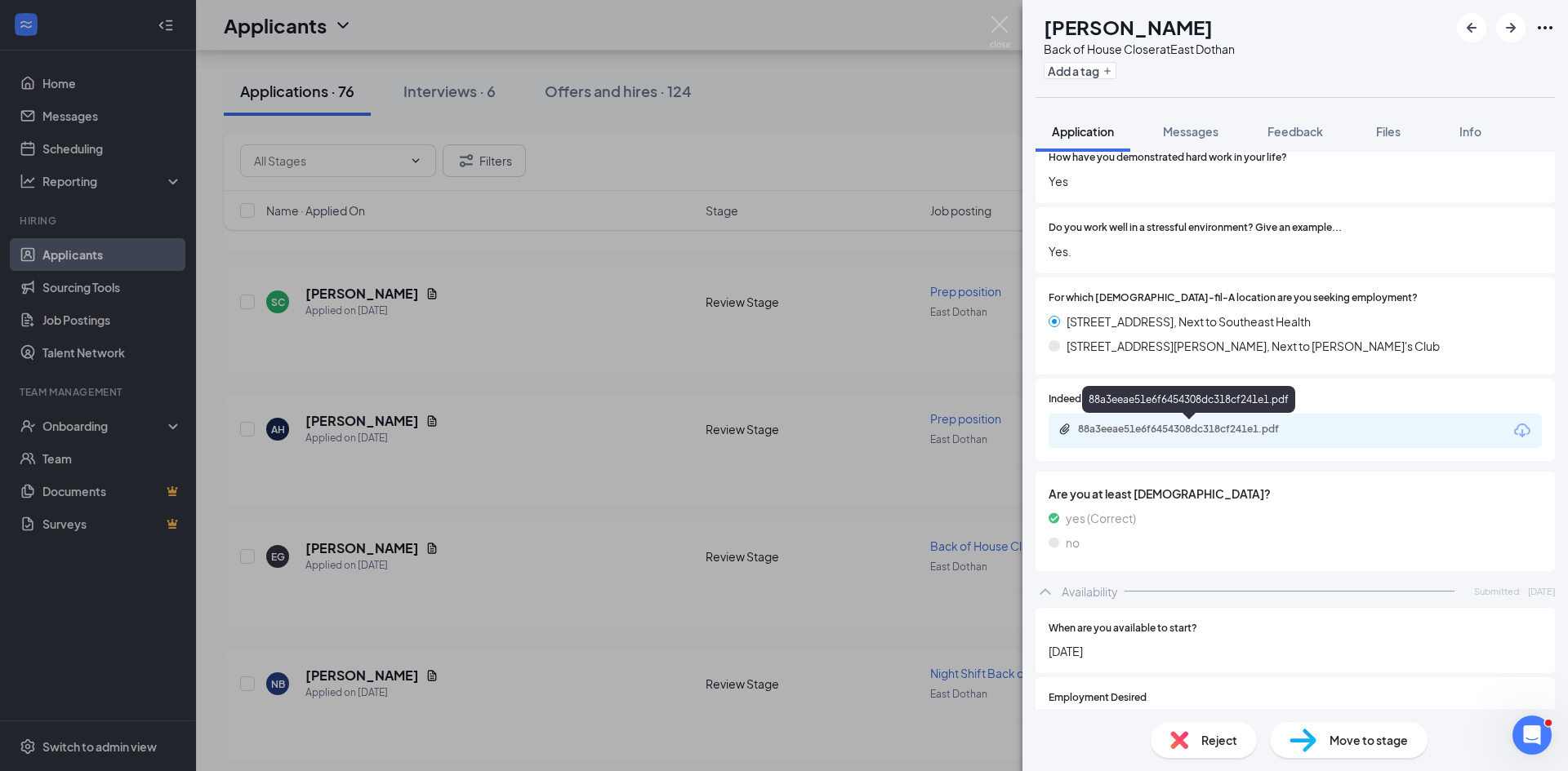
click at [1175, 424] on div "88a3eeae51e6f6454308dc318cf241e1.pdf" at bounding box center [1192, 429] width 229 height 13
click at [1016, 19] on div "EG [PERSON_NAME] Back of House Closer at [GEOGRAPHIC_DATA] Add a tag Applicatio…" at bounding box center [784, 385] width 1568 height 771
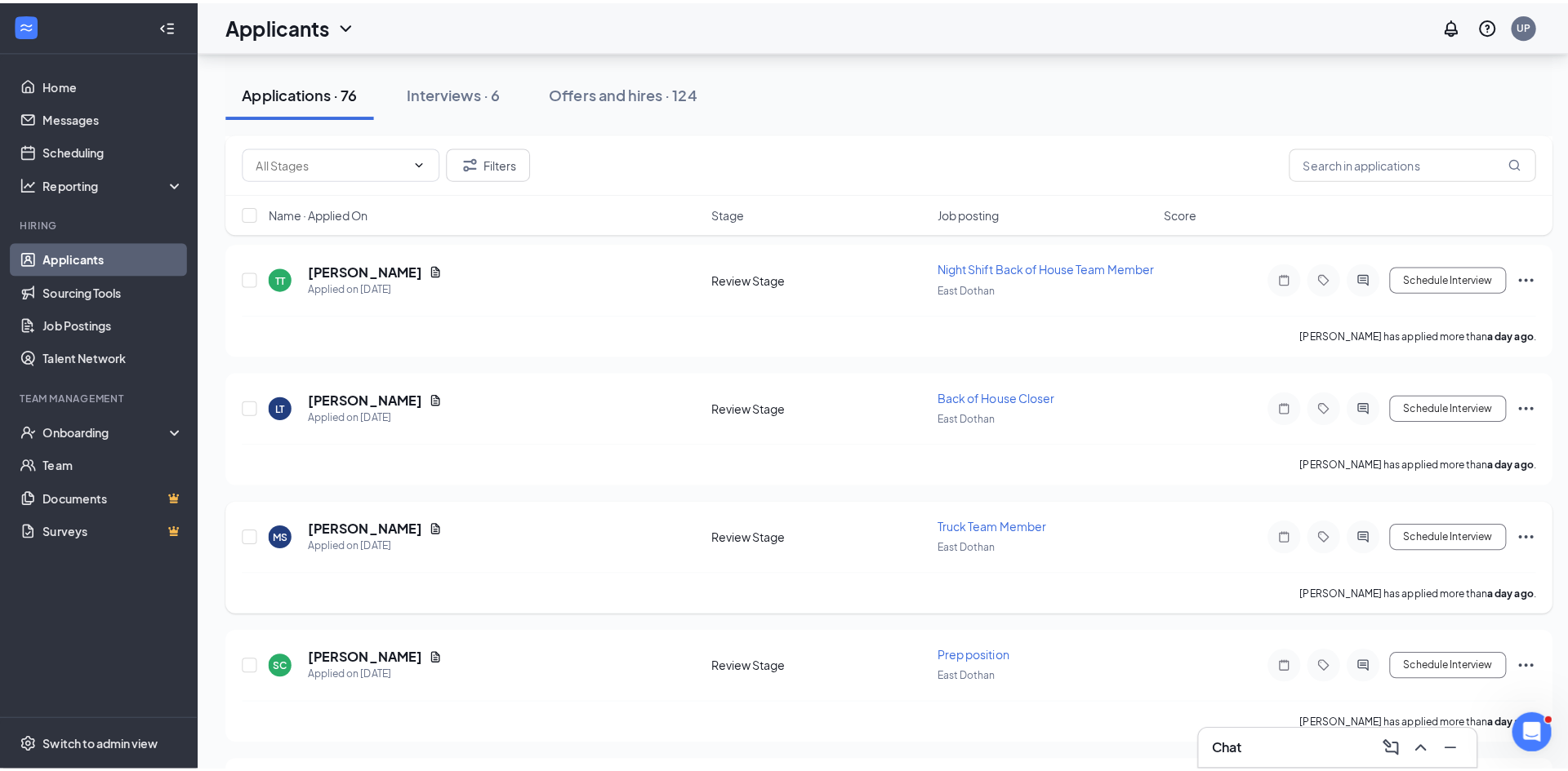
scroll to position [1469, 0]
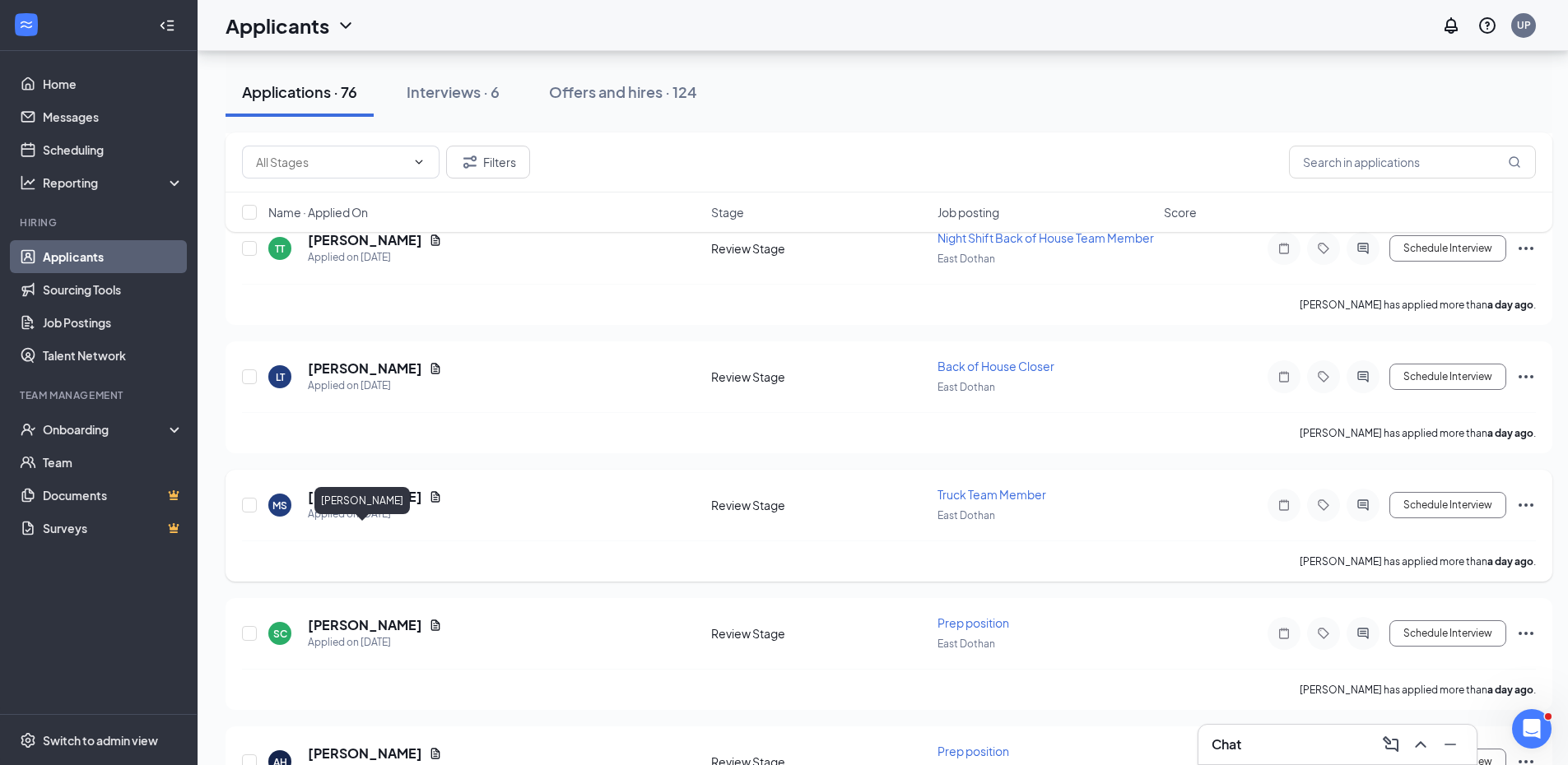
click at [359, 506] on h5 "[PERSON_NAME]" at bounding box center [365, 497] width 114 height 18
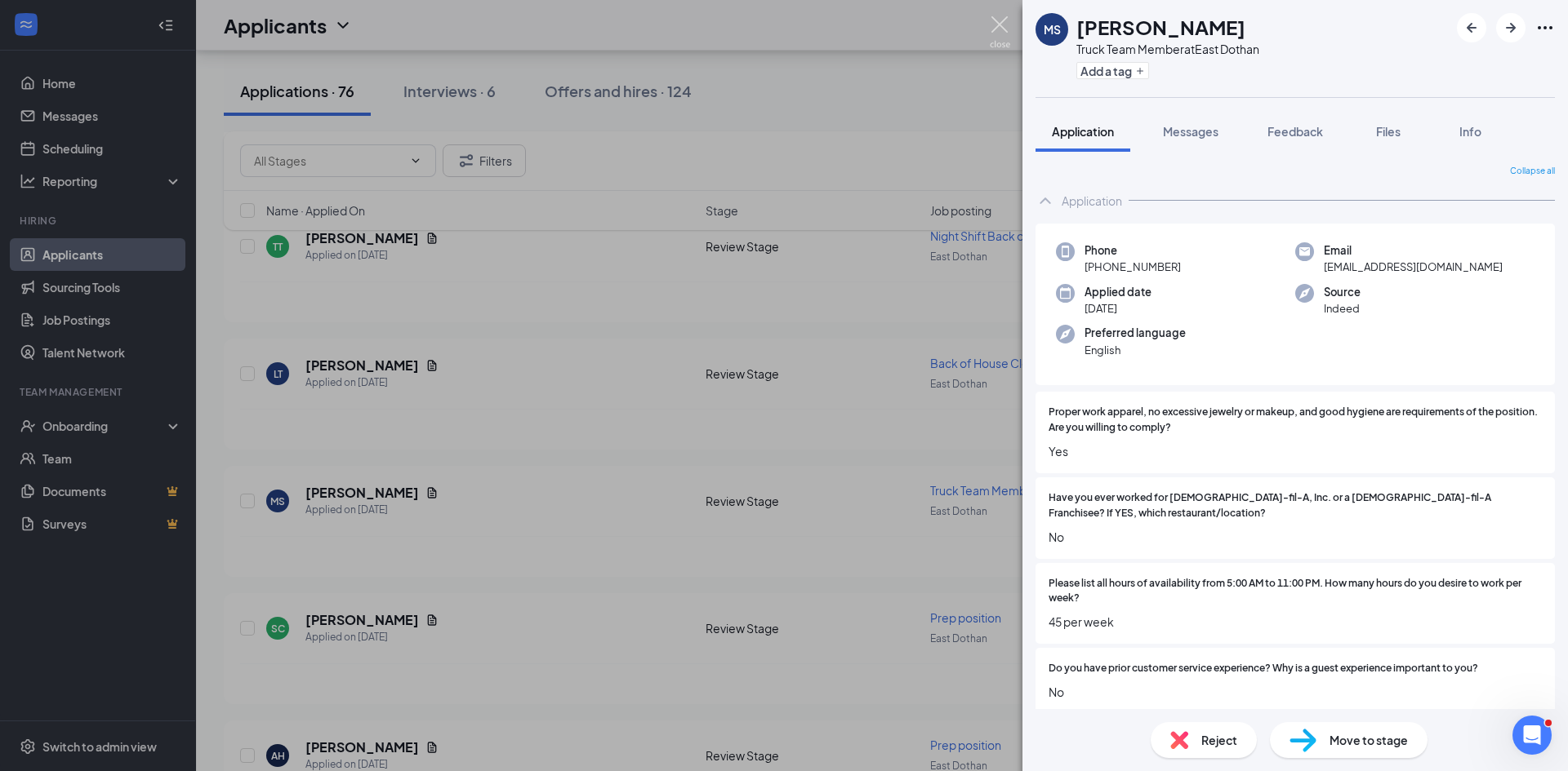
click at [997, 24] on img at bounding box center [1000, 32] width 21 height 32
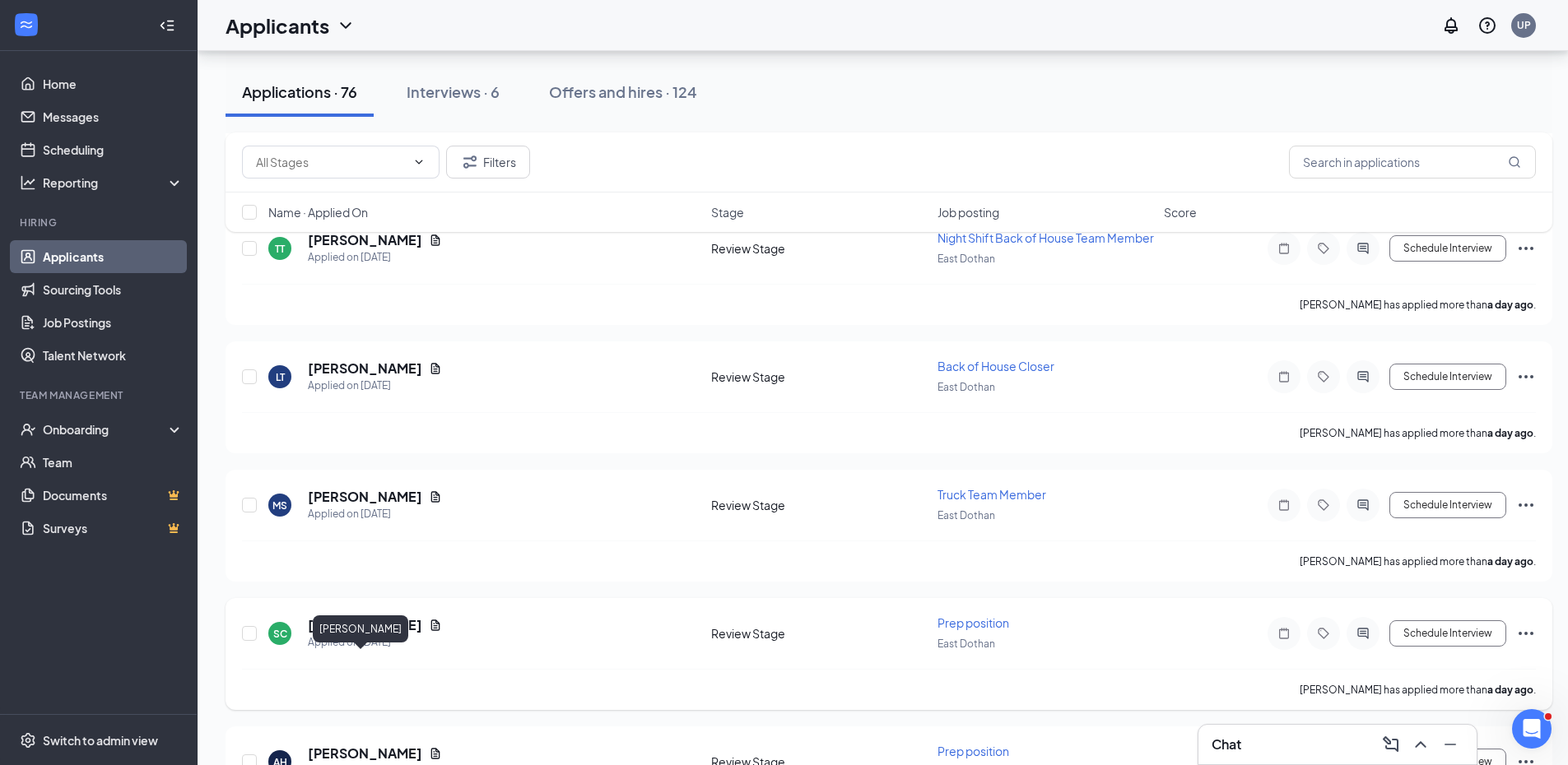
click at [353, 635] on h5 "[PERSON_NAME]" at bounding box center [365, 625] width 114 height 18
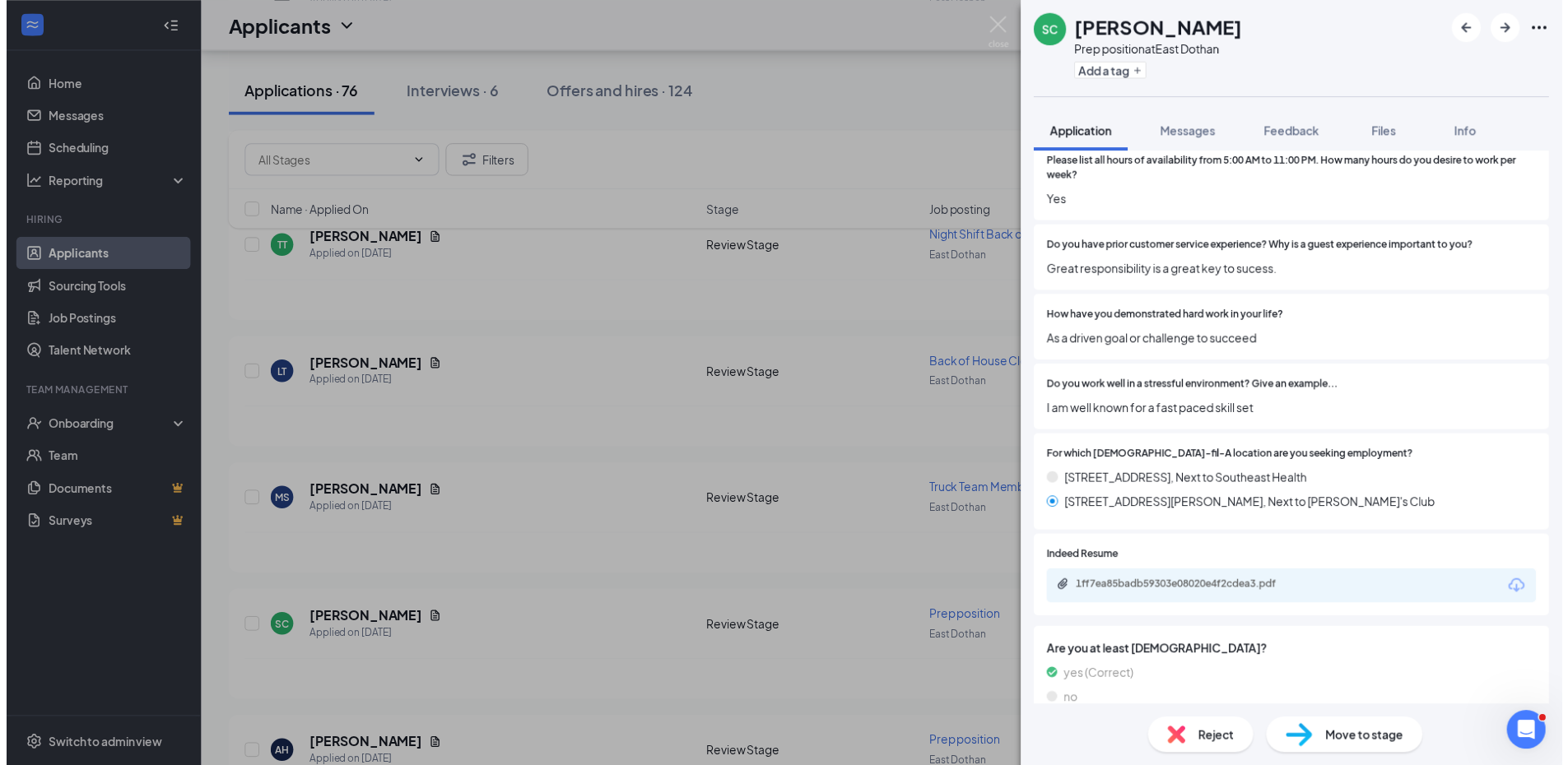
scroll to position [494, 0]
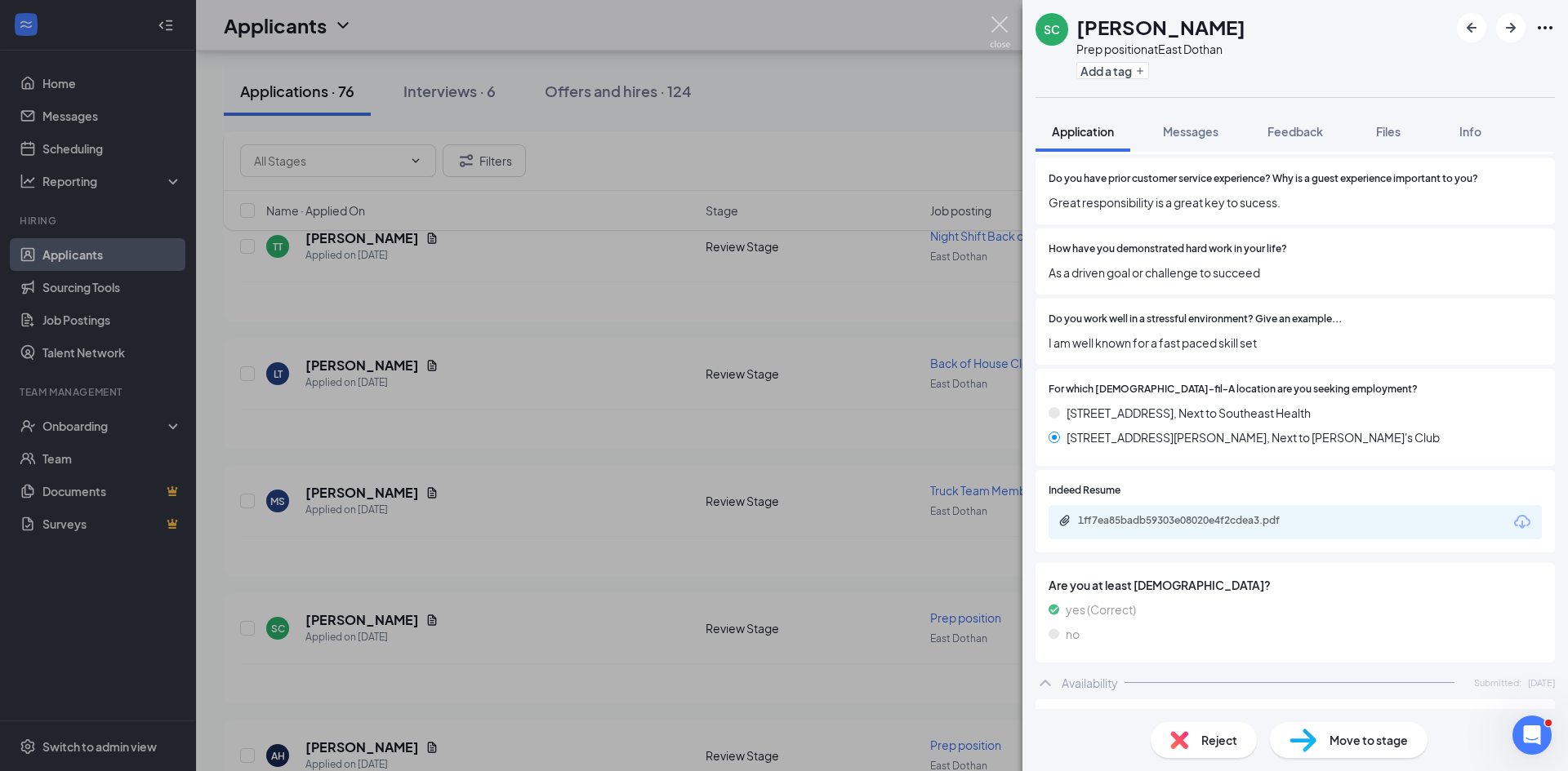
click at [1008, 16] on div "SC [PERSON_NAME] Prep position at [GEOGRAPHIC_DATA] Add a tag Application Messa…" at bounding box center [784, 385] width 1568 height 771
click at [998, 21] on img at bounding box center [1000, 32] width 21 height 32
